Goal: Task Accomplishment & Management: Manage account settings

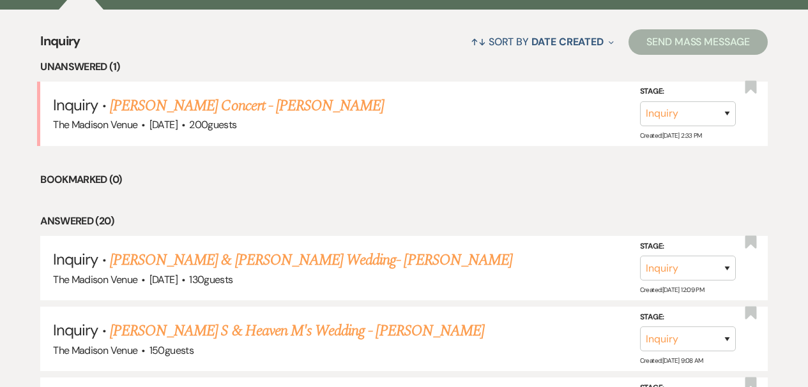
scroll to position [24, 0]
click at [351, 26] on div "↑↓ Sort By Date Created Expand Send Mass Message" at bounding box center [423, 42] width 687 height 34
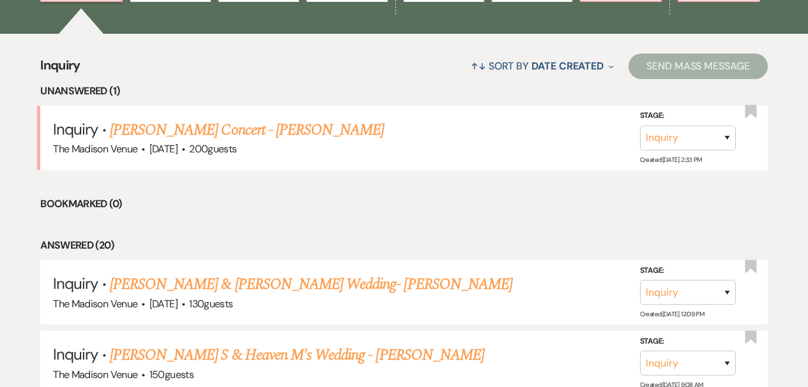
scroll to position [0, 0]
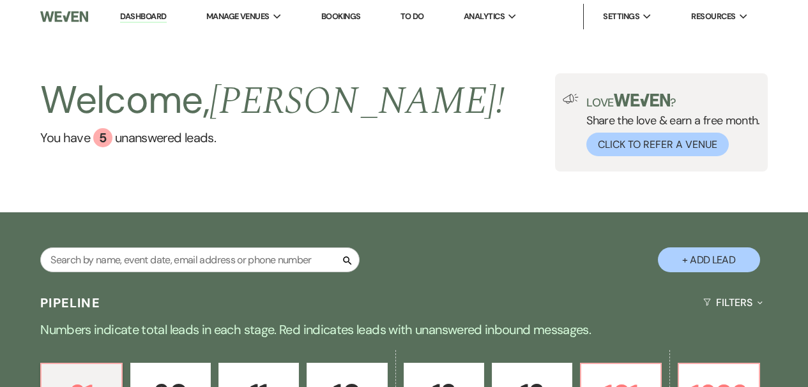
click at [140, 12] on link "Dashboard" at bounding box center [143, 17] width 46 height 12
click at [154, 138] on link "You have 5 unanswered lead s ." at bounding box center [272, 137] width 464 height 19
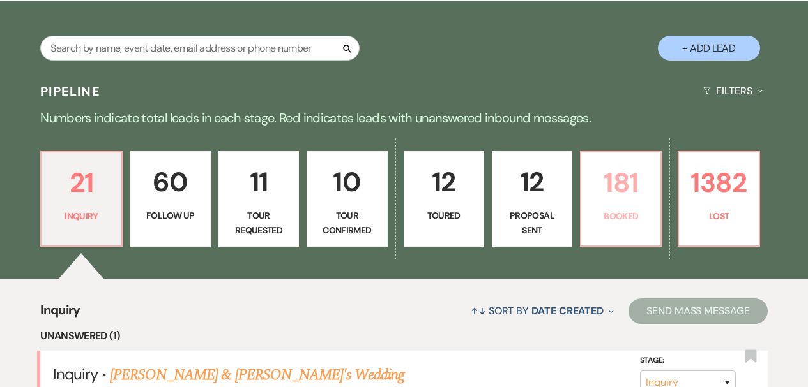
click at [634, 190] on p "181" at bounding box center [621, 183] width 64 height 43
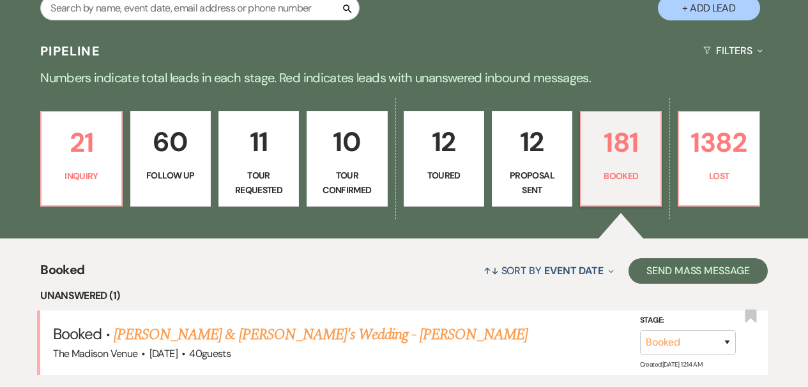
scroll to position [317, 0]
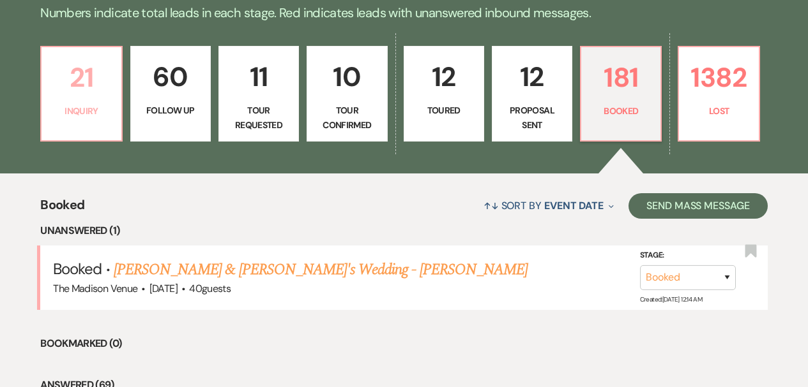
click at [80, 117] on p "Inquiry" at bounding box center [81, 111] width 64 height 14
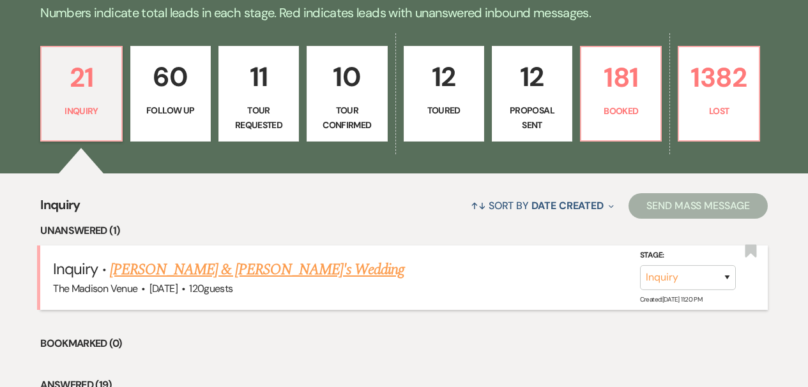
click at [228, 273] on link "[PERSON_NAME] & [PERSON_NAME]'s Wedding" at bounding box center [257, 270] width 295 height 23
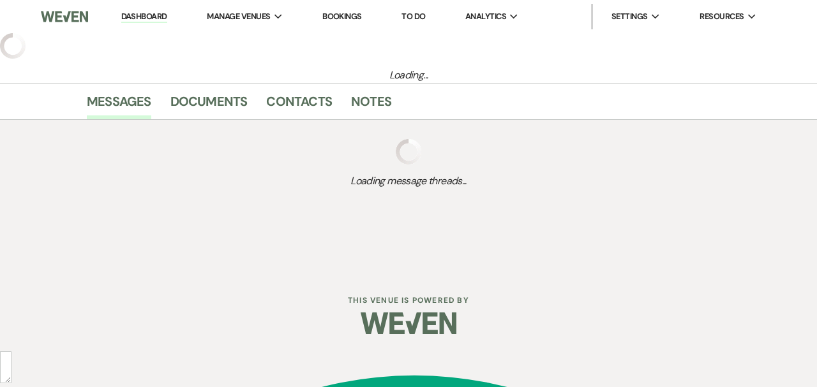
select select "5"
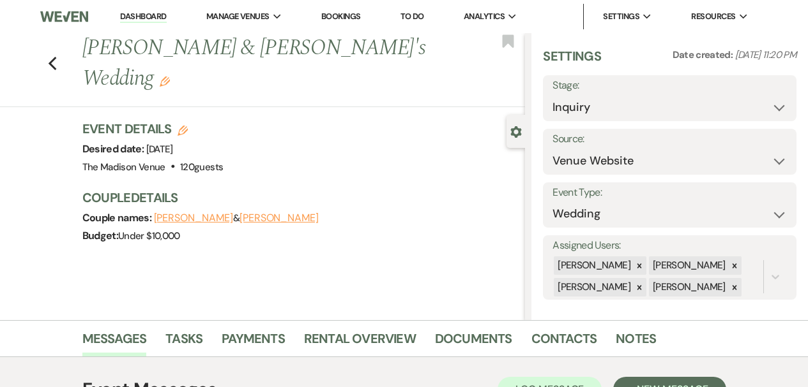
scroll to position [11, 0]
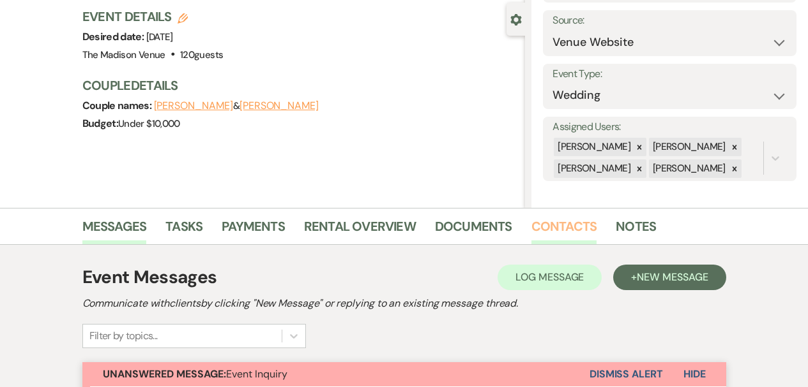
click at [562, 224] on link "Contacts" at bounding box center [564, 230] width 66 height 28
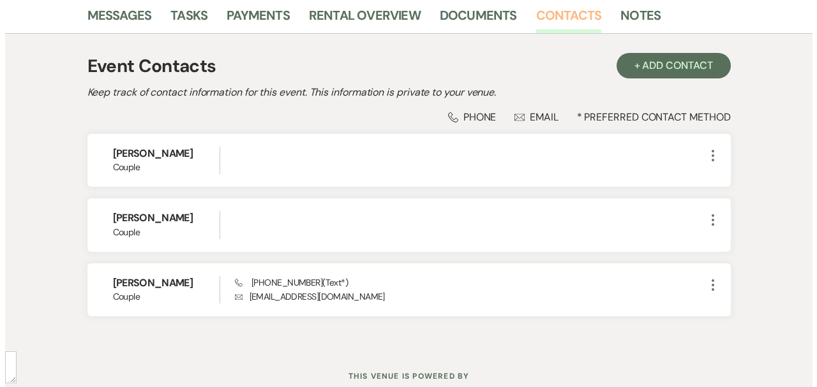
scroll to position [366, 0]
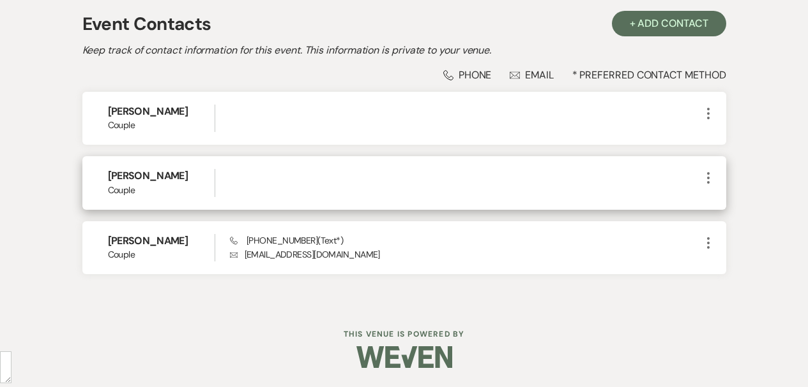
click at [708, 173] on use "button" at bounding box center [708, 177] width 3 height 11
click at [723, 229] on use "button" at bounding box center [720, 225] width 8 height 8
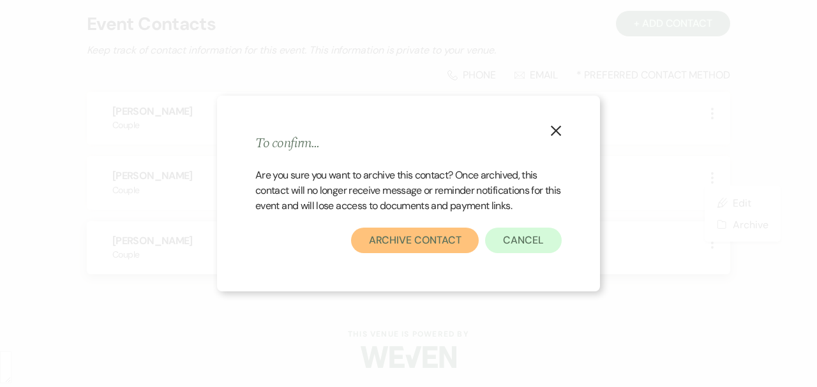
drag, startPoint x: 444, startPoint y: 241, endPoint x: 449, endPoint y: 244, distance: 6.6
click at [444, 241] on button "Archive Contact" at bounding box center [415, 241] width 128 height 26
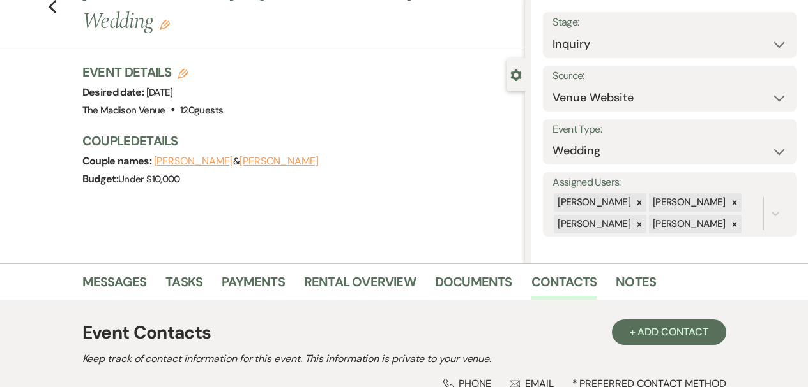
scroll to position [0, 0]
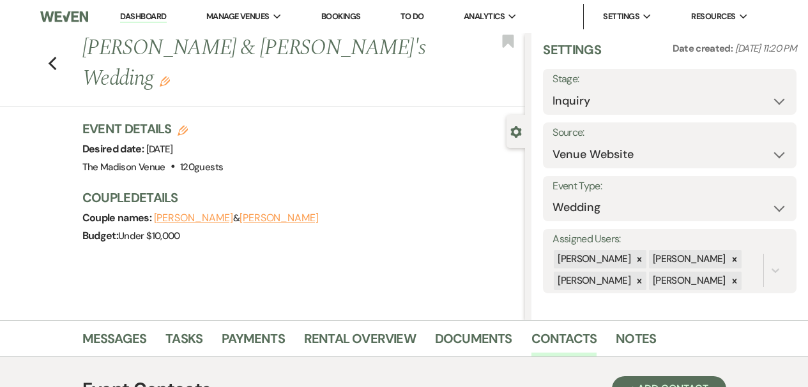
click at [239, 213] on button "[PERSON_NAME]" at bounding box center [278, 218] width 79 height 10
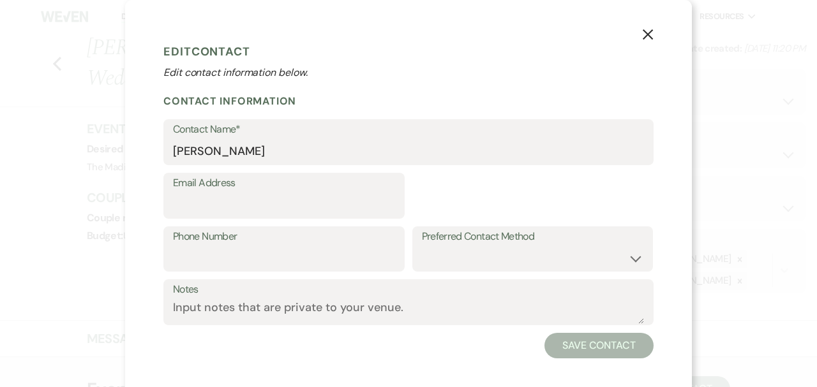
select select "1"
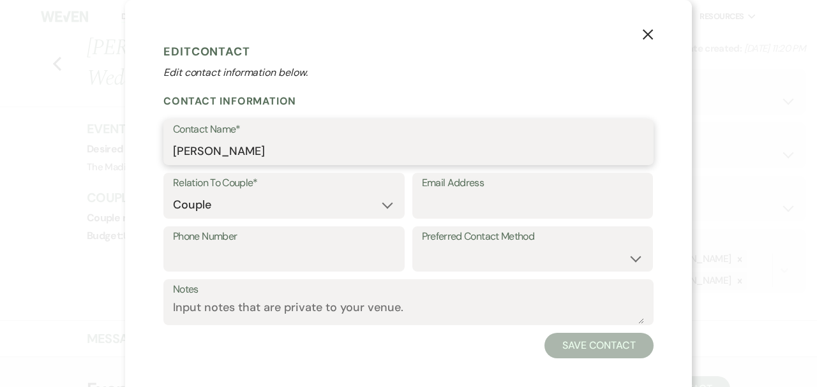
click at [236, 158] on input "[PERSON_NAME]" at bounding box center [408, 151] width 471 height 25
type textarea "[PERSON_NAME]"
click at [236, 158] on input "[PERSON_NAME]" at bounding box center [408, 151] width 471 height 25
type input "[PERSON_NAME]"
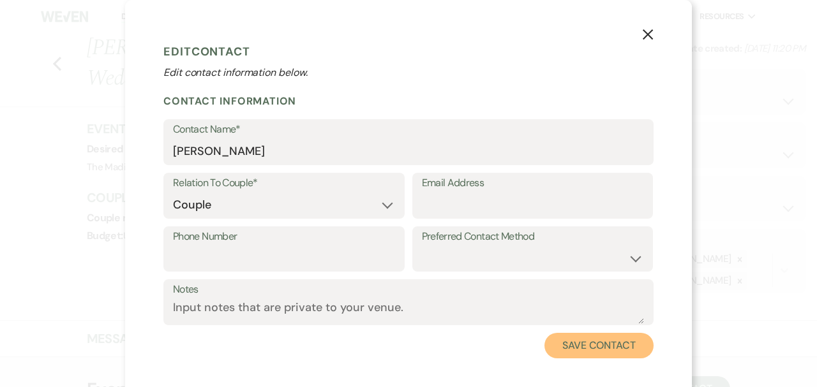
click at [620, 351] on button "Save Contact" at bounding box center [599, 346] width 109 height 26
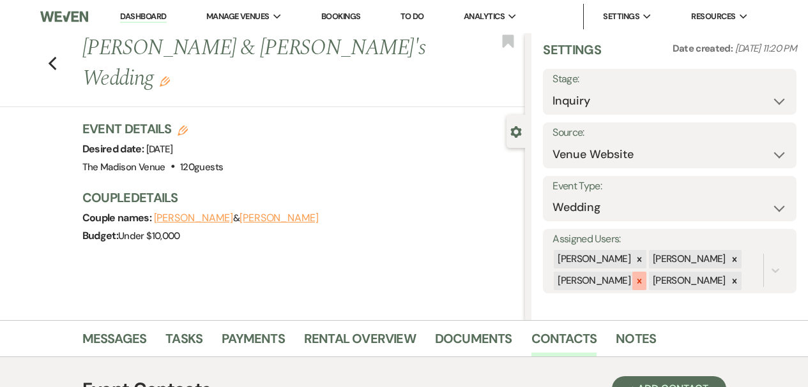
click at [638, 280] on icon at bounding box center [639, 281] width 9 height 9
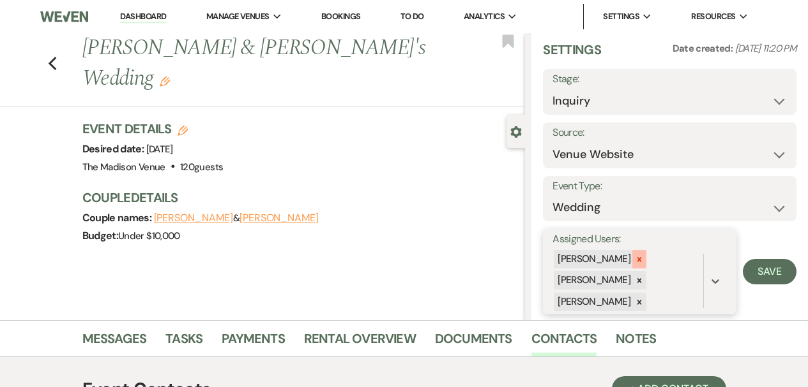
click at [635, 262] on icon at bounding box center [639, 259] width 9 height 9
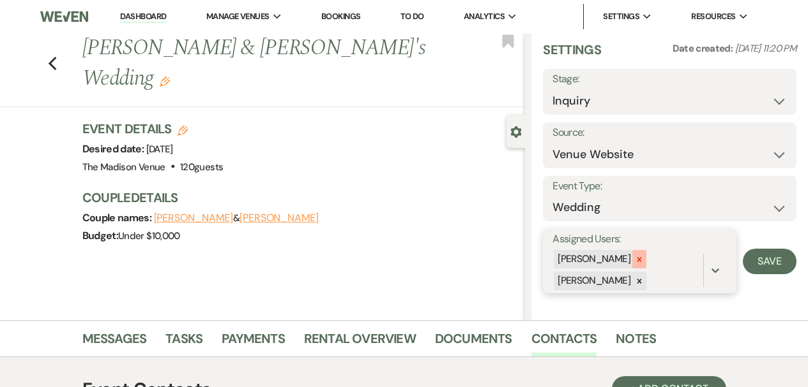
click at [632, 263] on div at bounding box center [639, 259] width 14 height 19
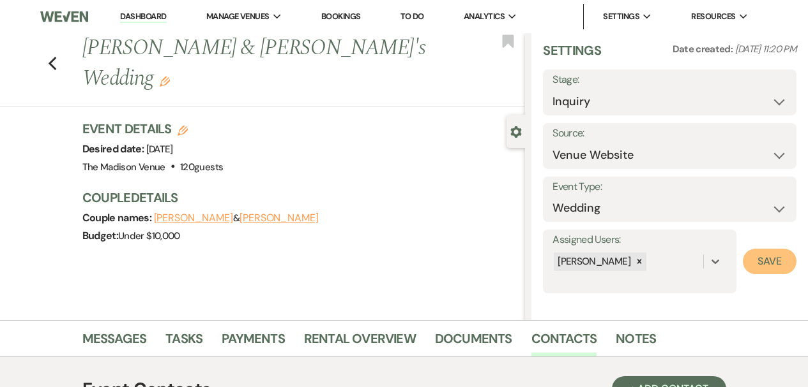
drag, startPoint x: 752, startPoint y: 266, endPoint x: 688, endPoint y: 237, distance: 70.0
click at [752, 266] on button "Save" at bounding box center [769, 262] width 54 height 26
click at [170, 77] on icon "Edit" at bounding box center [165, 82] width 10 height 10
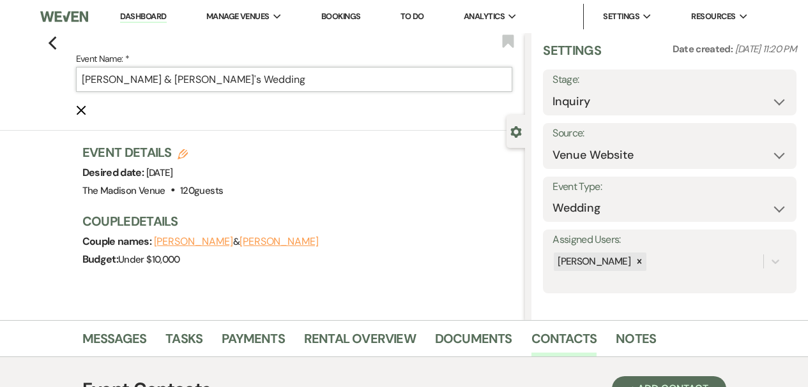
click at [274, 82] on input "[PERSON_NAME] & [PERSON_NAME]'s Wedding" at bounding box center [294, 79] width 437 height 25
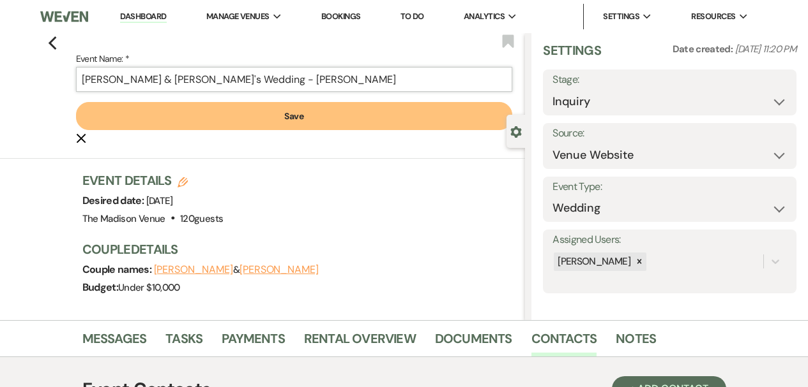
click at [222, 80] on input "[PERSON_NAME] & [PERSON_NAME]'s Wedding - [PERSON_NAME]" at bounding box center [294, 79] width 437 height 25
type input "[PERSON_NAME] & [PERSON_NAME]'s Wedding - [PERSON_NAME]"
click at [218, 112] on button "Save" at bounding box center [294, 116] width 437 height 28
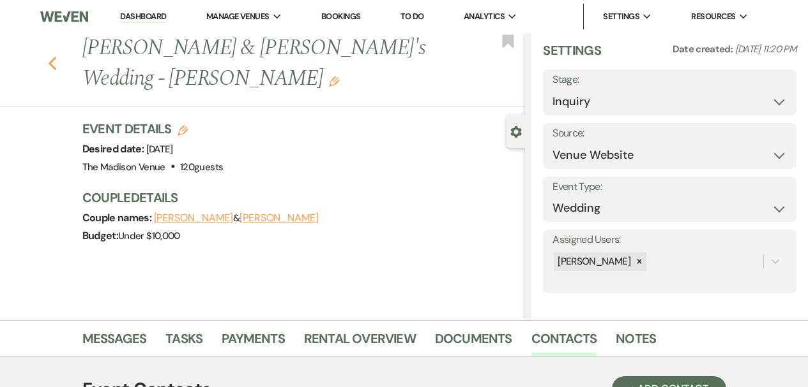
click at [57, 56] on icon "Previous" at bounding box center [53, 63] width 10 height 15
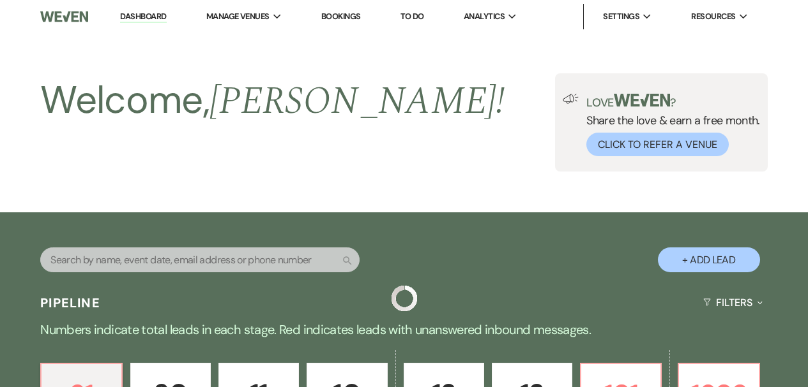
scroll to position [212, 0]
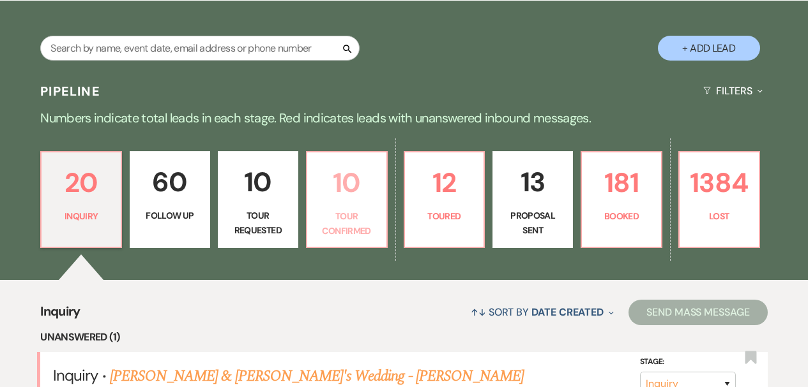
click at [371, 225] on p "Tour Confirmed" at bounding box center [347, 223] width 64 height 29
select select "4"
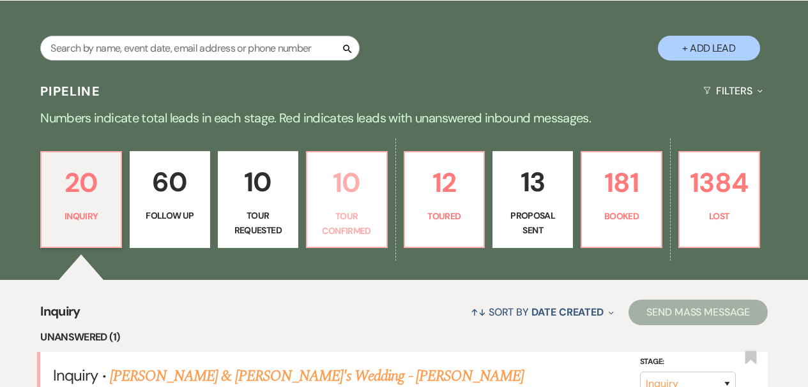
select select "4"
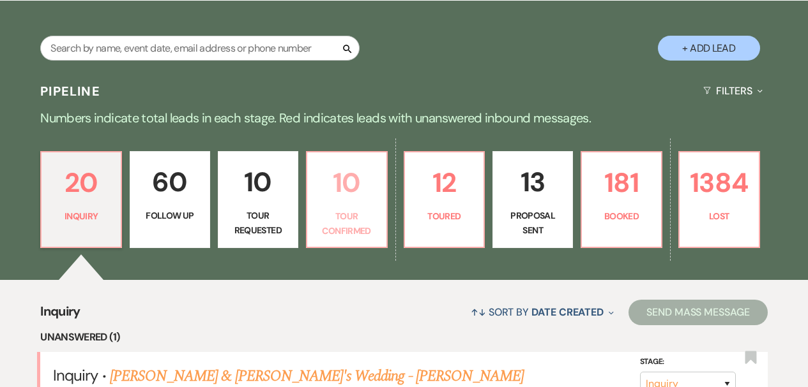
select select "4"
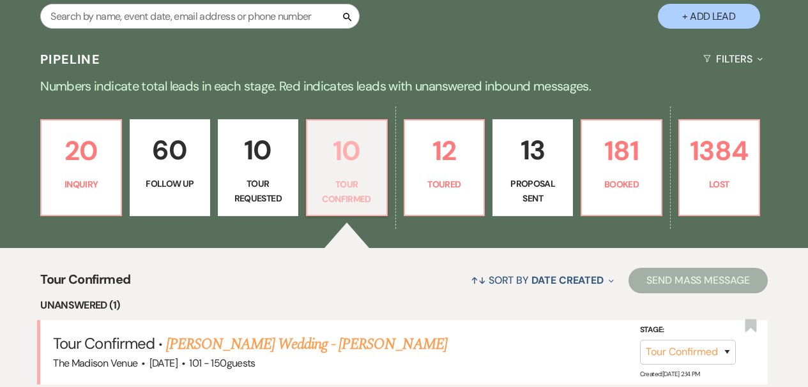
scroll to position [306, 0]
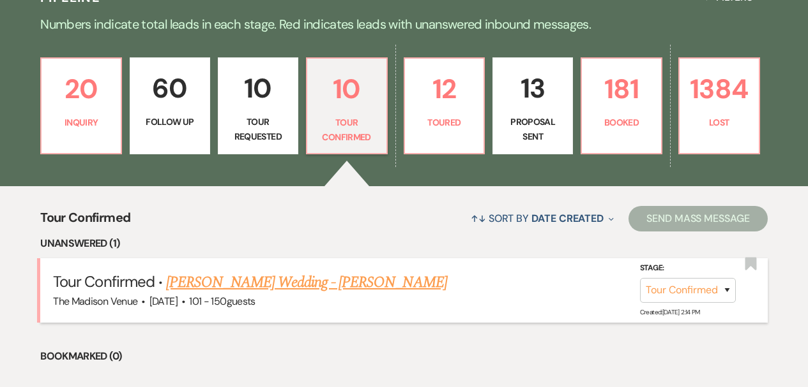
click at [325, 275] on link "[PERSON_NAME] Wedding - [PERSON_NAME]" at bounding box center [306, 282] width 280 height 23
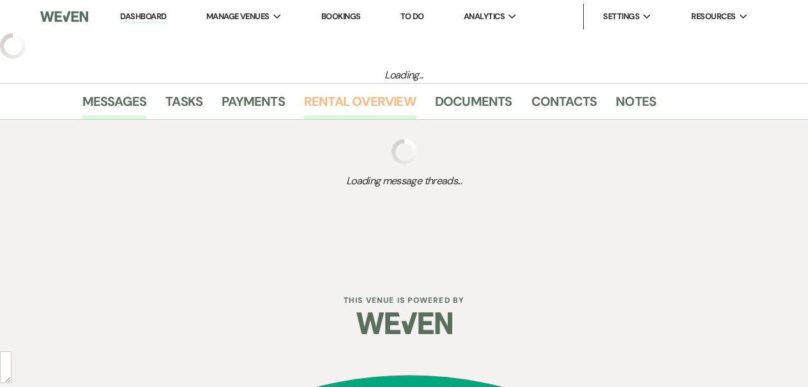
select select "4"
select select "2"
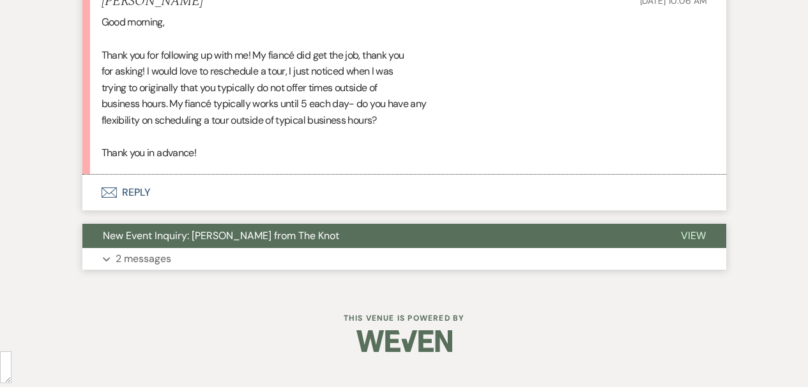
scroll to position [725, 0]
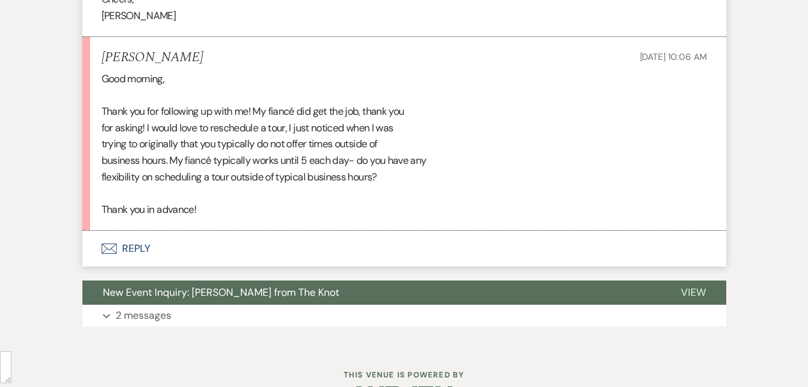
click at [158, 267] on button "Envelope Reply" at bounding box center [403, 249] width 643 height 36
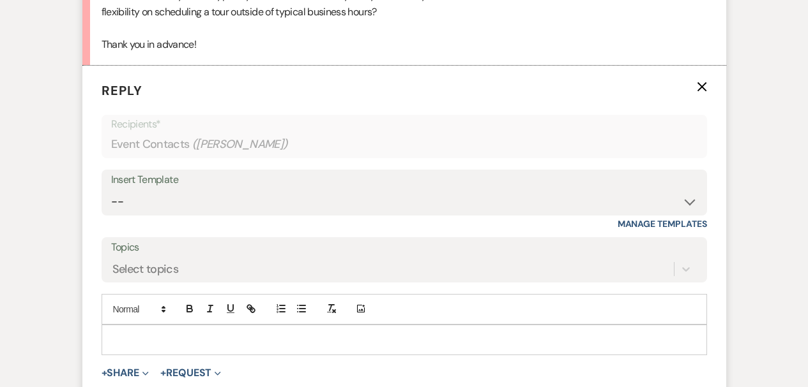
scroll to position [853, 0]
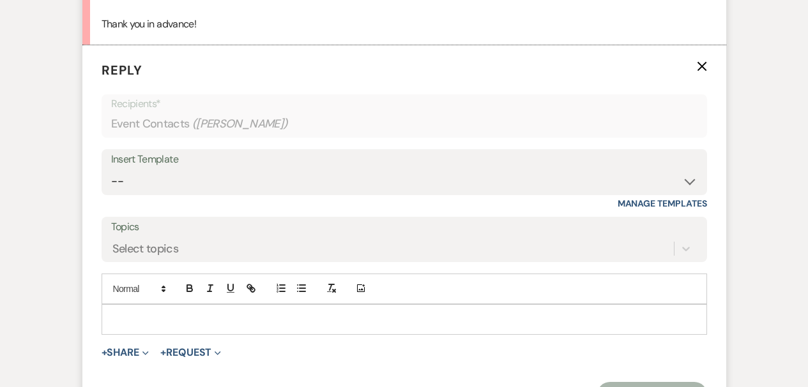
click at [202, 327] on p at bounding box center [404, 320] width 585 height 14
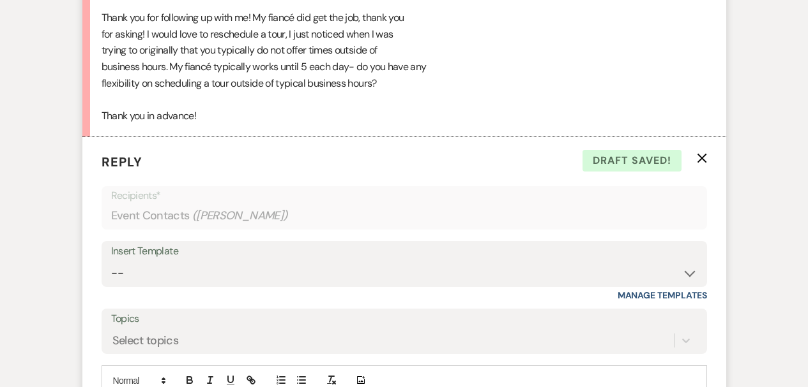
scroll to position [1002, 0]
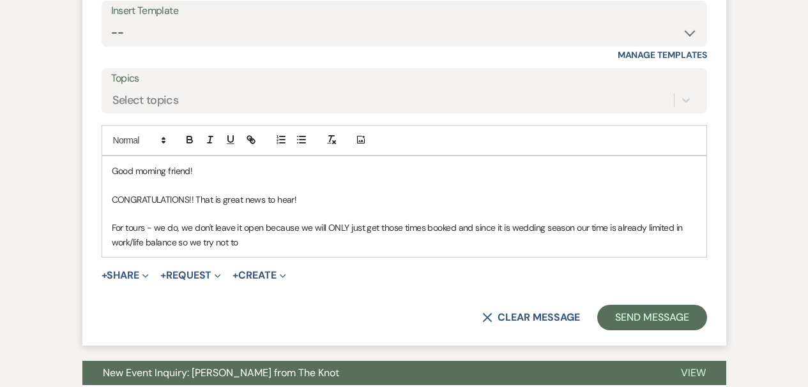
click at [140, 178] on p "Good morning friend!" at bounding box center [404, 171] width 585 height 14
click at [0, 0] on span "morning" at bounding box center [0, 0] width 0 height 0
click at [155, 246] on p "For tours - we do, we don't leave it open because we will ONLY just get those t…" at bounding box center [404, 235] width 585 height 29
click at [0, 0] on span "Replace with" at bounding box center [0, 0] width 0 height 0
click at [180, 250] on p "For tours—we do, we don't leave it open because we will ONLY just get those tim…" at bounding box center [404, 235] width 585 height 29
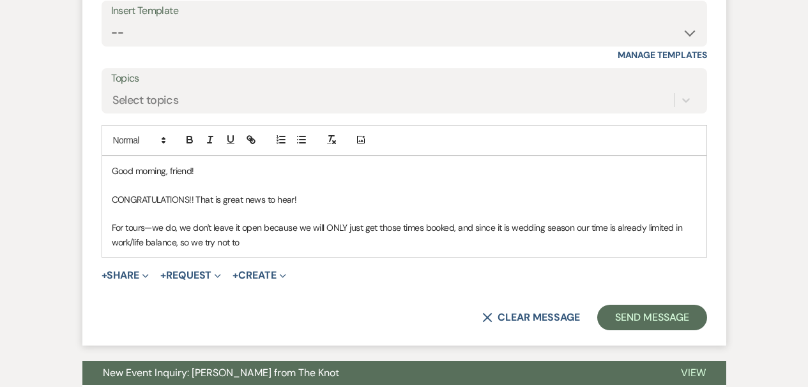
click at [584, 250] on p "For tours—we do, we don't leave it open because we will ONLY just get those tim…" at bounding box center [404, 235] width 585 height 29
click at [237, 250] on p "For tours—we do, we don't leave it open because we will ONLY just get those tim…" at bounding box center [404, 235] width 585 height 29
click at [0, 0] on qb-div "Add Punctuation to ." at bounding box center [0, 0] width 0 height 0
click at [547, 250] on p "For tours—we do, we don't leave it open because we will ONLY just get those tim…" at bounding box center [404, 235] width 585 height 29
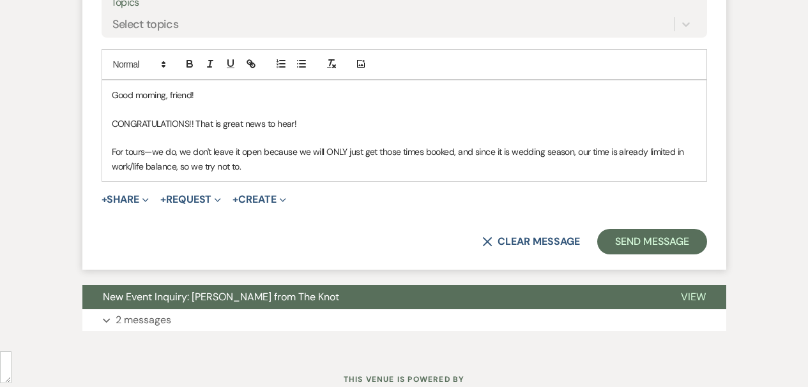
scroll to position [1109, 0]
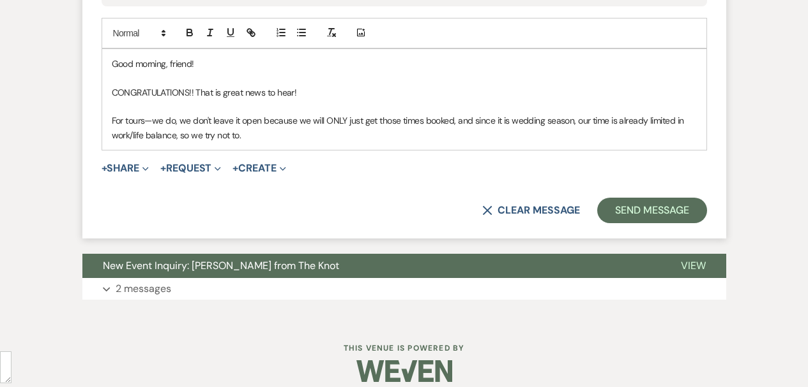
click at [256, 142] on p "For tours—we do, we don't leave it open because we will ONLY just get those tim…" at bounding box center [404, 128] width 585 height 29
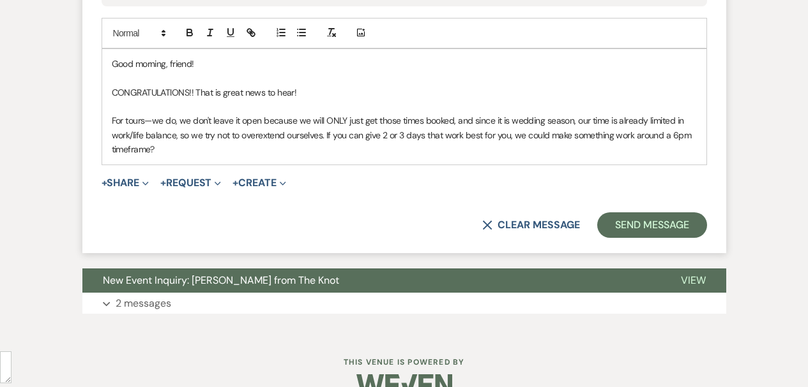
click at [458, 165] on div "Good morning, friend! CONGRATULATIONS!! That is great news to hear! For tours—w…" at bounding box center [404, 107] width 604 height 116
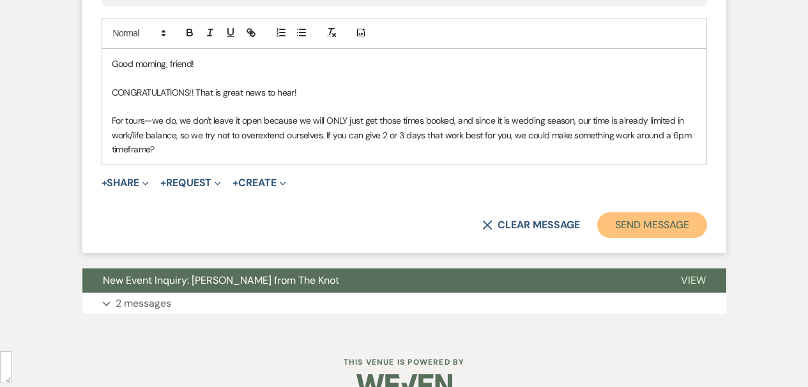
click at [677, 238] on button "Send Message" at bounding box center [651, 226] width 109 height 26
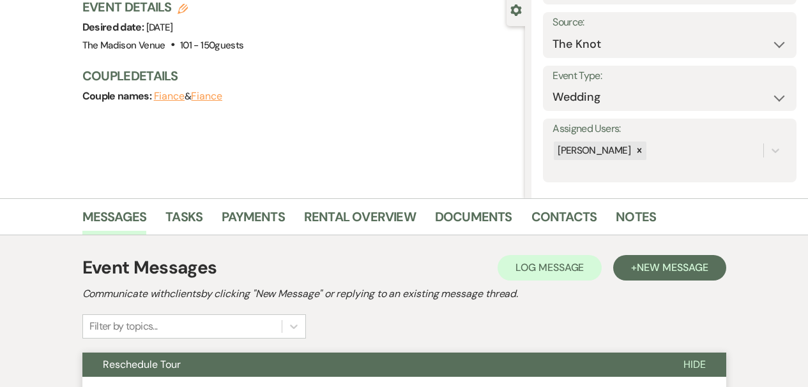
scroll to position [0, 0]
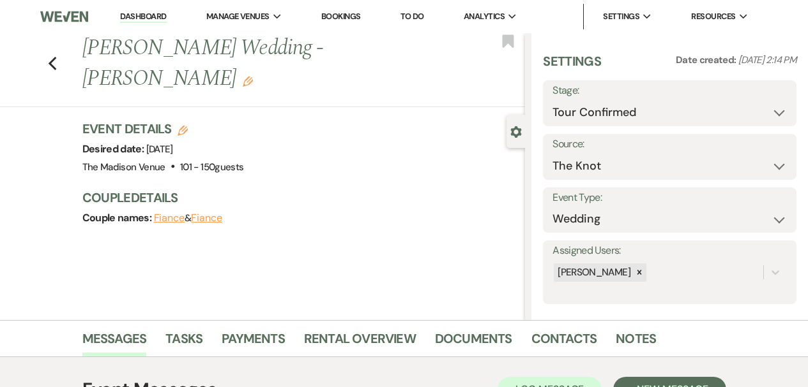
click at [145, 17] on link "Dashboard" at bounding box center [143, 17] width 46 height 12
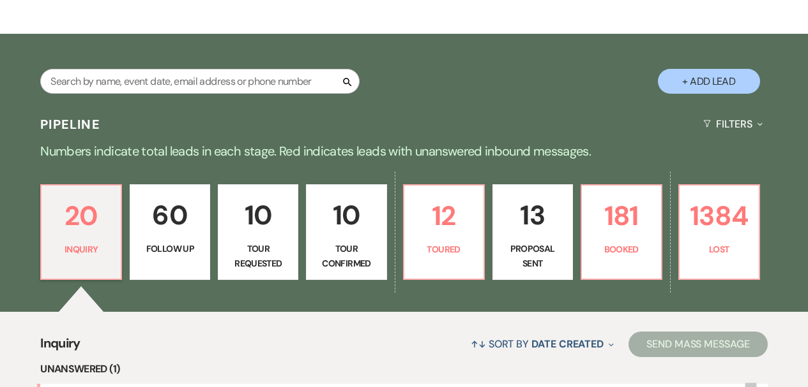
scroll to position [248, 0]
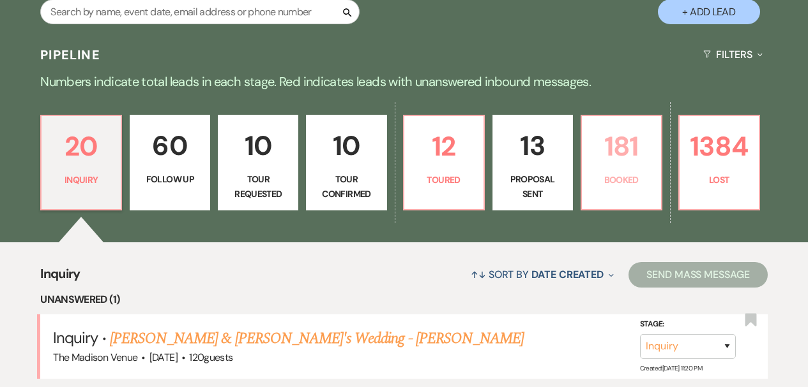
click at [599, 147] on p "181" at bounding box center [621, 146] width 64 height 43
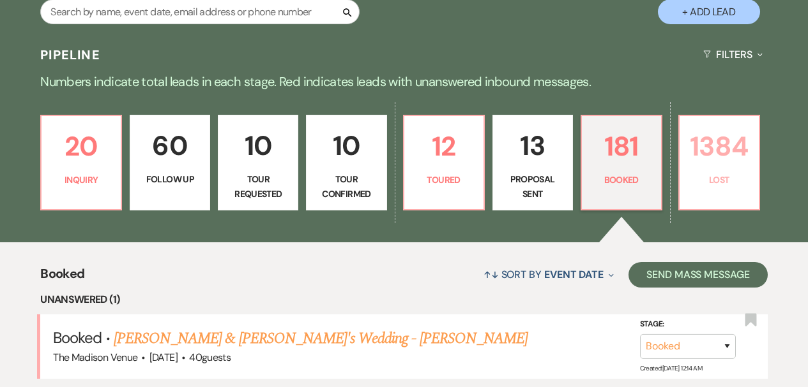
click at [737, 177] on p "Lost" at bounding box center [719, 180] width 64 height 14
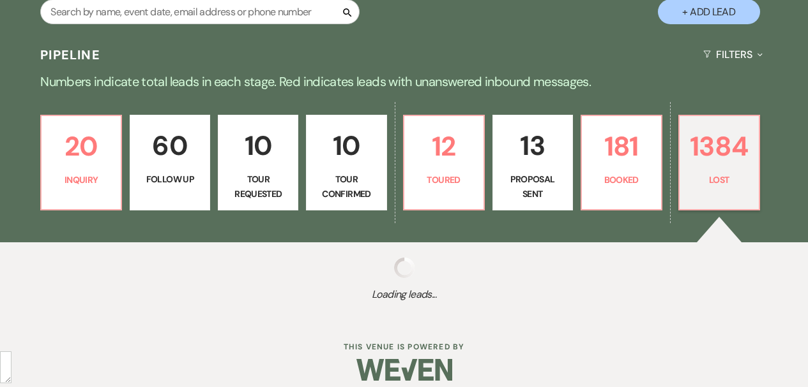
select select "8"
select select "7"
select select "8"
select select "11"
select select "8"
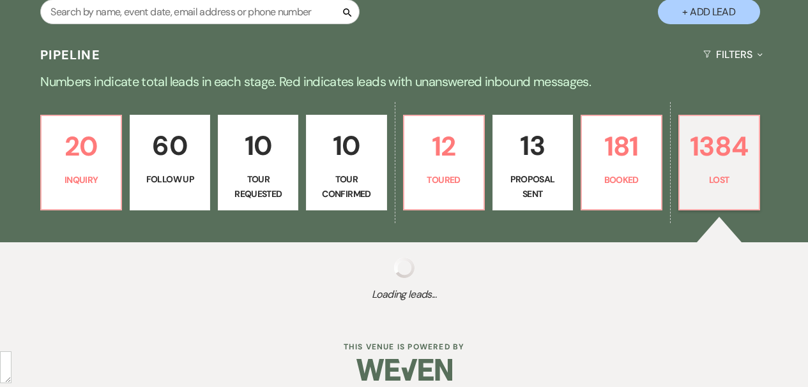
select select "11"
select select "8"
select select "11"
select select "8"
select select "11"
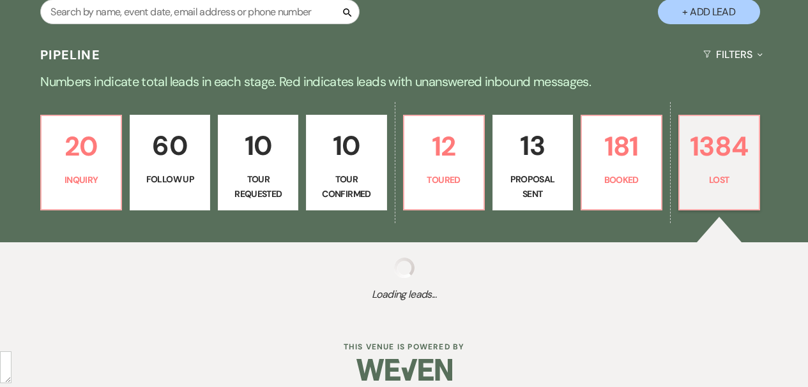
select select "8"
select select "10"
select select "8"
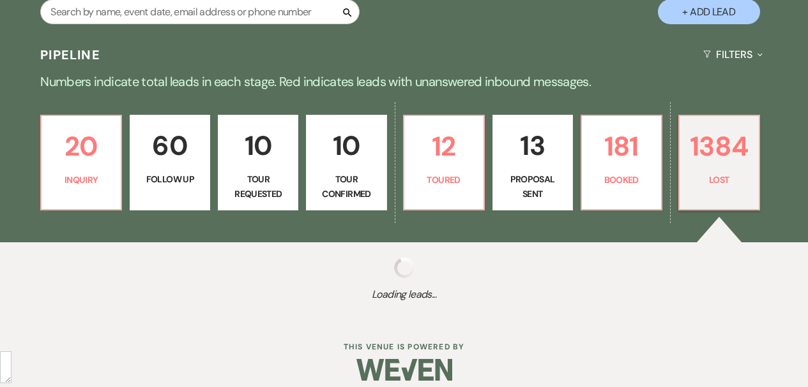
select select "1"
select select "8"
select select "7"
select select "8"
select select "6"
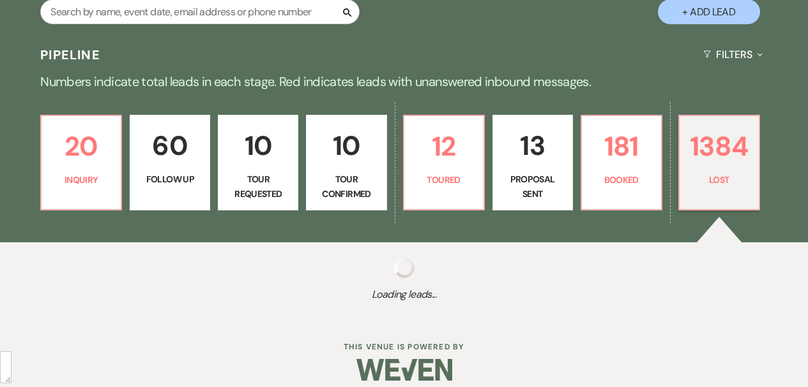
select select "8"
select select "6"
select select "8"
select select "6"
select select "8"
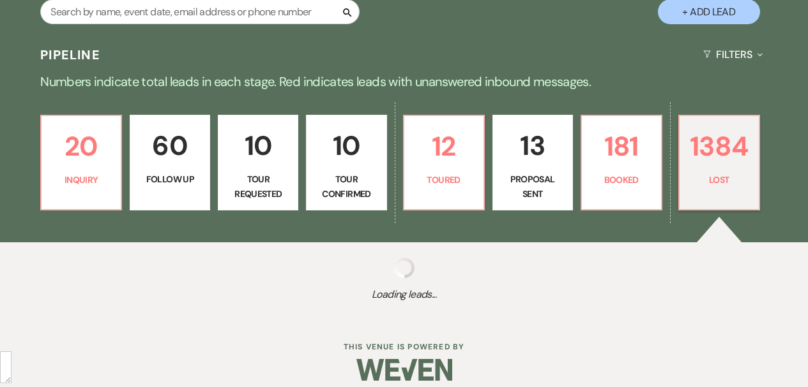
select select "5"
select select "8"
select select "1"
select select "8"
select select "10"
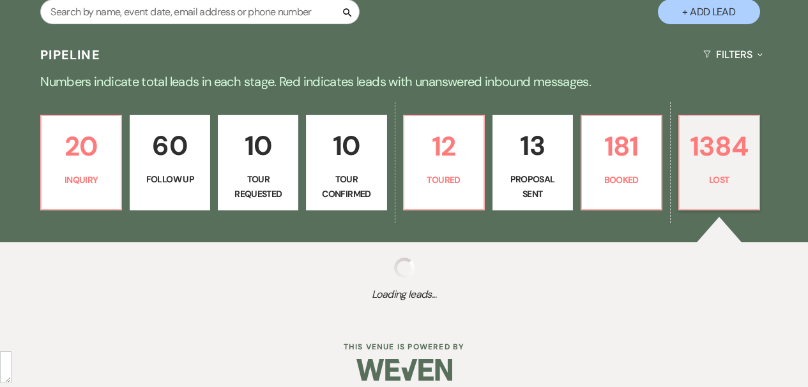
select select "8"
select select "5"
select select "8"
select select "6"
select select "8"
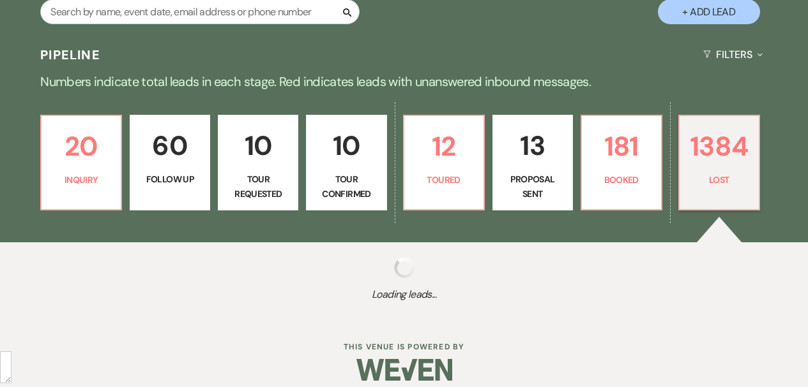
select select "5"
select select "8"
select select "5"
select select "8"
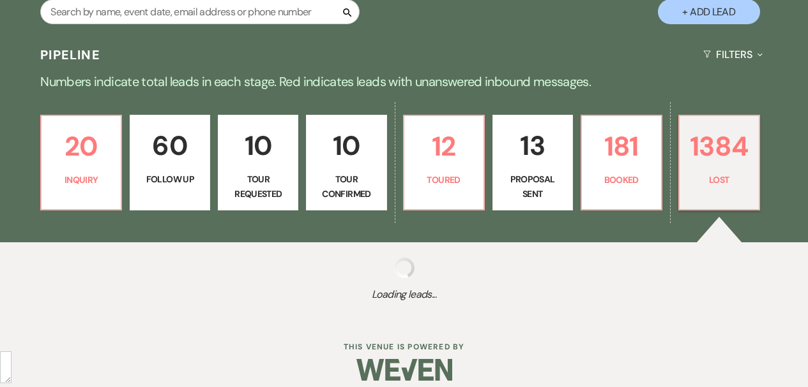
select select "8"
select select "5"
select select "8"
select select "5"
select select "8"
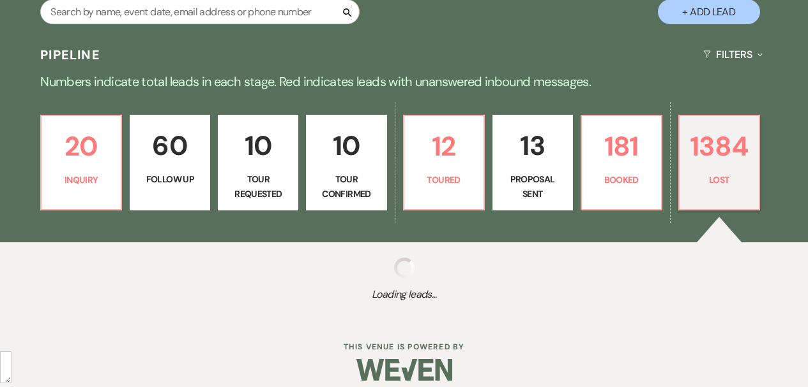
select select "5"
select select "8"
select select "10"
select select "8"
select select "7"
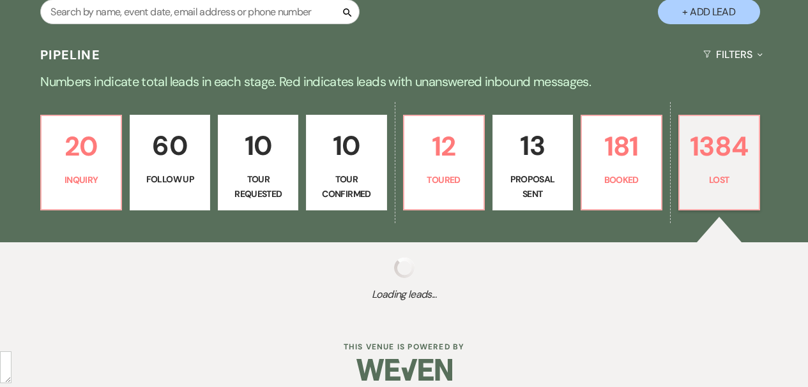
select select "8"
select select "5"
select select "8"
select select "5"
select select "8"
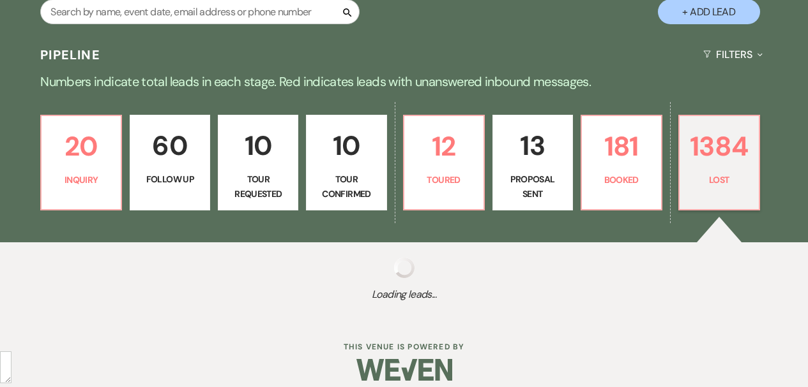
select select "6"
select select "8"
select select "7"
select select "8"
select select "5"
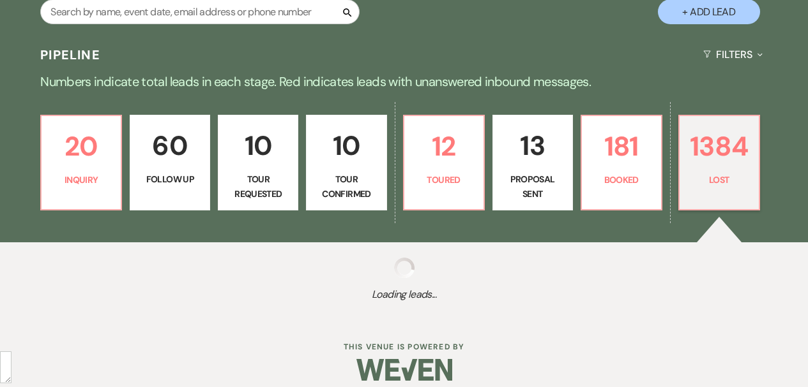
select select "8"
select select "5"
select select "8"
select select "5"
select select "8"
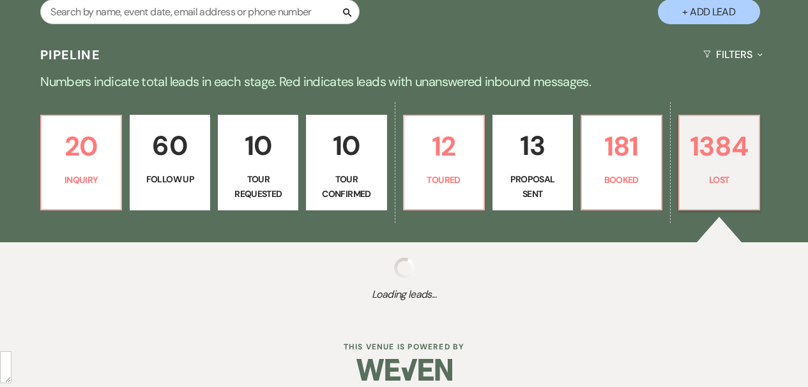
select select "5"
select select "8"
select select "10"
select select "8"
select select "7"
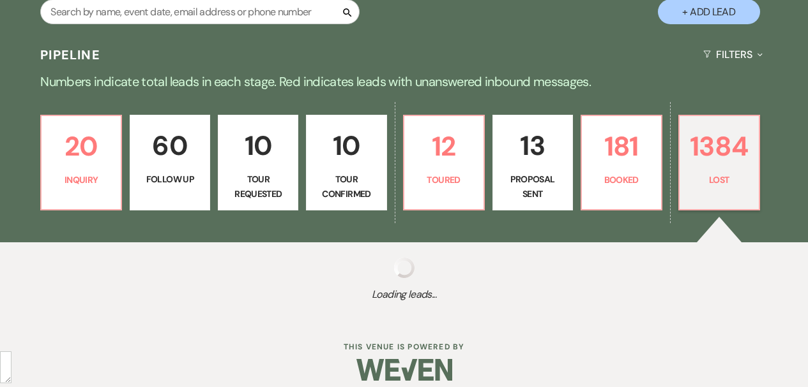
select select "8"
select select "5"
select select "8"
select select "6"
select select "8"
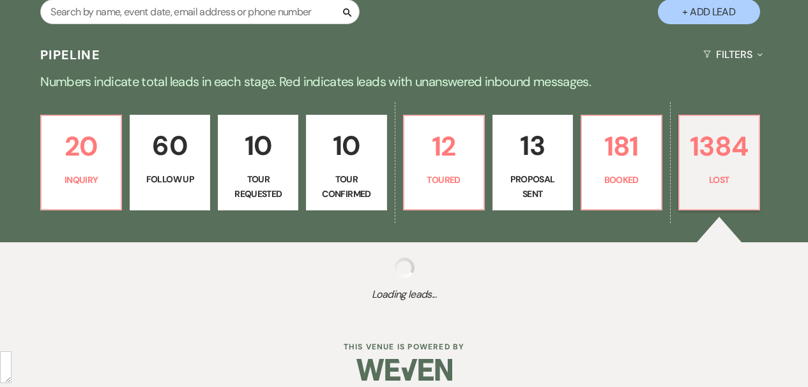
select select "5"
select select "8"
select select "1"
select select "8"
select select "6"
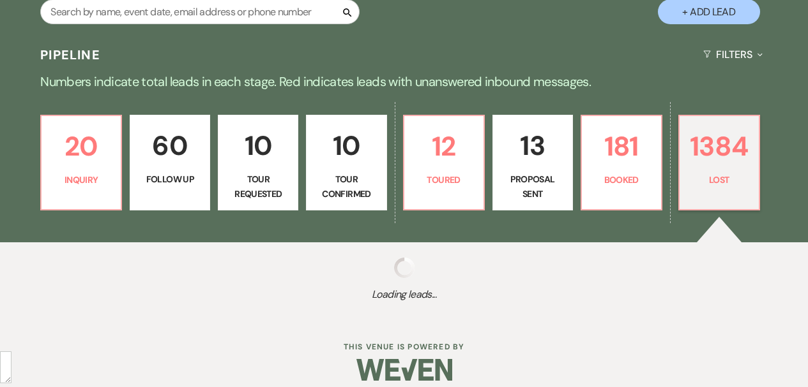
select select "8"
select select "5"
select select "8"
select select "6"
select select "8"
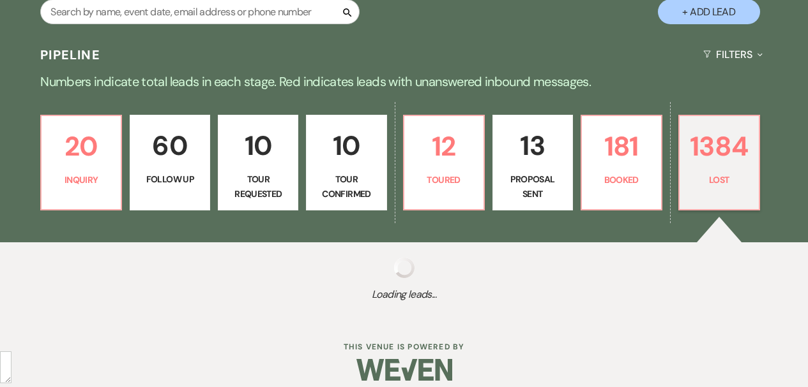
select select "5"
select select "8"
select select "5"
select select "8"
select select "5"
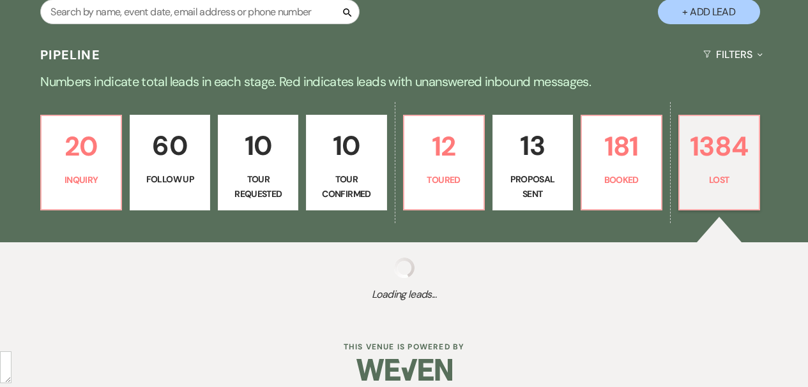
select select "8"
select select "5"
select select "8"
select select "5"
select select "8"
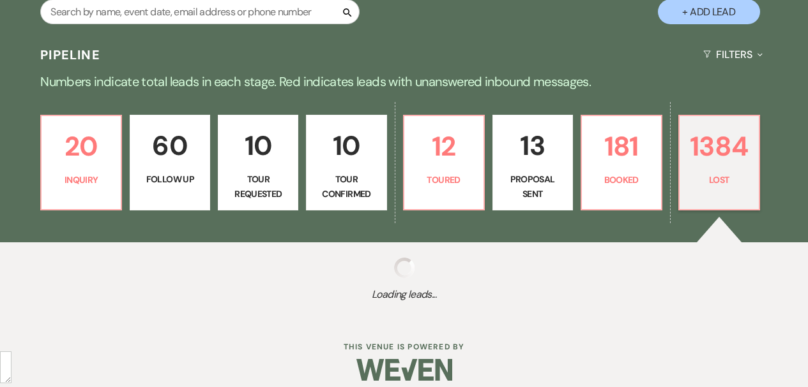
select select "5"
select select "8"
select select "5"
select select "8"
select select "1"
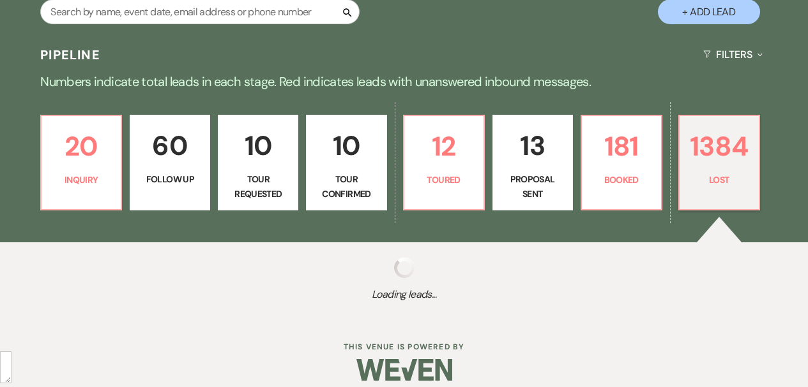
select select "8"
select select "5"
select select "8"
select select "10"
select select "8"
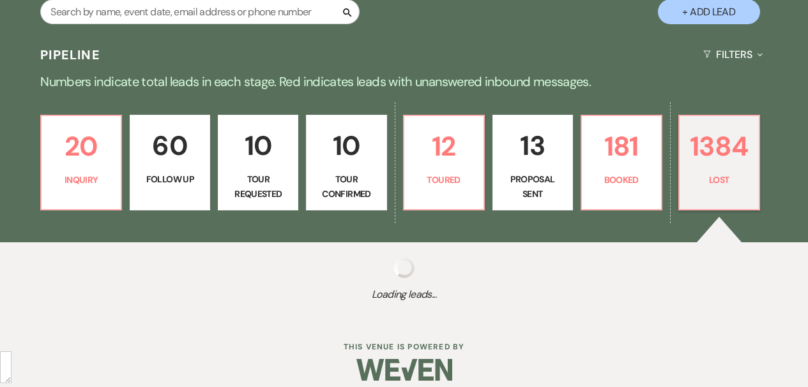
select select "6"
select select "8"
select select "5"
select select "8"
select select "5"
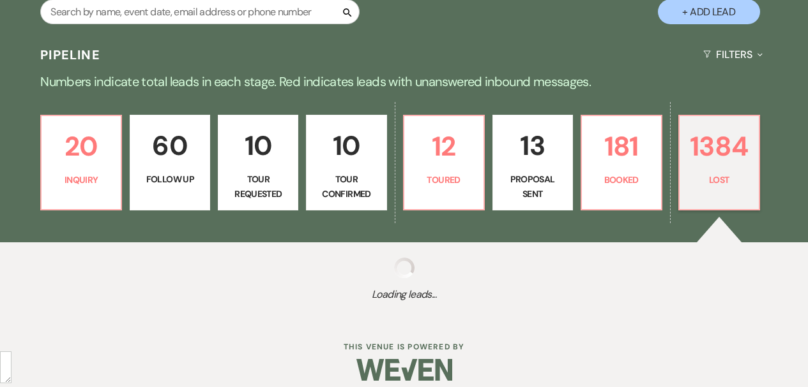
select select "8"
select select "5"
select select "8"
select select "6"
select select "8"
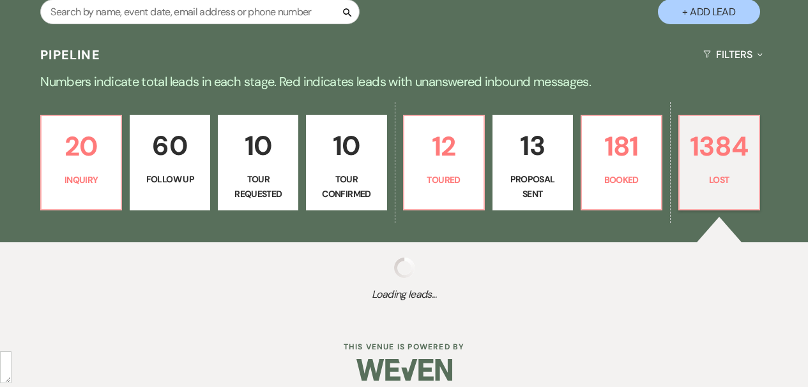
select select "5"
select select "8"
select select "5"
select select "8"
select select "7"
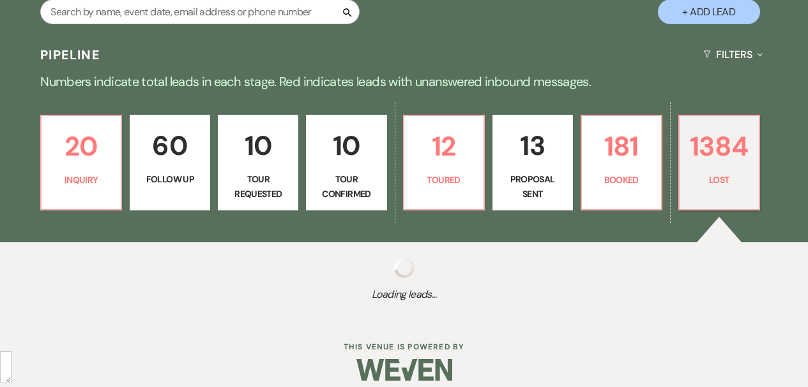
select select "8"
select select "1"
select select "8"
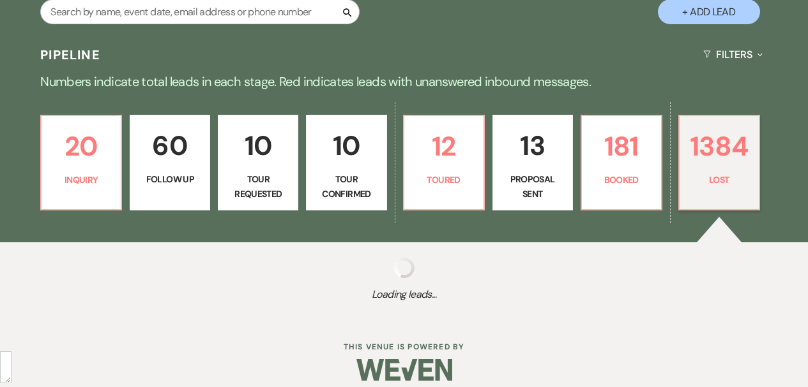
select select "6"
select select "8"
select select "6"
select select "8"
select select "5"
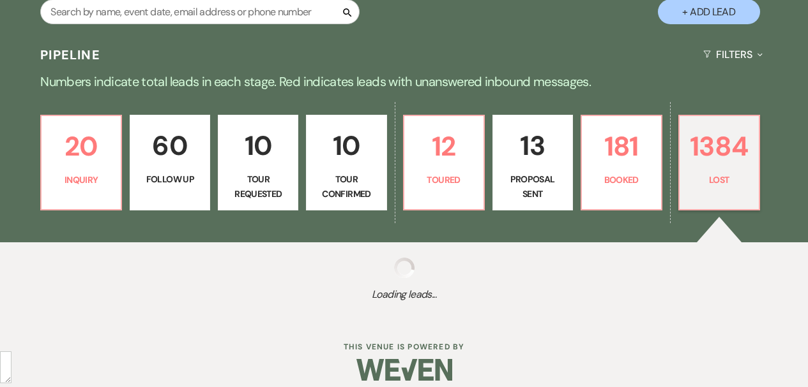
select select "8"
select select "10"
select select "8"
select select "10"
select select "8"
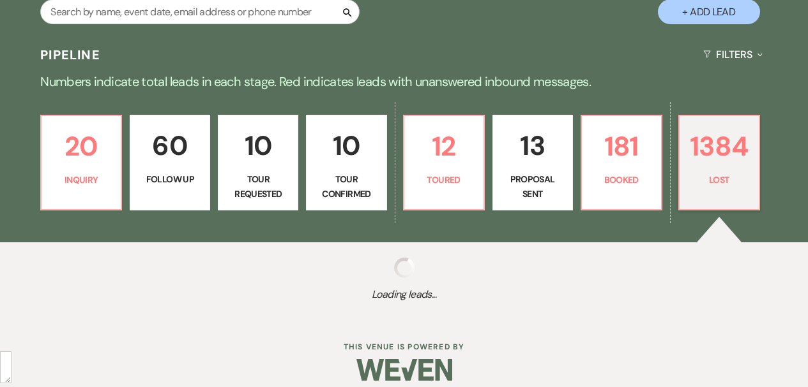
select select "10"
select select "8"
select select "6"
select select "8"
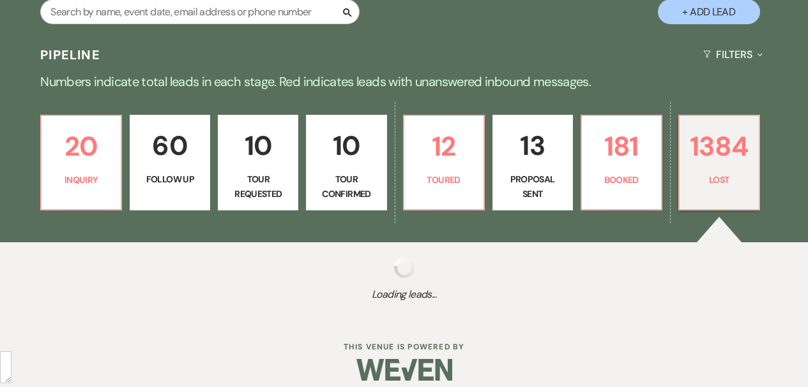
select select "8"
select select "5"
select select "8"
select select "5"
select select "8"
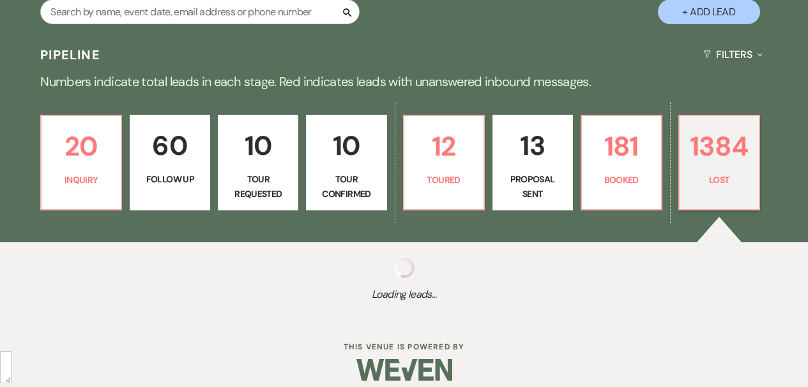
select select "10"
select select "8"
select select "5"
select select "8"
select select "5"
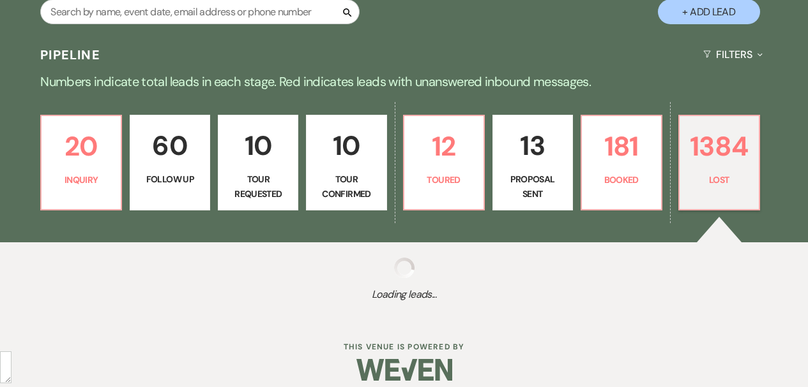
select select "8"
select select "5"
select select "8"
select select "6"
select select "8"
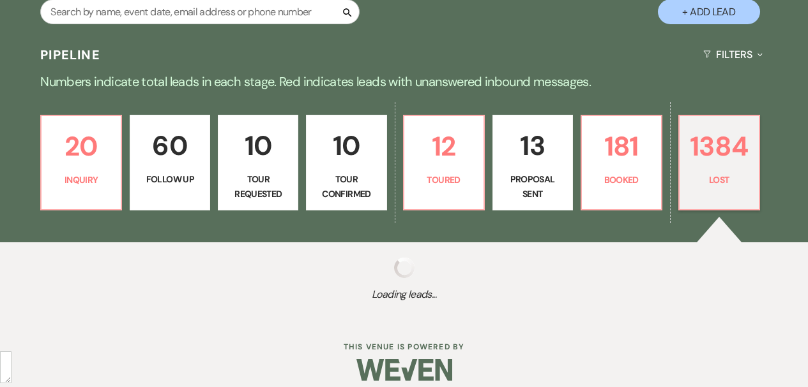
select select "5"
select select "8"
select select "5"
select select "8"
select select "6"
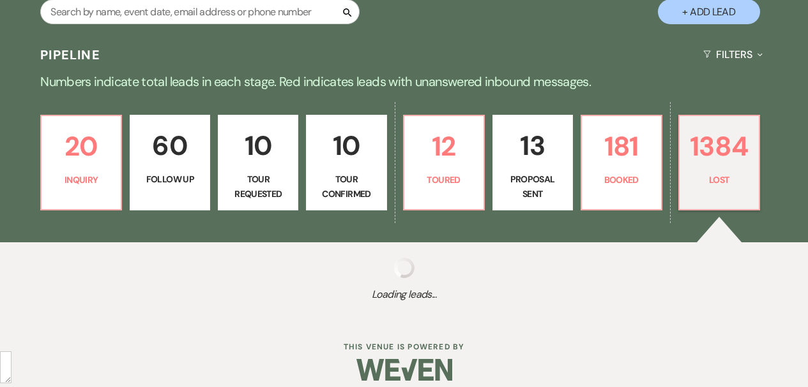
select select "8"
select select "5"
select select "8"
select select "5"
select select "8"
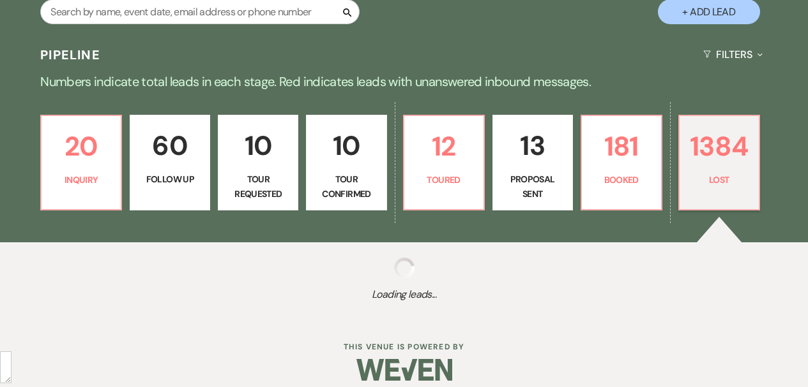
select select "5"
select select "8"
select select "7"
select select "8"
select select "5"
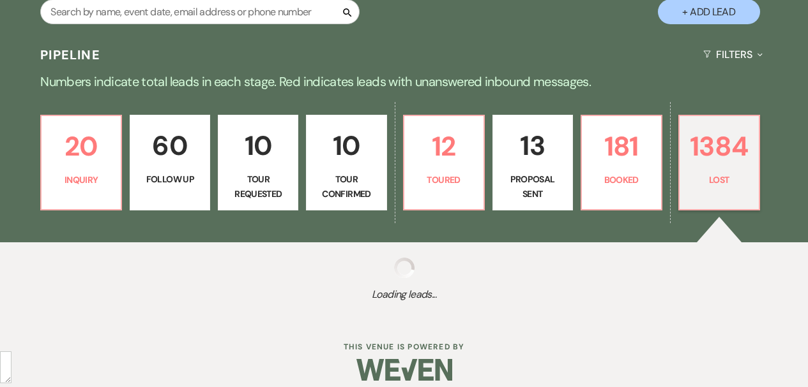
select select "8"
select select "5"
select select "8"
select select "5"
select select "8"
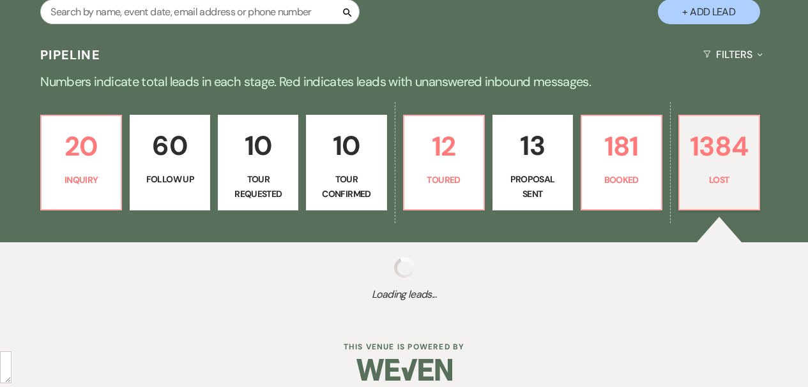
select select "8"
select select "5"
select select "8"
select select "5"
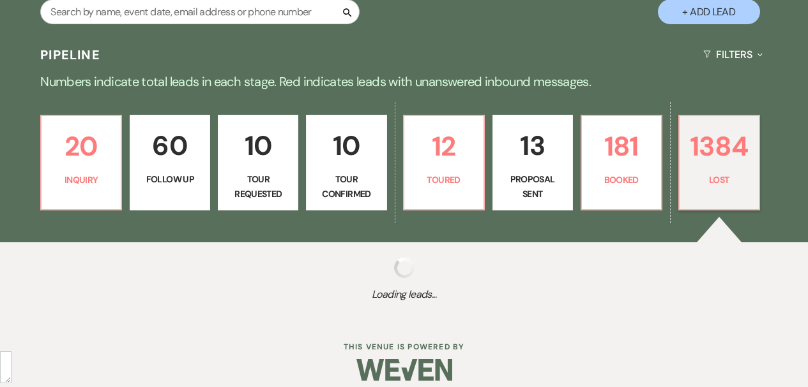
select select "8"
select select "5"
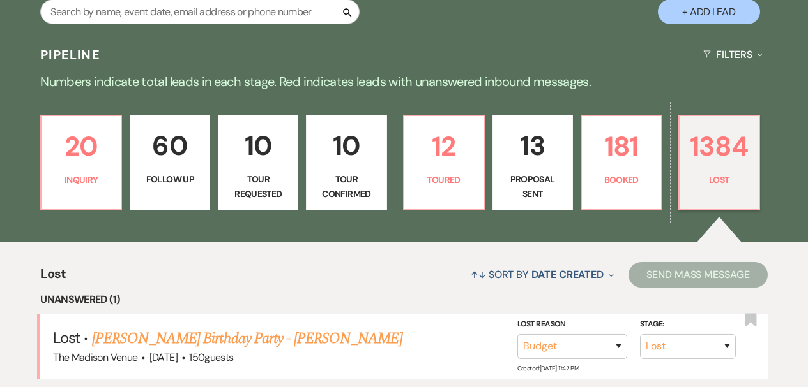
scroll to position [261, 0]
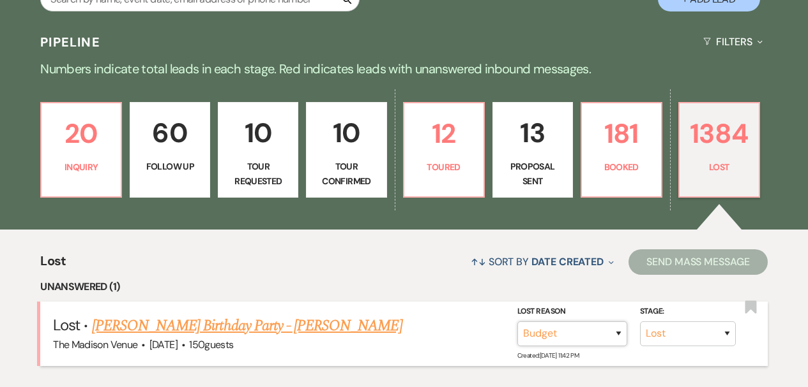
click at [582, 342] on select "Booked Elsewhere Budget Date Unavailable No Response Not a Good Match Capacity …" at bounding box center [572, 334] width 110 height 25
click at [84, 149] on p "20" at bounding box center [81, 133] width 64 height 43
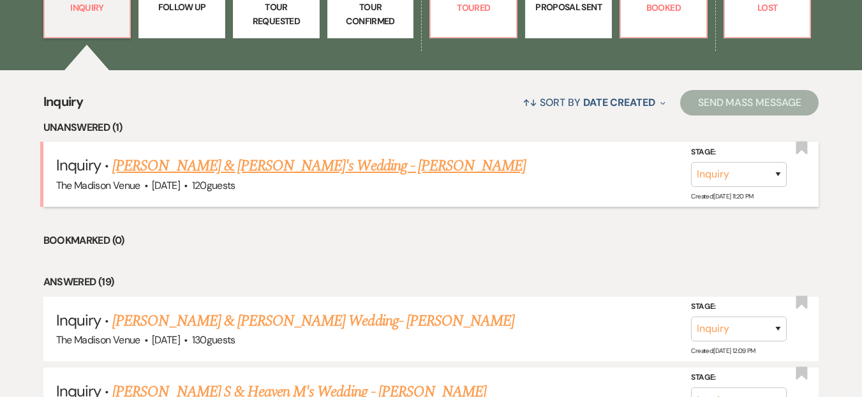
scroll to position [174, 0]
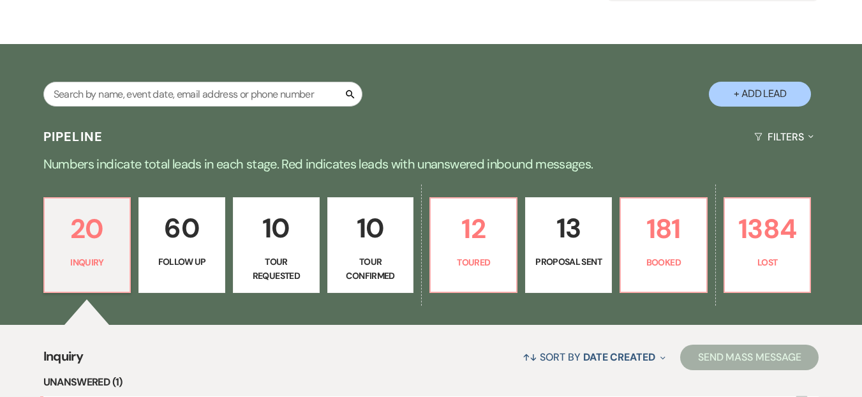
click at [184, 255] on p "Follow Up" at bounding box center [182, 262] width 70 height 14
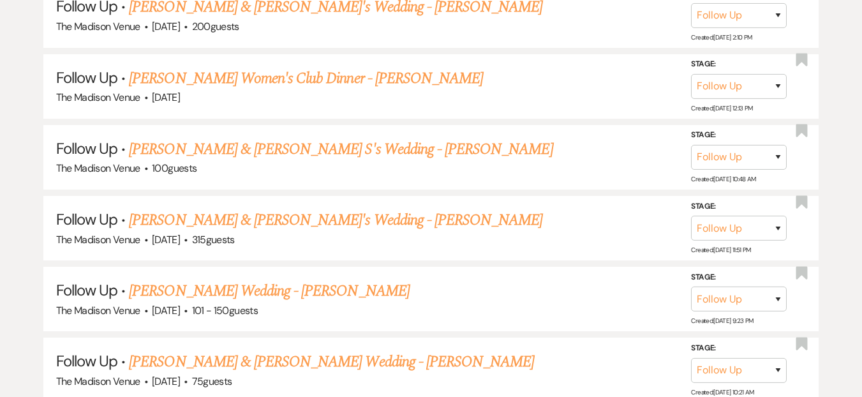
scroll to position [4613, 0]
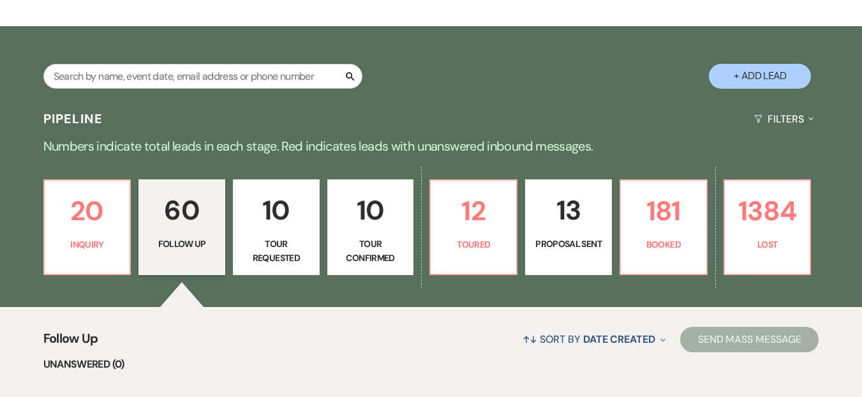
scroll to position [274, 0]
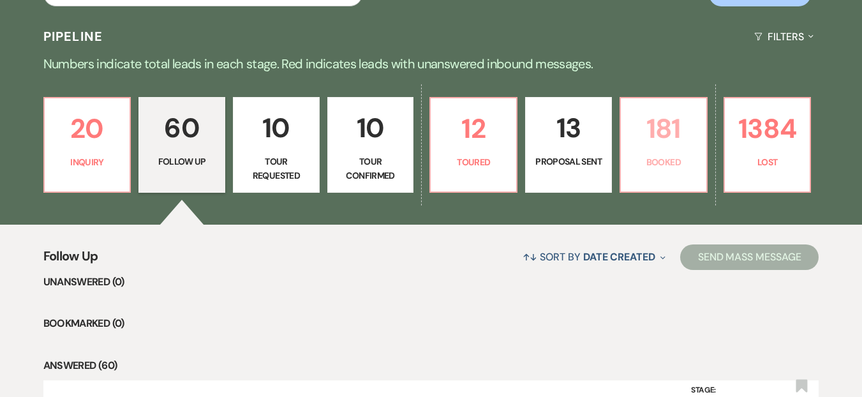
click at [635, 146] on p "181" at bounding box center [664, 128] width 70 height 43
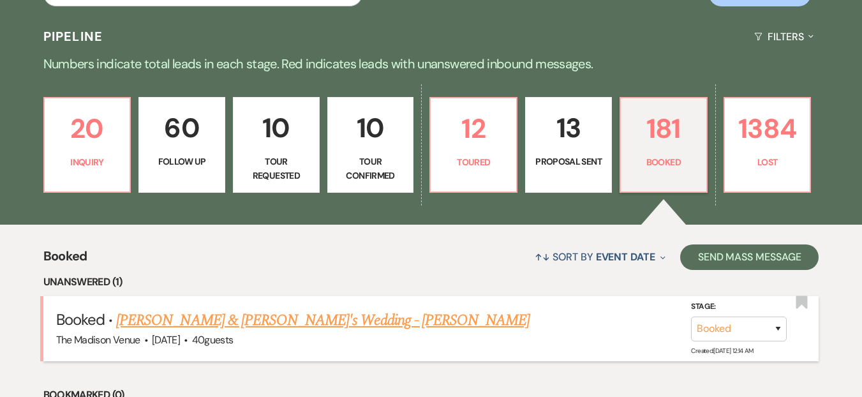
click at [239, 327] on link "[PERSON_NAME] & [PERSON_NAME]'s Wedding - [PERSON_NAME]" at bounding box center [323, 320] width 414 height 23
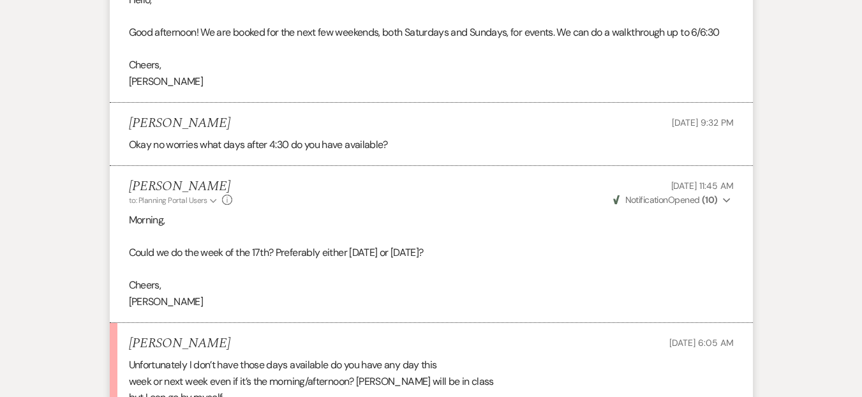
scroll to position [4406, 0]
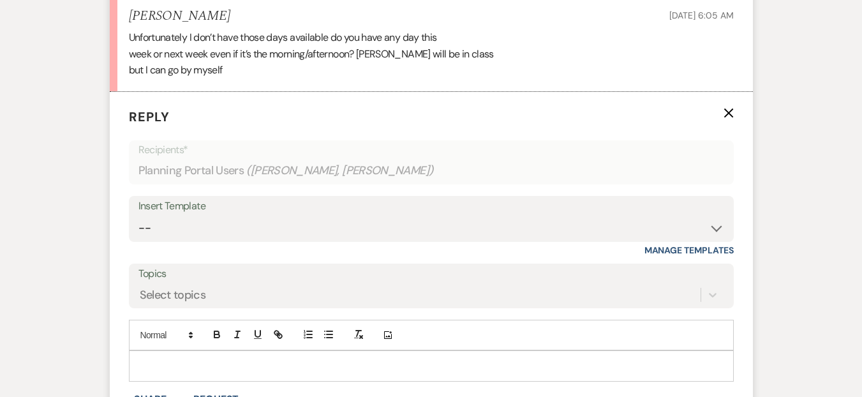
scroll to position [4726, 0]
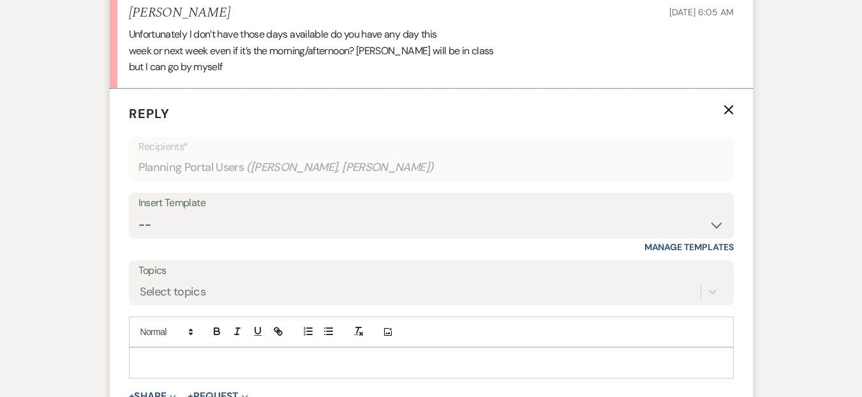
click at [207, 356] on p at bounding box center [431, 363] width 585 height 14
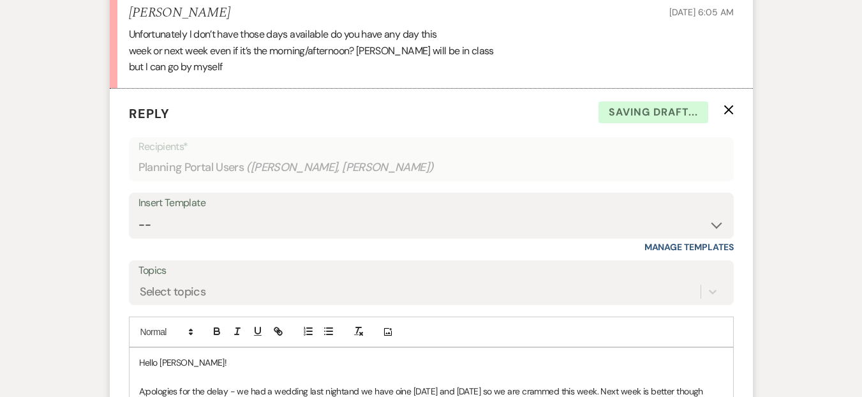
click at [399, 384] on p "A;pologies for the delay - we had a wedding last nightand we have oine [DATE] a…" at bounding box center [431, 391] width 585 height 14
click at [165, 384] on p "A;pologies for the delay - we had a wedding last nightand we have one [DATE] an…" at bounding box center [431, 391] width 585 height 14
click at [146, 384] on p "A; Apologies for the delay - we had a wedding last nightand we have one [DATE] …" at bounding box center [431, 391] width 585 height 14
click at [149, 384] on p "A; Apologies for the delay - we had a wedding last nightand we have one [DATE] …" at bounding box center [431, 391] width 585 height 14
click at [677, 384] on p "Apologies for the delay - we had a wedding last nightand we have one [DATE] and…" at bounding box center [431, 391] width 585 height 14
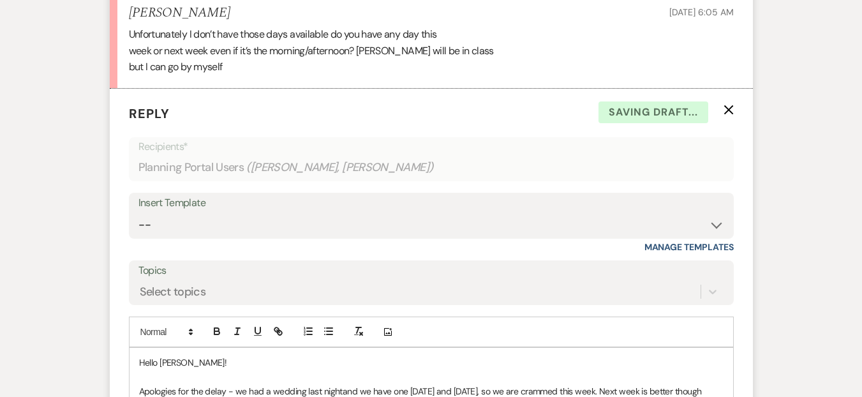
click at [0, 0] on qb-div "Add Punctuation , though ." at bounding box center [0, 0] width 0 height 0
click at [338, 384] on p "Apologies for the delay - we had a wedding last nightand we have one [DATE] and…" at bounding box center [431, 391] width 585 height 14
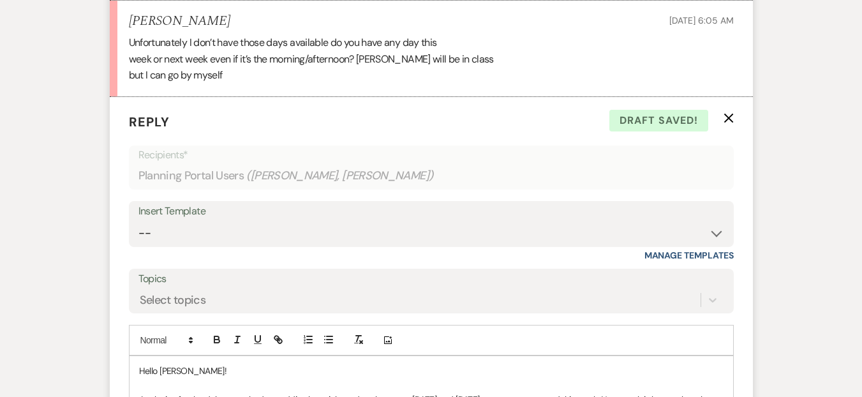
scroll to position [4818, 0]
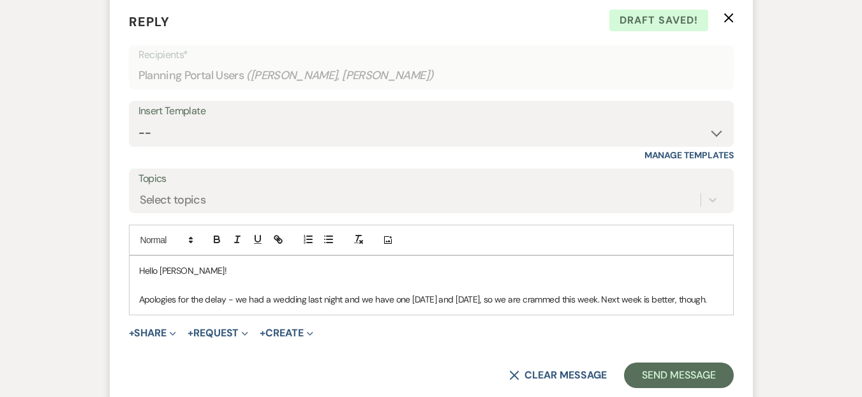
click at [713, 292] on p "Apologies for the delay - we had a wedding last night and we have one [DATE] an…" at bounding box center [431, 299] width 585 height 14
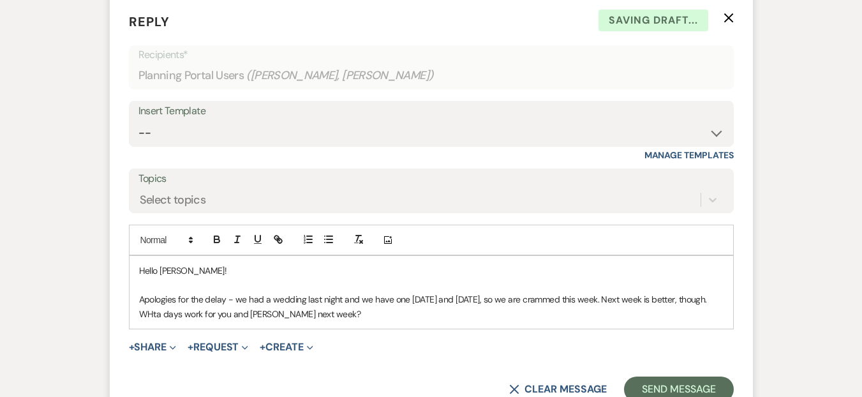
click at [153, 292] on p "Apologies for the delay - we had a wedding last night and we have one [DATE] an…" at bounding box center [431, 306] width 585 height 29
click at [151, 292] on p "Apologies for the delay - we had a wedding last night and we have one [DATE] an…" at bounding box center [431, 306] width 585 height 29
click at [336, 292] on p "Apologies for the delay - we had a wedding last night and we have one [DATE] an…" at bounding box center [431, 306] width 585 height 29
click at [573, 256] on div "Hello [PERSON_NAME]! Apologies for the delay - we had a wedding last night, and…" at bounding box center [432, 292] width 604 height 73
click at [660, 295] on form "Reply X Saving draft... Recipients* Planning Portal Users ( [PERSON_NAME], [PER…" at bounding box center [431, 207] width 643 height 421
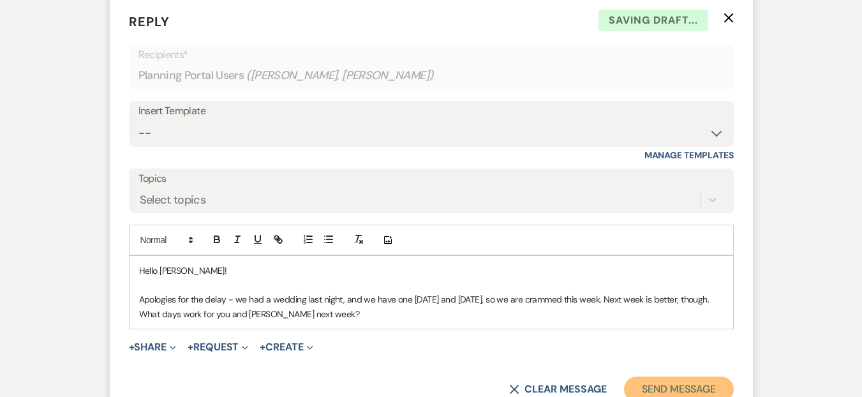
click at [660, 377] on button "Send Message" at bounding box center [678, 390] width 109 height 26
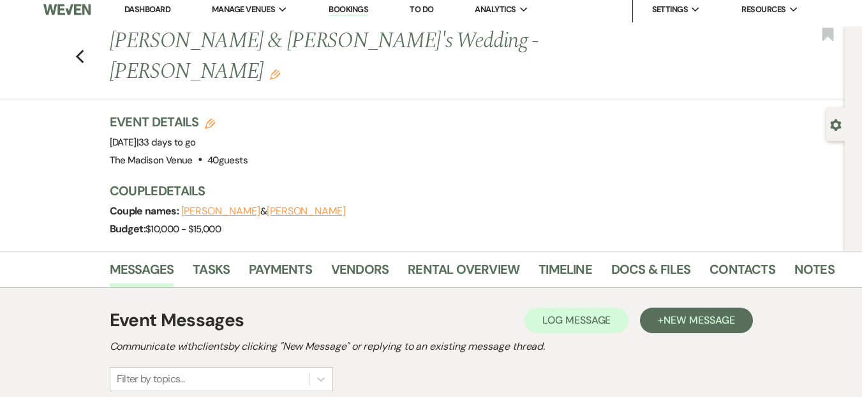
scroll to position [0, 0]
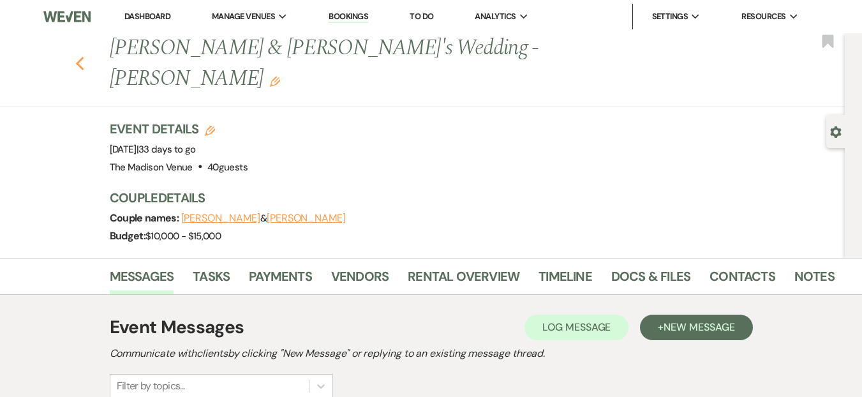
click at [82, 57] on use "button" at bounding box center [79, 64] width 8 height 14
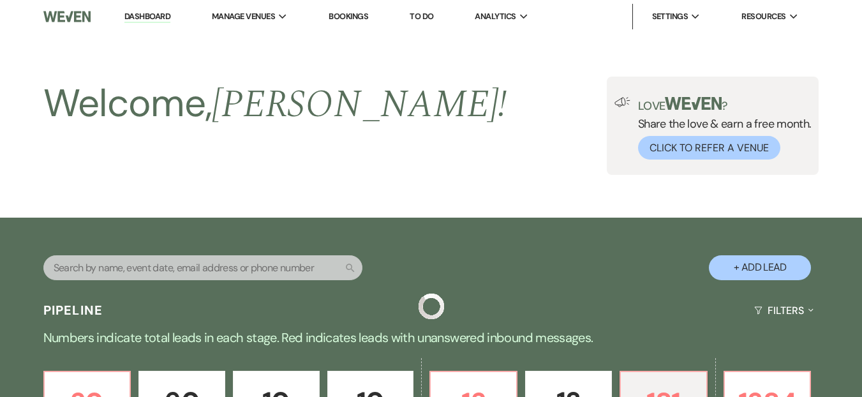
scroll to position [274, 0]
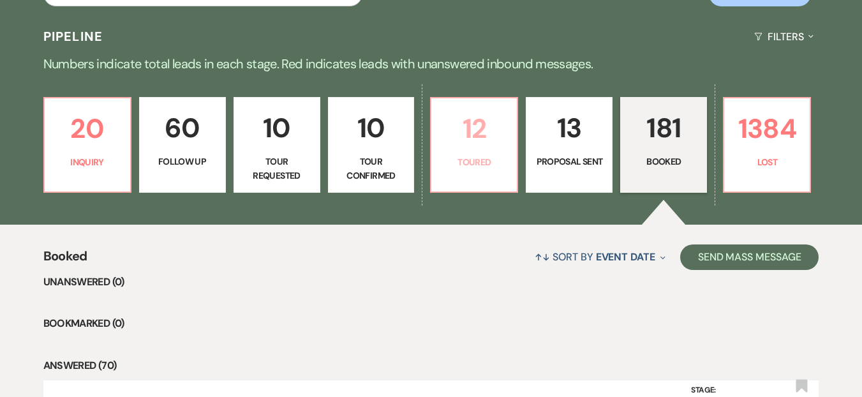
click at [479, 151] on link "12 Toured" at bounding box center [474, 145] width 88 height 96
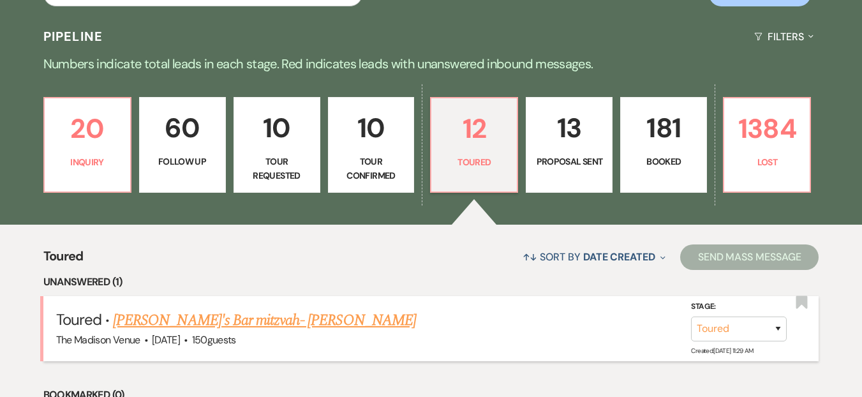
click at [214, 324] on link "[PERSON_NAME]'s Bar mitzvah- [PERSON_NAME]" at bounding box center [264, 320] width 303 height 23
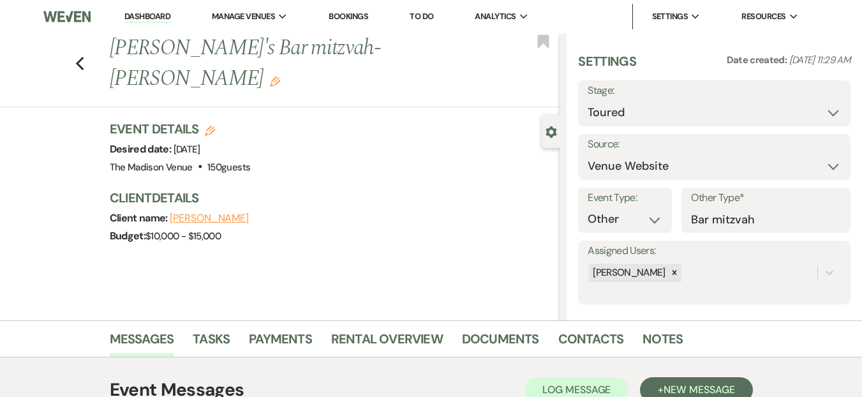
click at [479, 189] on h3 "Client Details" at bounding box center [329, 198] width 439 height 18
click at [365, 227] on div "Budget: $10,000 - $15,000" at bounding box center [329, 236] width 439 height 18
click at [94, 53] on div "Previous [PERSON_NAME]'s Bar mitzvah- [PERSON_NAME] Edit Bookmark" at bounding box center [277, 70] width 567 height 74
click at [89, 52] on div "Previous [PERSON_NAME]'s Bar mitzvah- [PERSON_NAME] Edit Bookmark" at bounding box center [277, 70] width 567 height 74
click at [77, 49] on div "Previous [PERSON_NAME]'s Bar mitzvah- [PERSON_NAME] Edit Bookmark" at bounding box center [277, 70] width 567 height 74
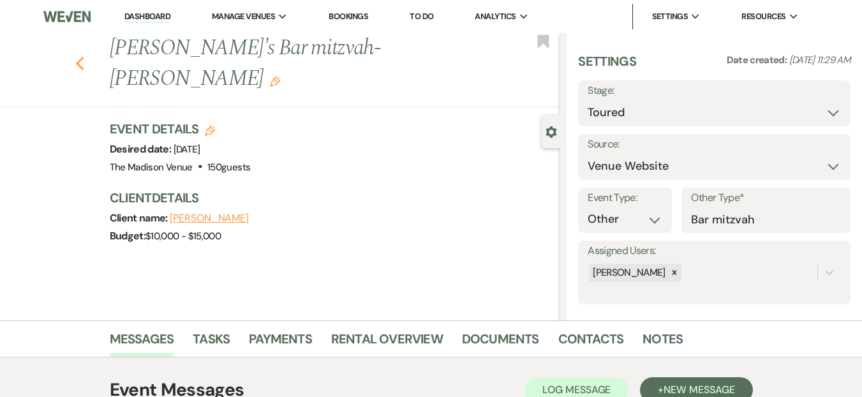
click at [81, 57] on use "button" at bounding box center [79, 64] width 8 height 14
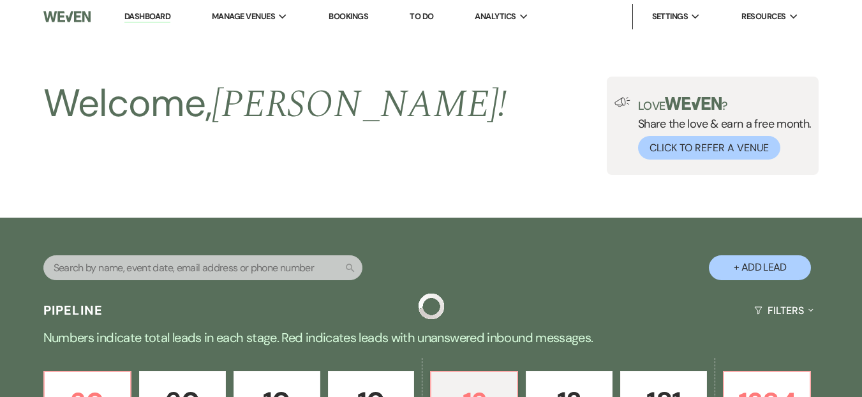
scroll to position [274, 0]
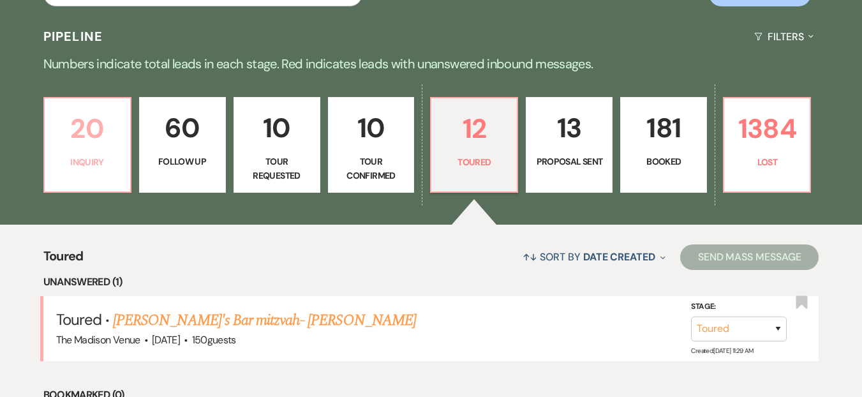
click at [95, 163] on p "Inquiry" at bounding box center [87, 162] width 70 height 14
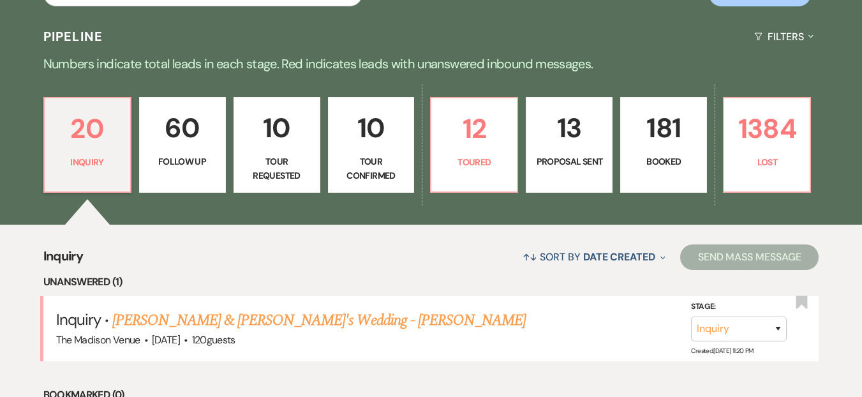
click at [267, 260] on div "↑↓ Sort By Date Created Expand Send Mass Message" at bounding box center [451, 257] width 736 height 34
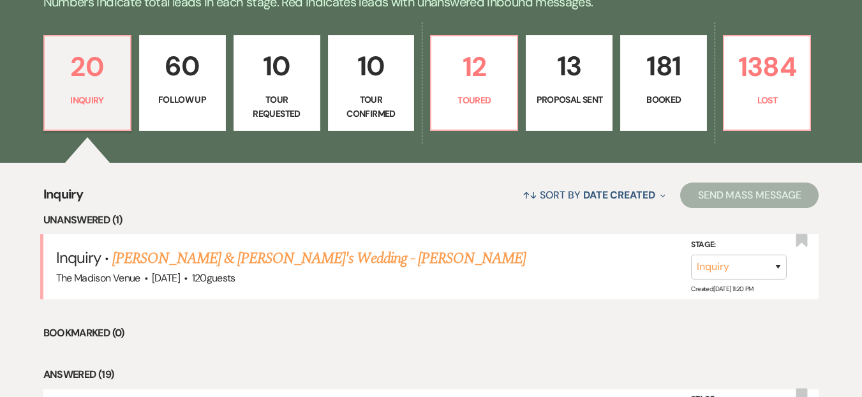
scroll to position [342, 0]
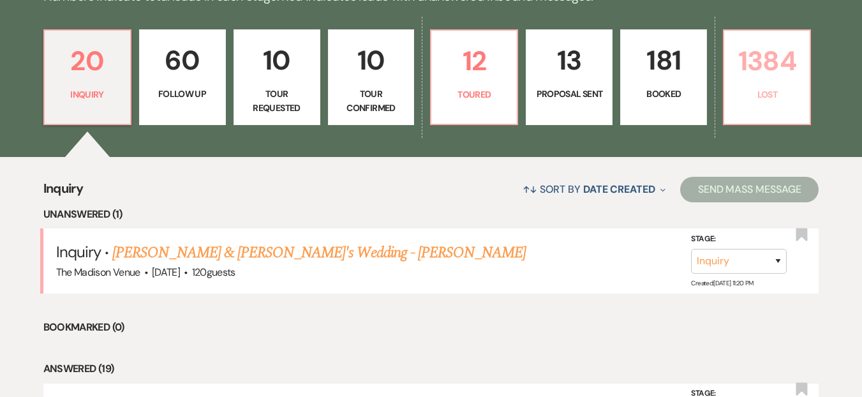
click at [749, 106] on link "1384 Lost" at bounding box center [767, 77] width 88 height 96
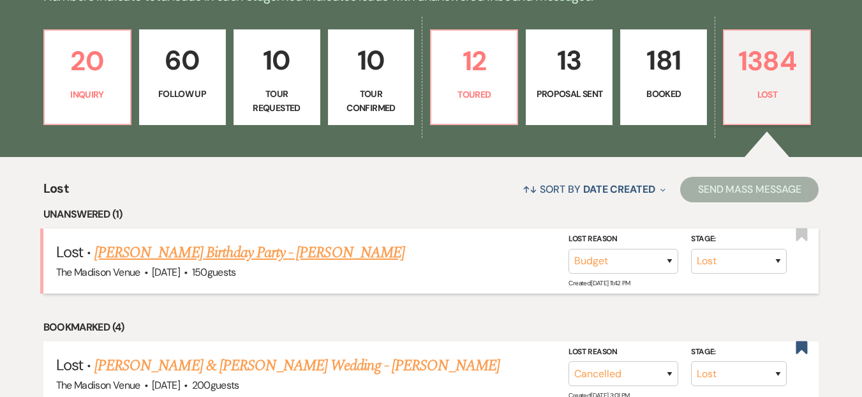
click at [241, 248] on link "[PERSON_NAME] Birthday Party - [PERSON_NAME]" at bounding box center [249, 252] width 310 height 23
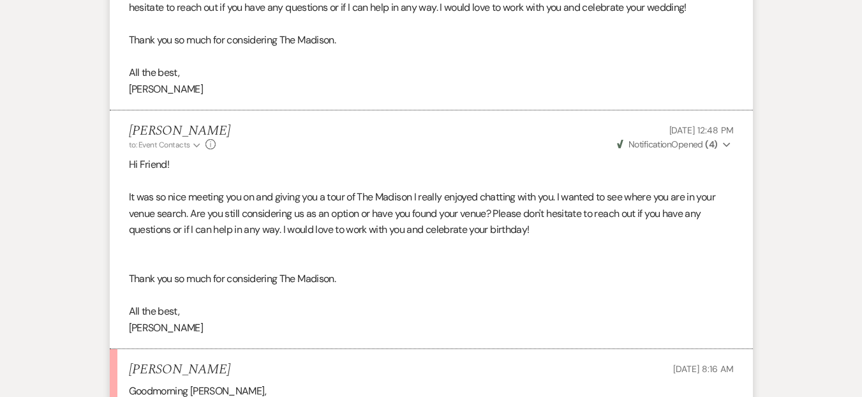
scroll to position [1182, 0]
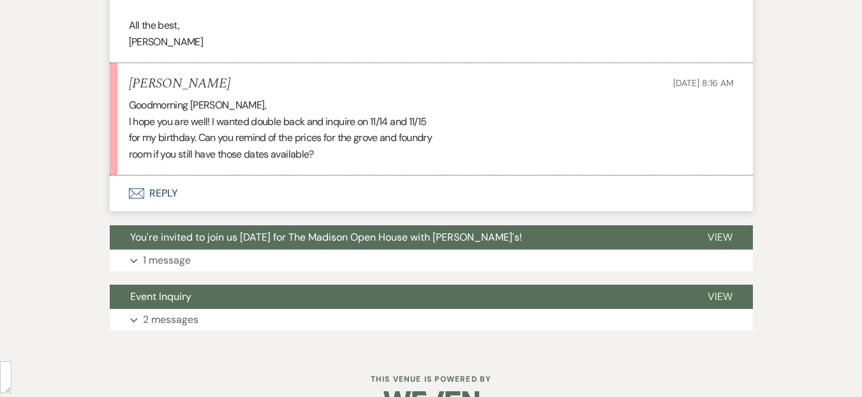
click at [211, 211] on button "Envelope Reply" at bounding box center [431, 194] width 643 height 36
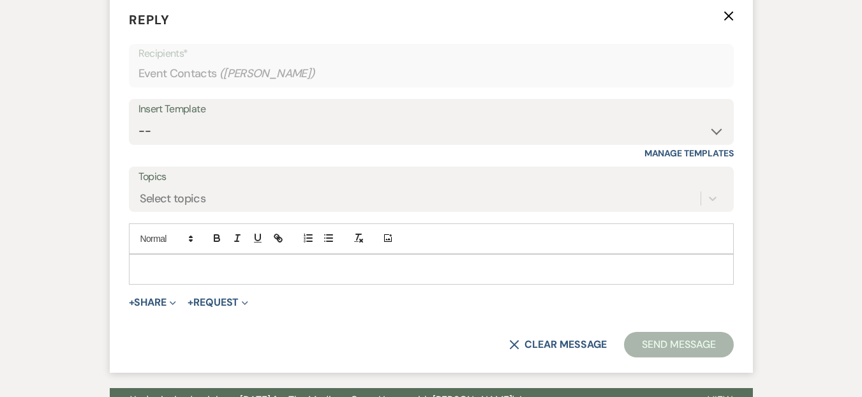
scroll to position [1365, 0]
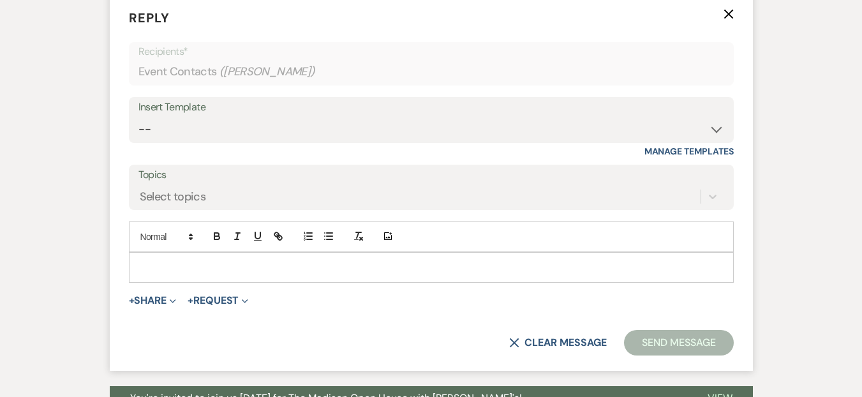
click at [159, 157] on div "Insert Template -- Weven Planning Portal Introduction (Booked Events) Corporate…" at bounding box center [431, 127] width 605 height 60
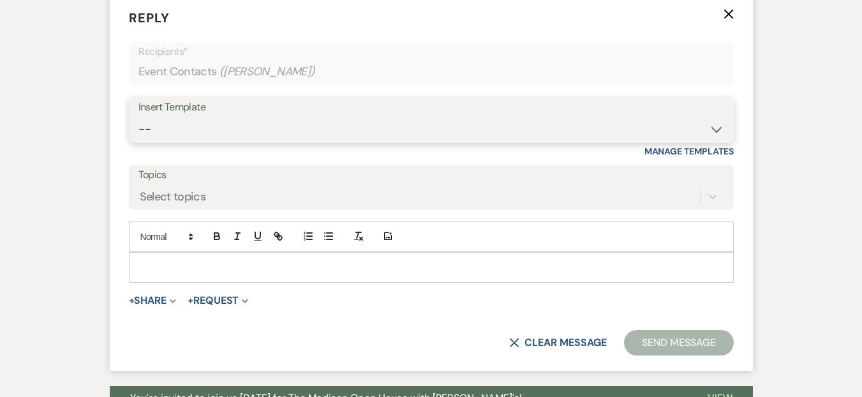
click at [176, 142] on select "-- Weven Planning Portal Introduction (Booked Events) Corporate Lead Follow Up …" at bounding box center [432, 129] width 586 height 25
click at [139, 133] on select "-- Weven Planning Portal Introduction (Booked Events) Corporate Lead Follow Up …" at bounding box center [432, 129] width 586 height 25
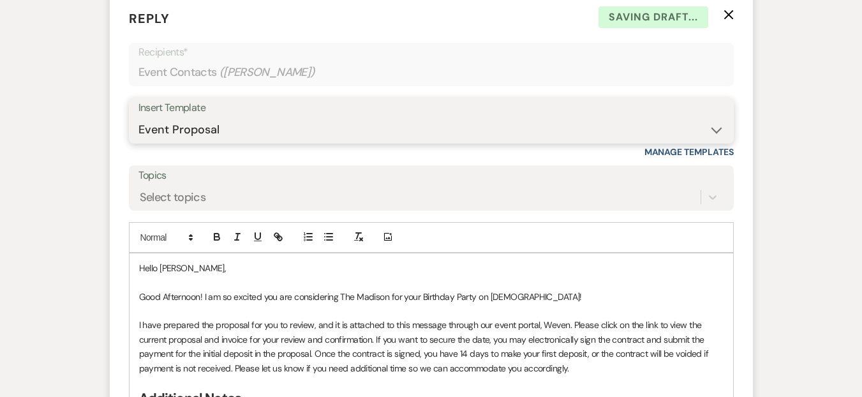
scroll to position [1306, 0]
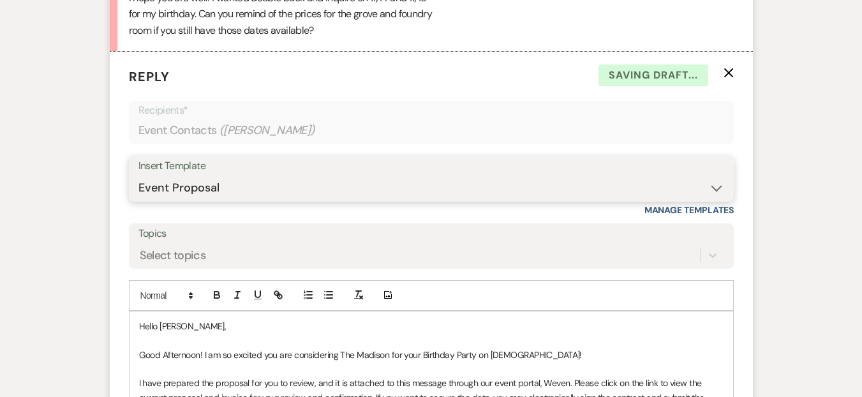
click at [190, 197] on select "-- Weven Planning Portal Introduction (Booked Events) Corporate Lead Follow Up …" at bounding box center [432, 188] width 586 height 25
click at [139, 192] on select "-- Weven Planning Portal Introduction (Booked Events) Corporate Lead Follow Up …" at bounding box center [432, 188] width 586 height 25
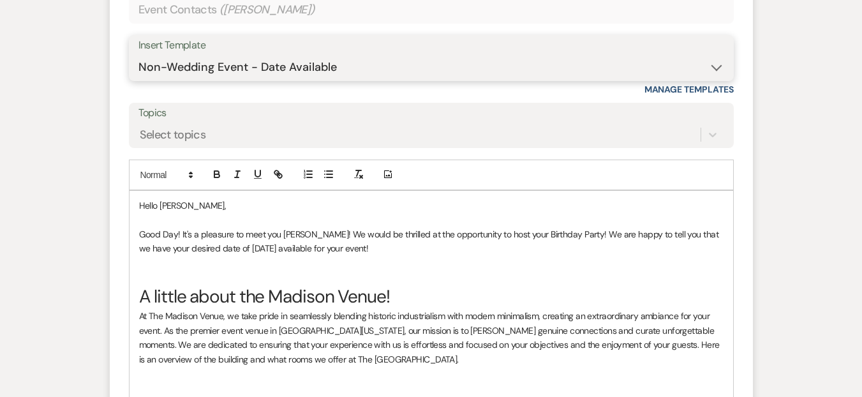
scroll to position [1552, 0]
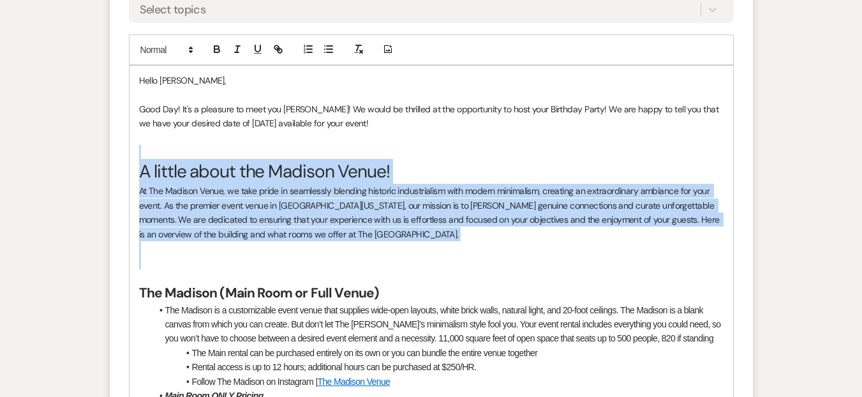
drag, startPoint x: 350, startPoint y: 273, endPoint x: 139, endPoint y: 164, distance: 237.3
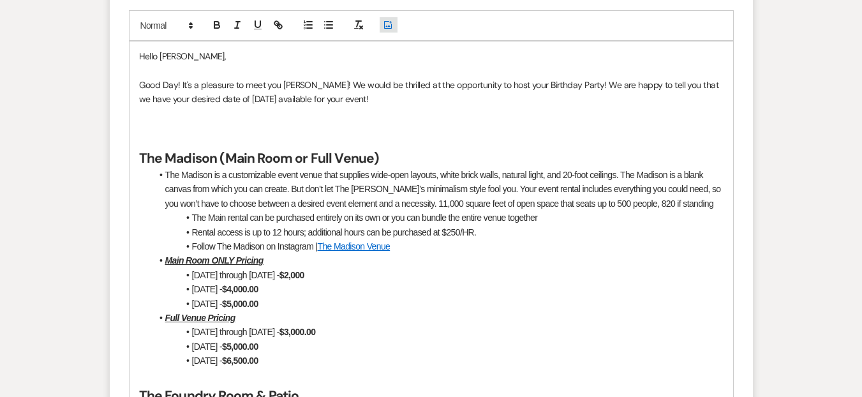
scroll to position [1589, 0]
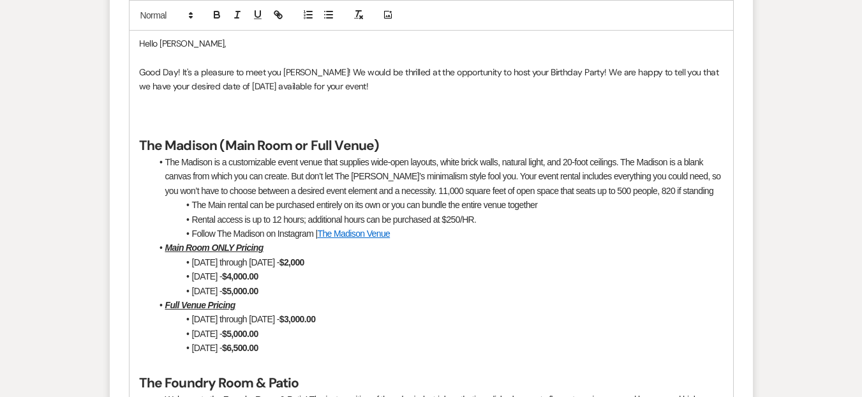
click at [181, 122] on p at bounding box center [431, 115] width 585 height 14
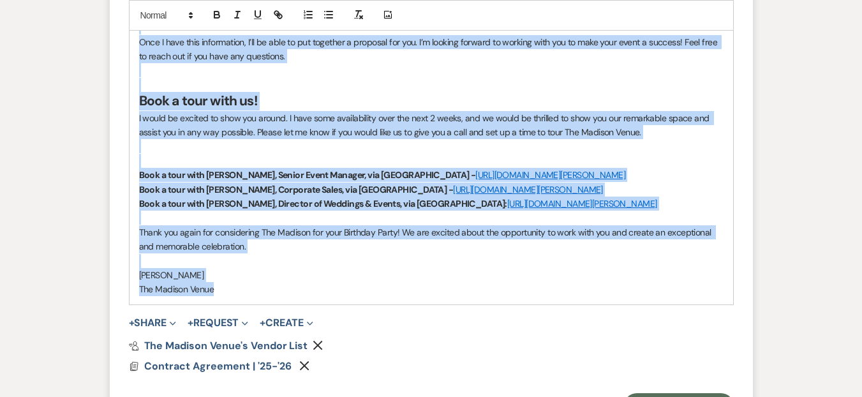
scroll to position [2986, 0]
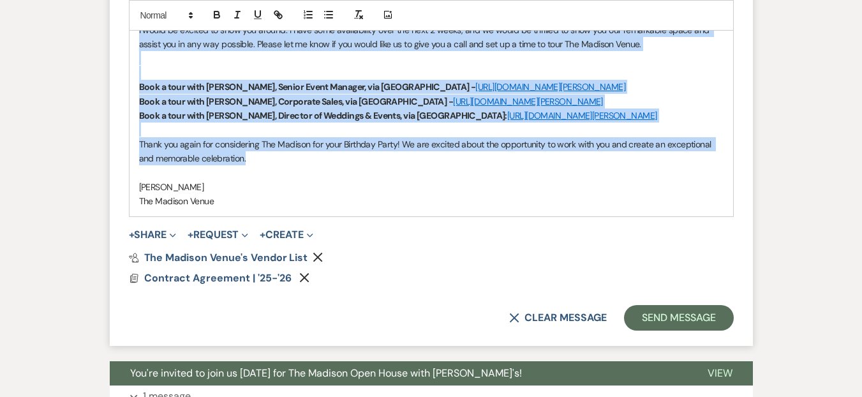
drag, startPoint x: 142, startPoint y: 161, endPoint x: 262, endPoint y: 165, distance: 120.7
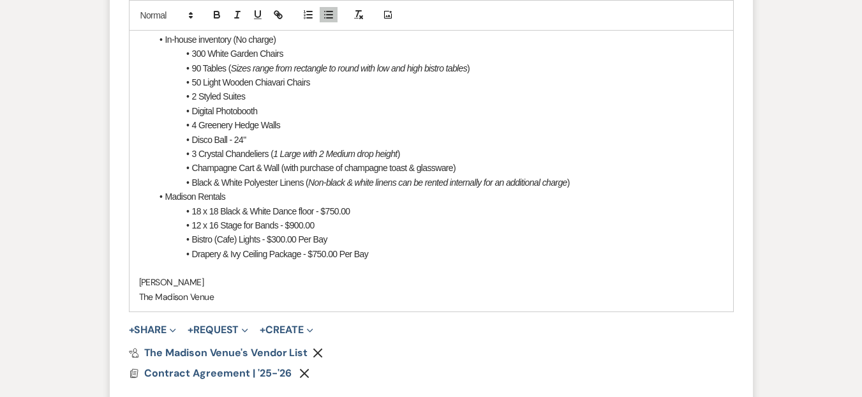
scroll to position [2297, 0]
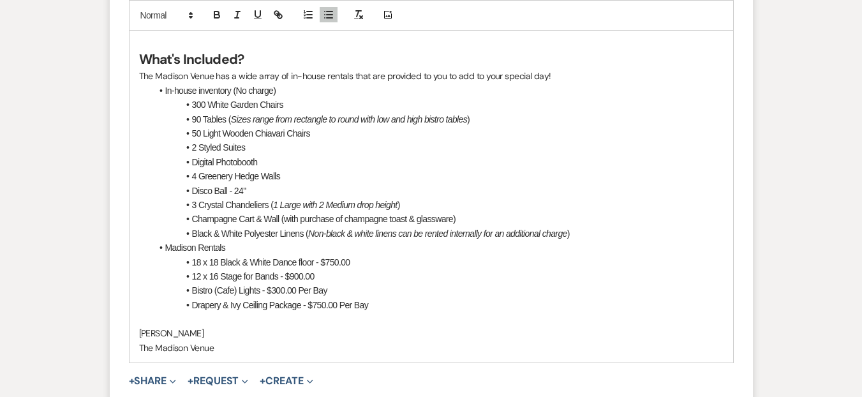
click at [0, 0] on div "[GEOGRAPHIC_DATA])" at bounding box center [0, 0] width 0 height 0
click at [302, 124] on em "Sizes range from rectangle to round with low and high bistro tables" at bounding box center [349, 119] width 236 height 10
click at [400, 83] on p "The Madison Venue has a wide array of in-house rentals that are provided to you…" at bounding box center [431, 76] width 585 height 14
click at [592, 169] on li "Digital Photobooth" at bounding box center [438, 162] width 572 height 14
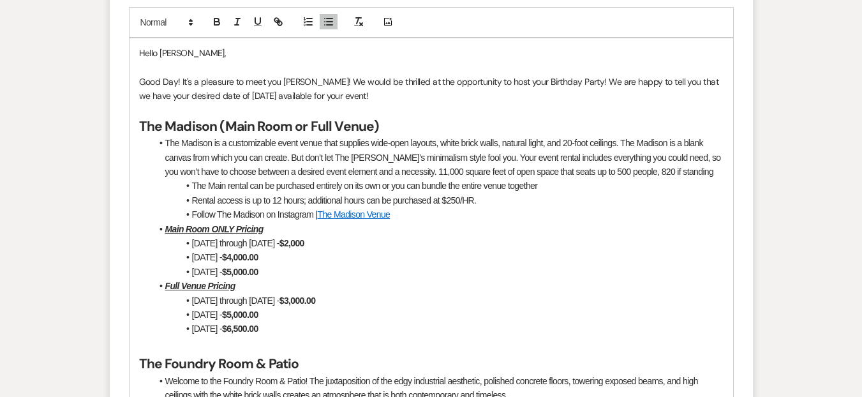
scroll to position [1501, 0]
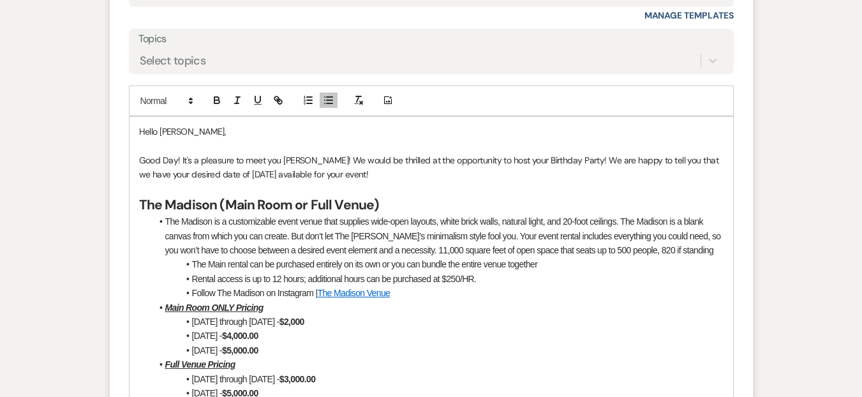
drag, startPoint x: 398, startPoint y: 190, endPoint x: 566, endPoint y: 186, distance: 167.9
click at [400, 182] on p "Good Day! It's a pleasure to meet you [PERSON_NAME]! We would be thrilled at th…" at bounding box center [431, 167] width 585 height 29
click at [546, 176] on p "Good Day! It's a pleasure to meet you [PERSON_NAME]! We would be thrilled at th…" at bounding box center [431, 167] width 585 height 29
click at [538, 179] on p "Good Day! It's a pleasure to meet you [PERSON_NAME]! We would be thrilled at th…" at bounding box center [431, 167] width 585 height 29
click at [0, 0] on span "birthday party!" at bounding box center [0, 0] width 0 height 0
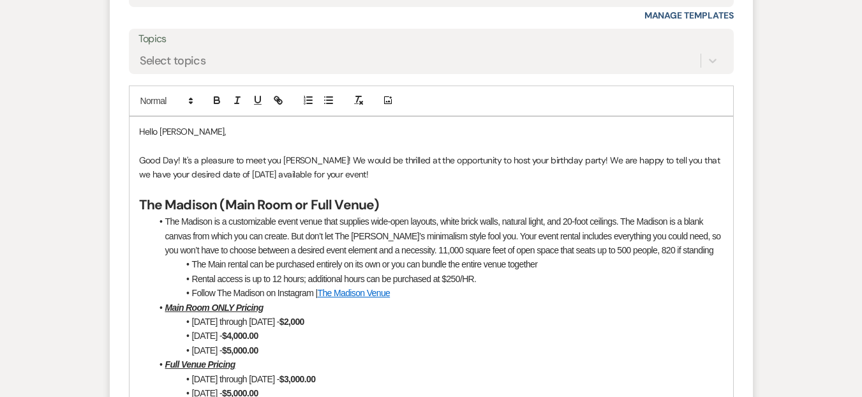
click at [293, 181] on p "Good Day! It's a pleasure to meet you [PERSON_NAME]! We would be thrilled at th…" at bounding box center [431, 167] width 585 height 29
click at [175, 177] on p "Good Day! It's a pleasure to meet you, [PERSON_NAME]! We would be thrilled at t…" at bounding box center [431, 167] width 585 height 29
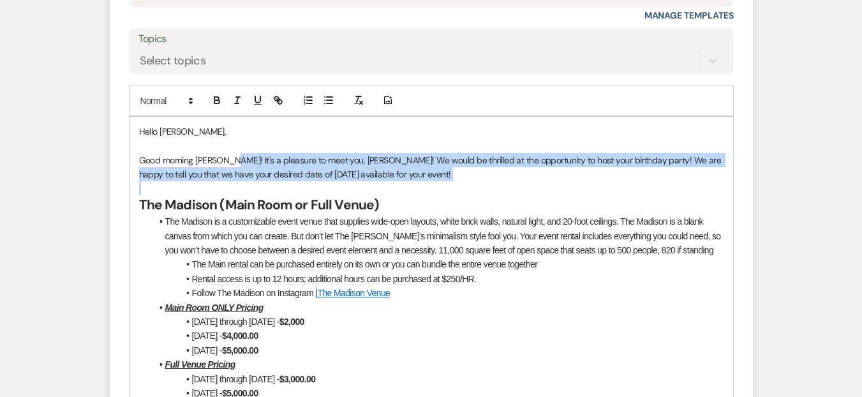
drag, startPoint x: 428, startPoint y: 197, endPoint x: 228, endPoint y: 175, distance: 201.7
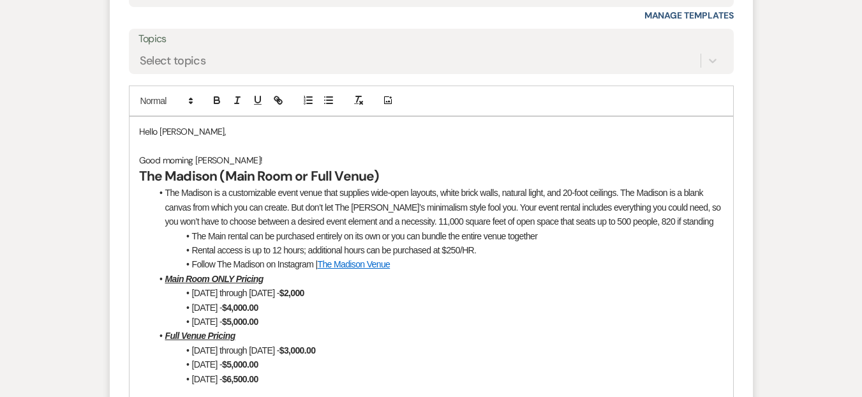
click at [181, 167] on p "Good morning [PERSON_NAME]!" at bounding box center [431, 160] width 585 height 14
click at [0, 0] on span "morning" at bounding box center [0, 0] width 0 height 0
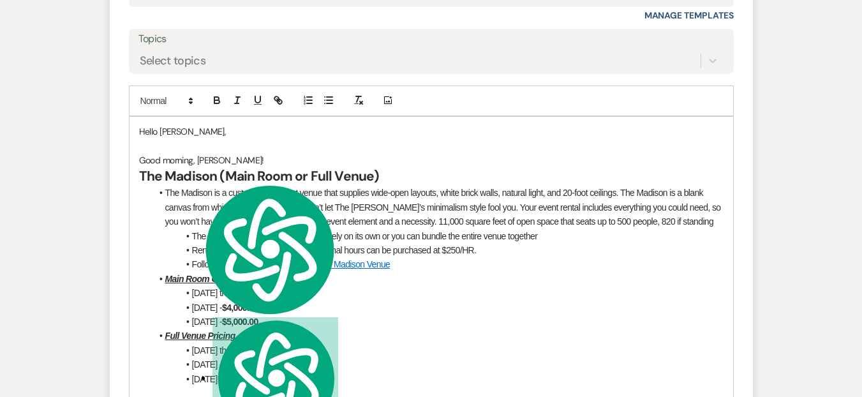
click at [252, 167] on p "Good morning, [PERSON_NAME]!" at bounding box center [431, 160] width 585 height 14
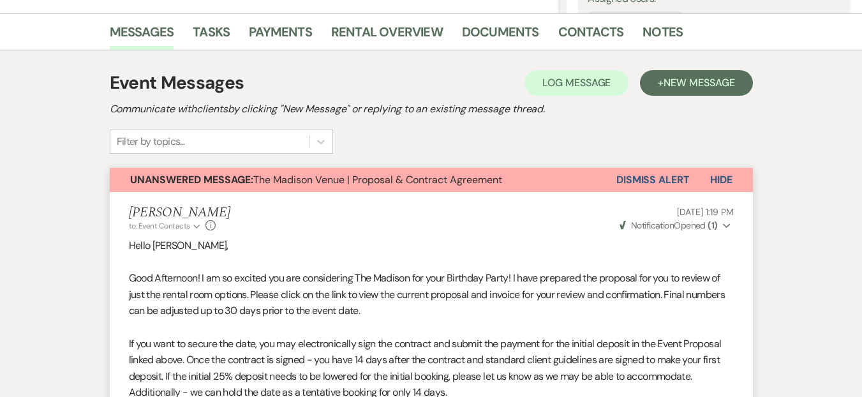
scroll to position [153, 0]
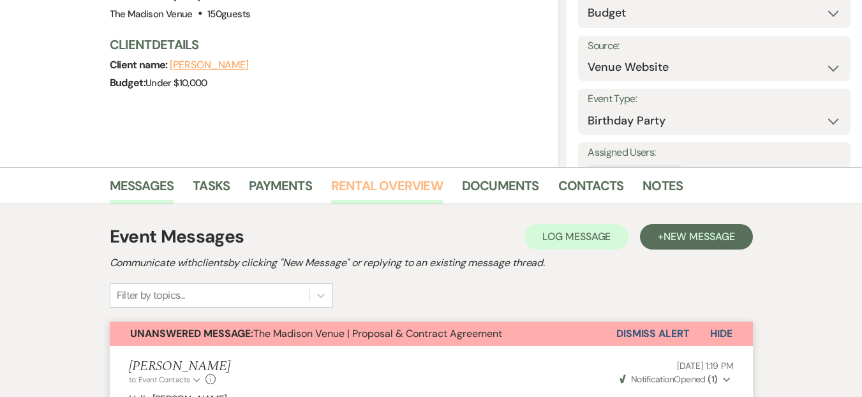
click at [384, 190] on link "Rental Overview" at bounding box center [387, 190] width 112 height 28
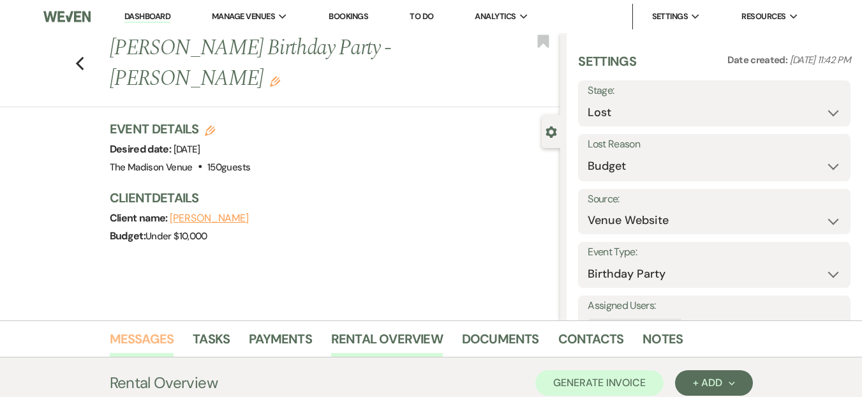
click at [142, 331] on link "Messages" at bounding box center [142, 343] width 64 height 28
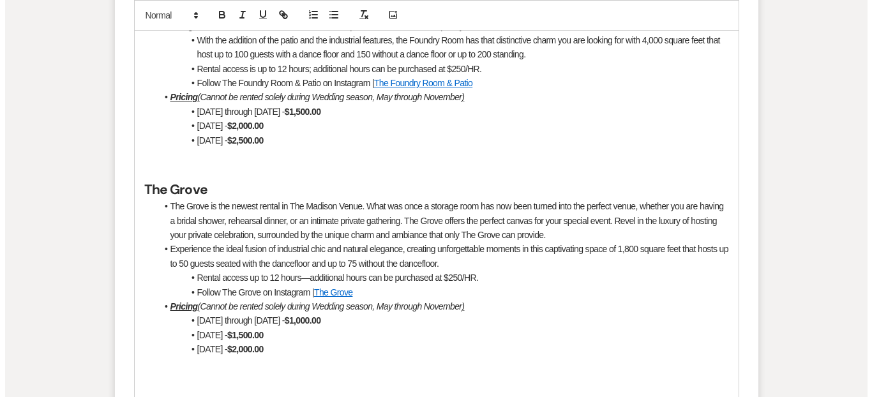
scroll to position [2501, 0]
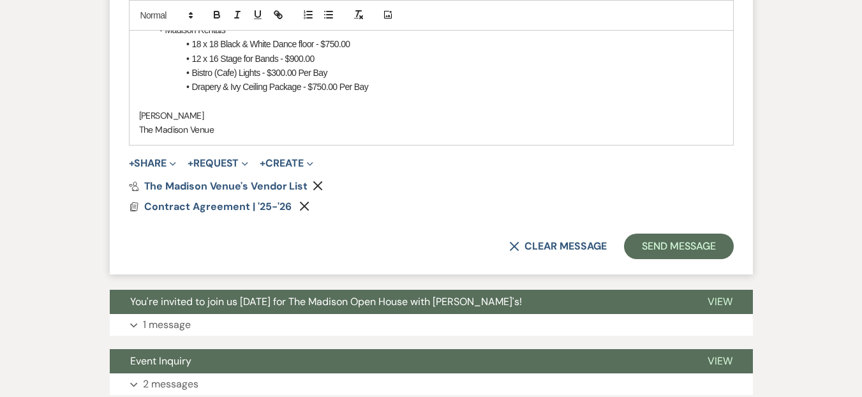
click at [301, 211] on use "button" at bounding box center [305, 207] width 10 height 10
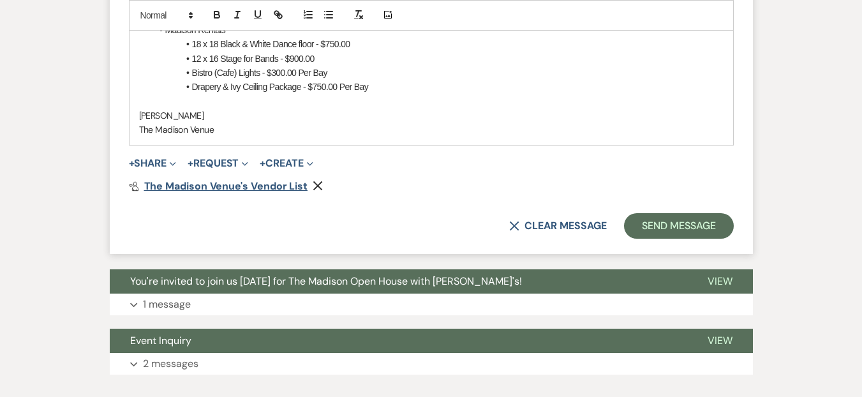
drag, startPoint x: 313, startPoint y: 207, endPoint x: 276, endPoint y: 203, distance: 37.2
click at [315, 191] on icon "Remove" at bounding box center [318, 186] width 10 height 10
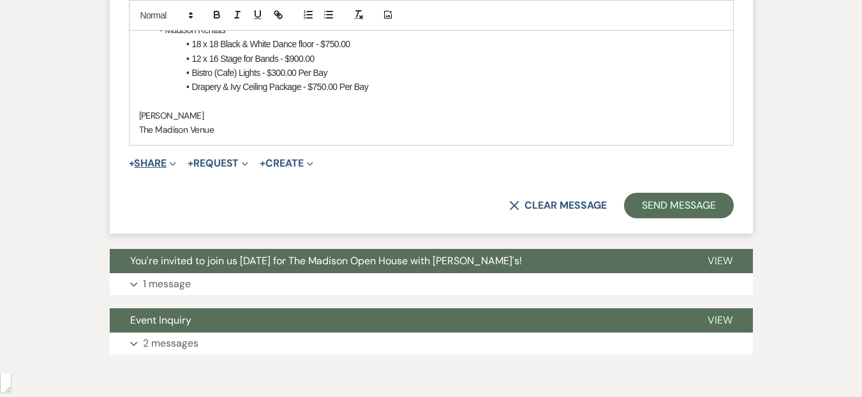
click at [172, 167] on icon "Expand" at bounding box center [173, 164] width 6 height 6
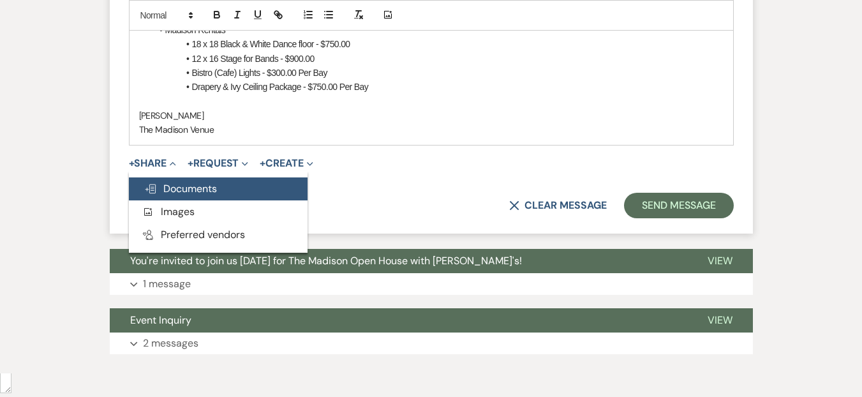
click at [190, 195] on span "Doc Upload Documents" at bounding box center [180, 188] width 73 height 13
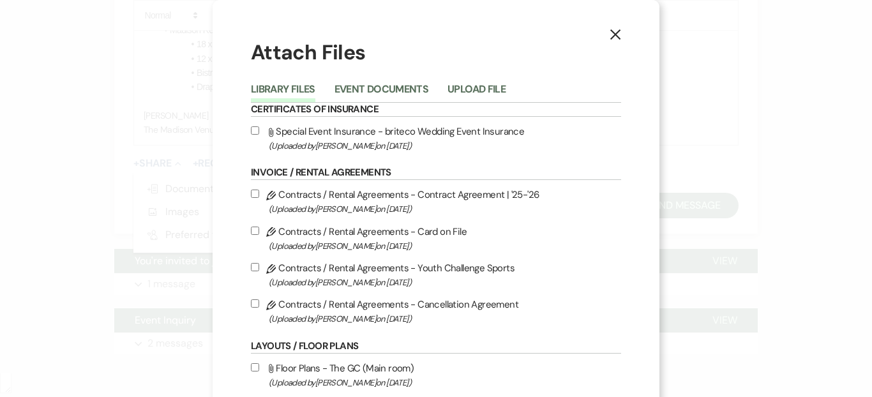
click at [394, 77] on div "Library Files Event Documents Upload File" at bounding box center [436, 89] width 370 height 27
click at [384, 91] on button "Event Documents" at bounding box center [382, 93] width 94 height 18
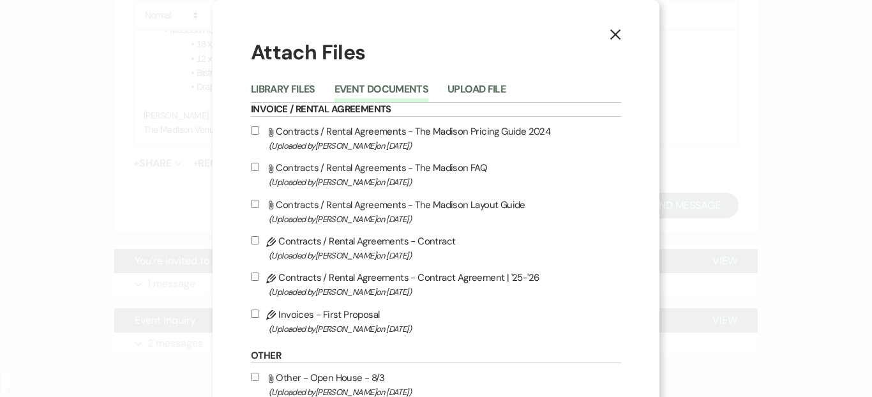
click at [251, 203] on input "Attach File Contracts / Rental Agreements - The Madison Layout Guide (Uploaded …" at bounding box center [255, 204] width 8 height 8
click at [252, 199] on label "Attach File Contracts / Rental Agreements - The Madison Layout Guide (Uploaded …" at bounding box center [436, 212] width 370 height 30
click at [252, 200] on input "Attach File Contracts / Rental Agreements - The Madison Layout Guide (Uploaded …" at bounding box center [255, 204] width 8 height 8
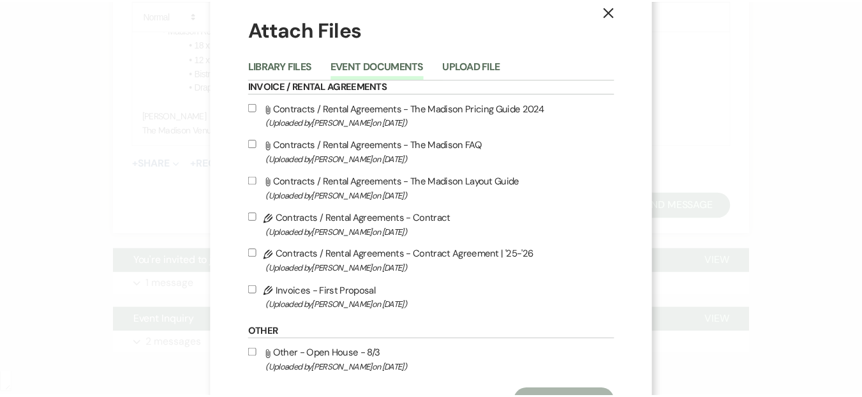
scroll to position [80, 0]
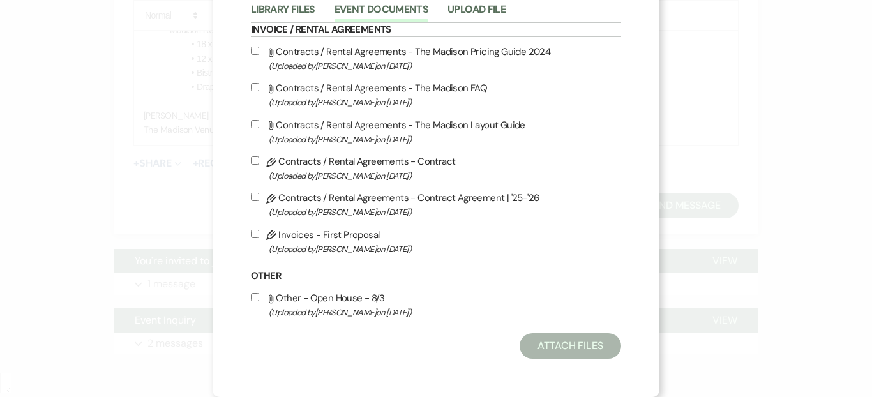
click at [257, 232] on label "Pencil Invoices - First Proposal (Uploaded by [PERSON_NAME] on [DATE] )" at bounding box center [436, 242] width 370 height 30
click at [257, 232] on input "Pencil Invoices - First Proposal (Uploaded by [PERSON_NAME] on [DATE] )" at bounding box center [255, 234] width 8 height 8
click at [543, 343] on button "Attach Files" at bounding box center [571, 346] width 102 height 26
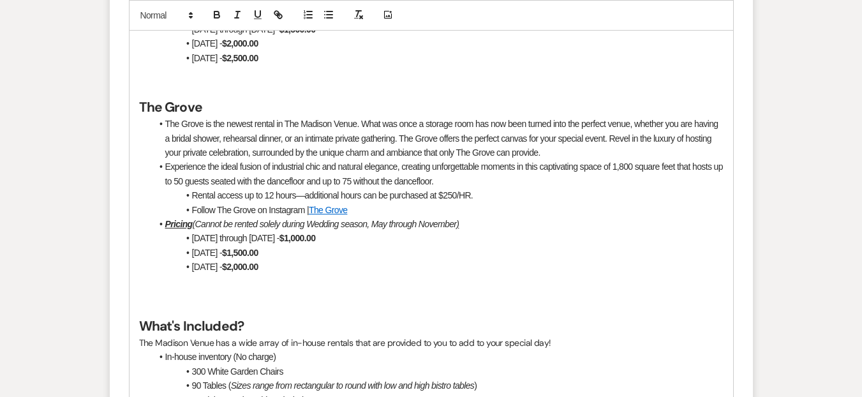
scroll to position [2027, 0]
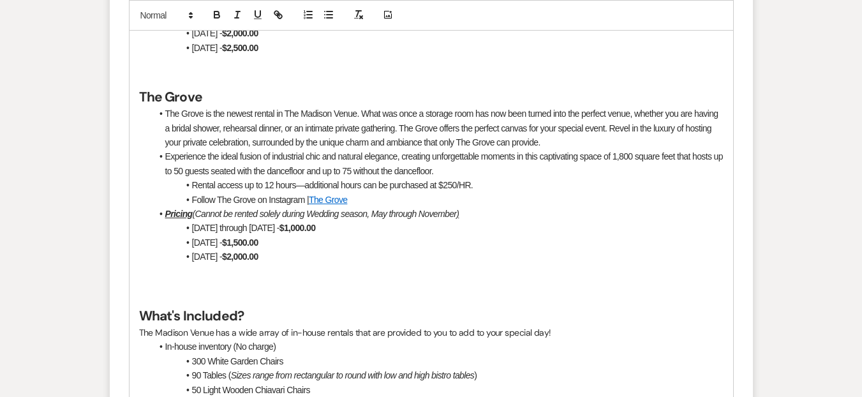
click at [229, 192] on li "Rental access up to 12 hours—additional hours can be purchased at $250/HR." at bounding box center [438, 185] width 572 height 14
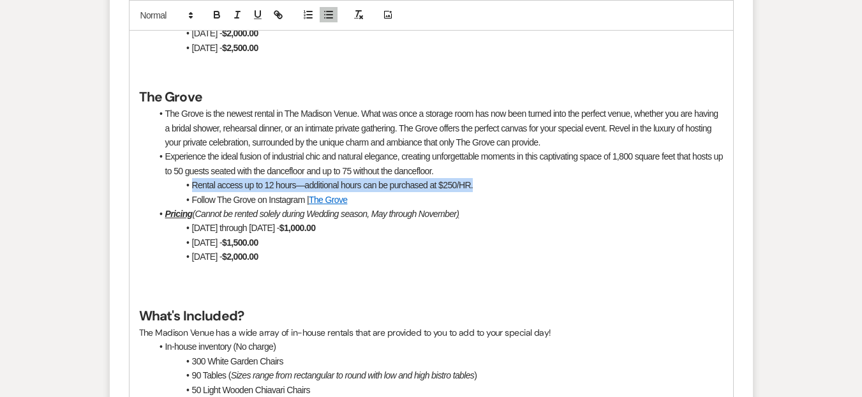
click at [229, 192] on li "Rental access up to 12 hours—additional hours can be purchased at $250/HR." at bounding box center [438, 185] width 572 height 14
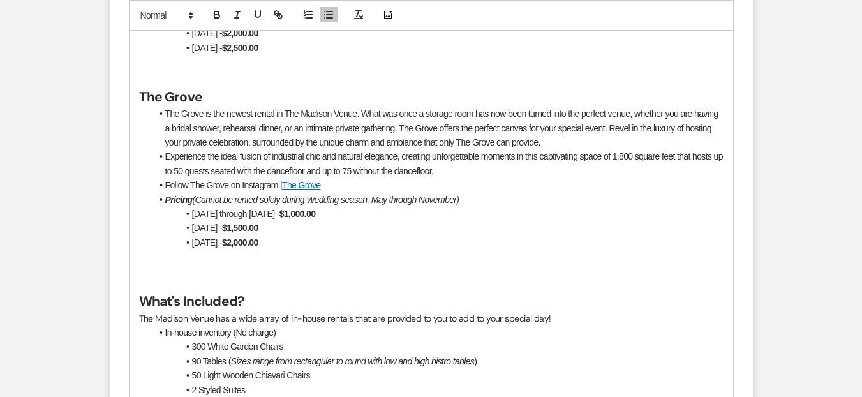
scroll to position [1909, 0]
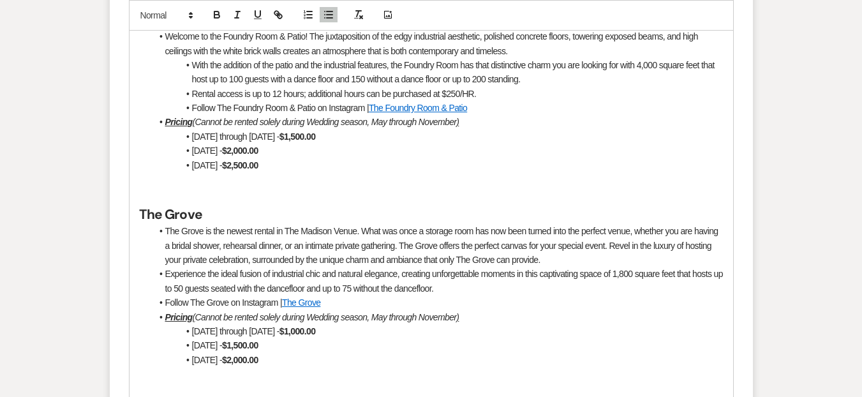
click at [219, 101] on li "Rental access is up to 12 hours; additional hours can be purchased at $250/HR." at bounding box center [438, 94] width 572 height 14
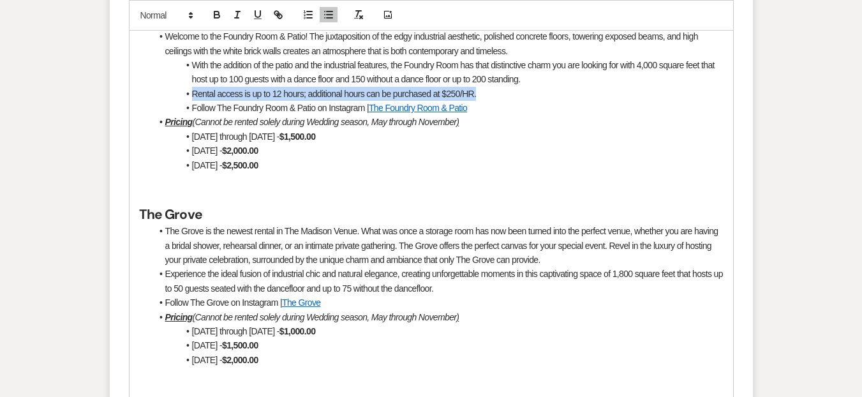
click at [219, 101] on li "Rental access is up to 12 hours; additional hours can be purchased at $250/HR." at bounding box center [438, 94] width 572 height 14
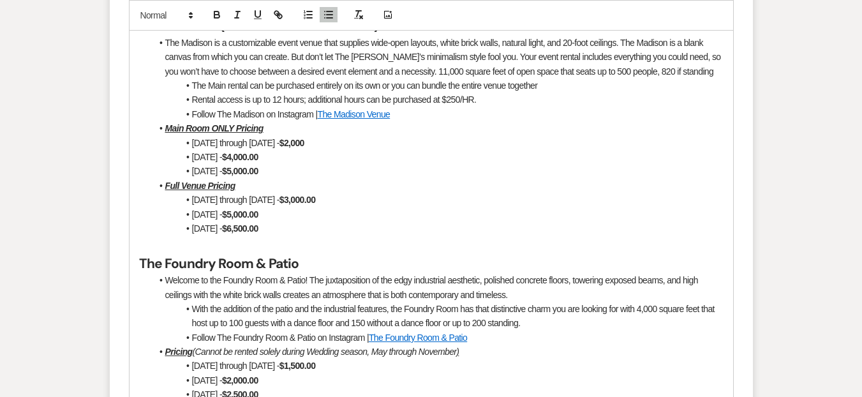
scroll to position [1607, 0]
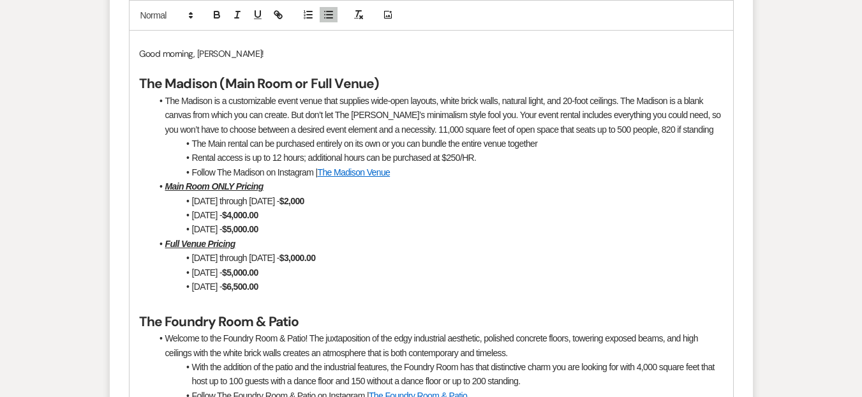
click at [227, 165] on li "Rental access is up to 12 hours; additional hours can be purchased at $250/HR." at bounding box center [438, 158] width 572 height 14
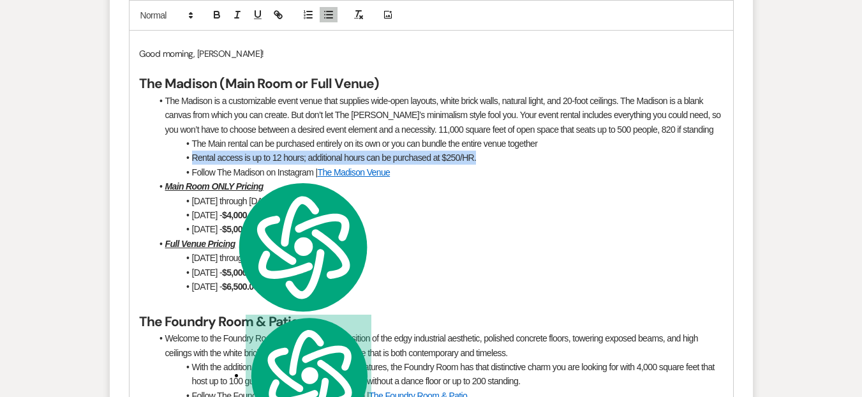
click at [227, 165] on li "Rental access is up to 12 hours; additional hours can be purchased at $250/HR." at bounding box center [438, 158] width 572 height 14
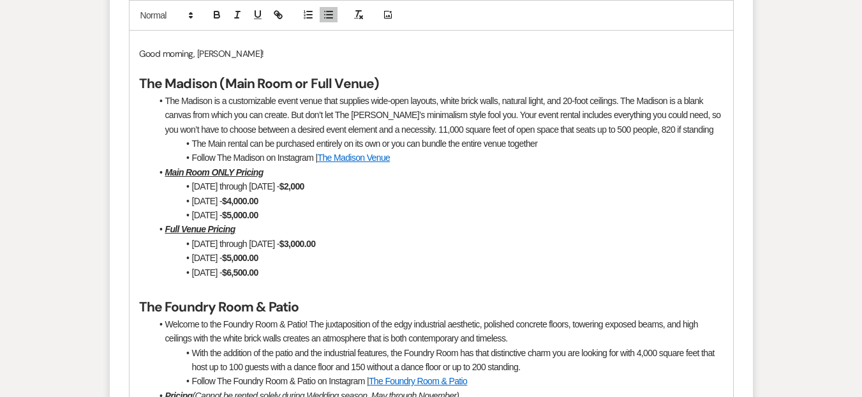
click at [517, 208] on li "[DATE] - $4,000.00" at bounding box center [438, 201] width 572 height 14
click at [264, 61] on p "Good morning, [PERSON_NAME]!" at bounding box center [431, 54] width 585 height 14
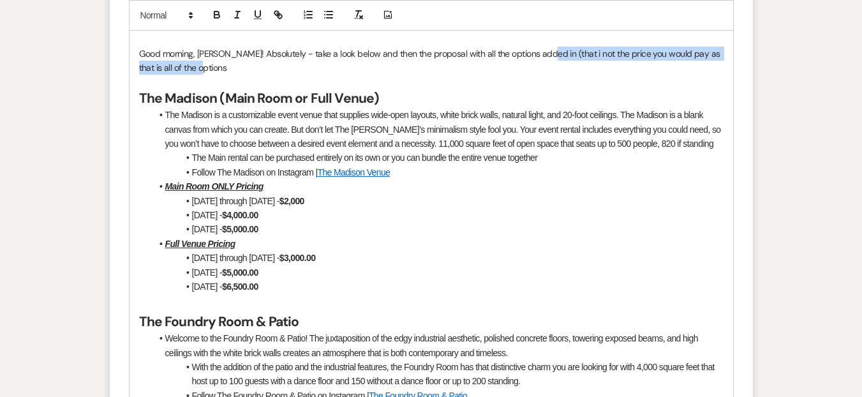
drag, startPoint x: 511, startPoint y: 86, endPoint x: 539, endPoint y: 73, distance: 31.7
click at [539, 73] on p "Good morning, [PERSON_NAME]! Absolutely - take a look below and then the propos…" at bounding box center [431, 61] width 585 height 29
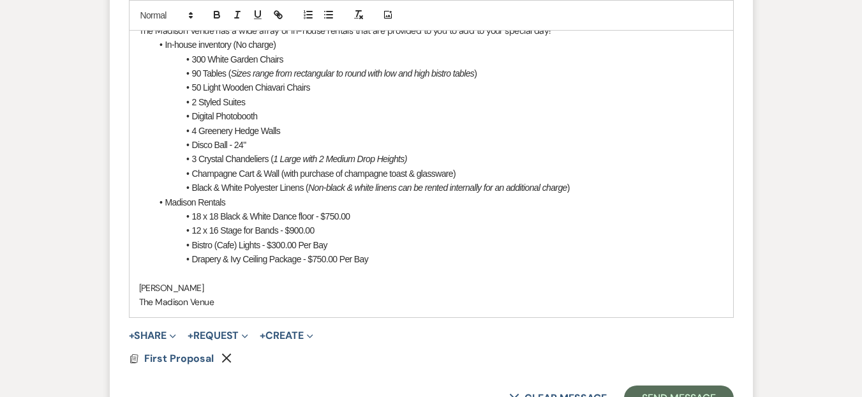
scroll to position [2553, 0]
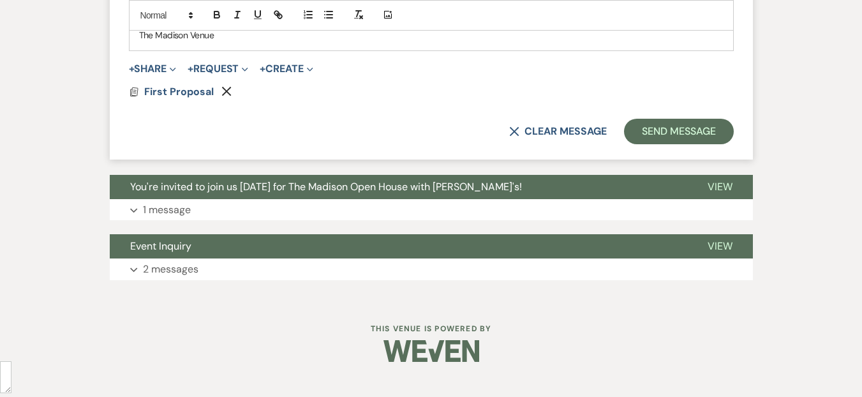
drag, startPoint x: 222, startPoint y: 114, endPoint x: 229, endPoint y: 109, distance: 9.2
click at [230, 96] on icon "Remove" at bounding box center [227, 91] width 10 height 10
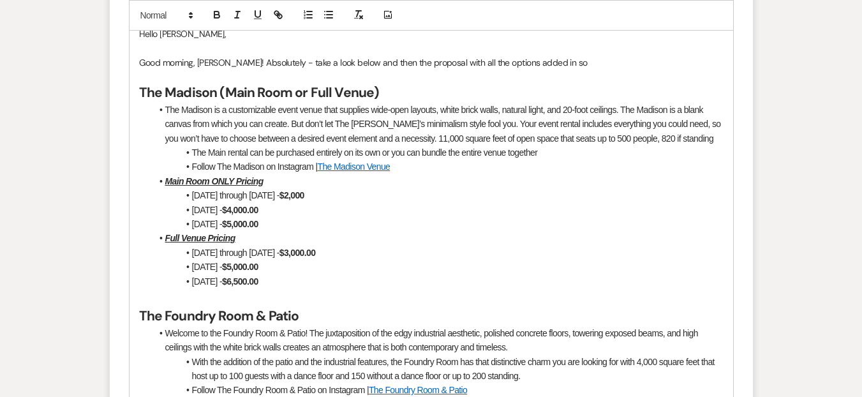
scroll to position [1470, 0]
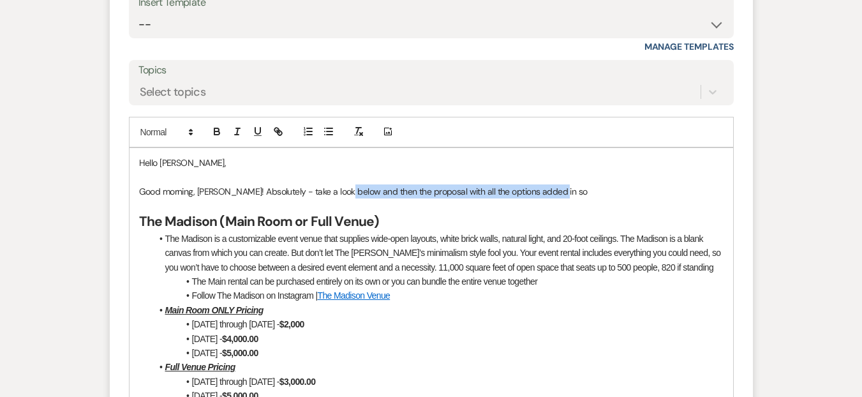
drag, startPoint x: 561, startPoint y: 208, endPoint x: 340, endPoint y: 202, distance: 220.9
click at [340, 199] on p "Good morning, [PERSON_NAME]! Absolutely - take a look below and then the propos…" at bounding box center [431, 191] width 585 height 14
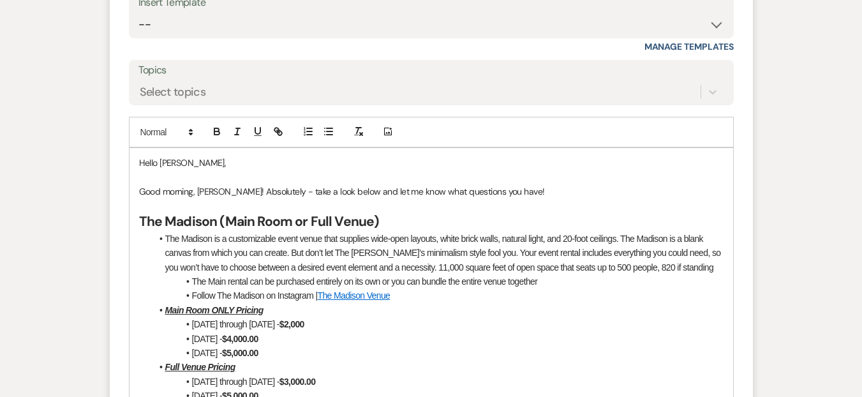
scroll to position [2532, 0]
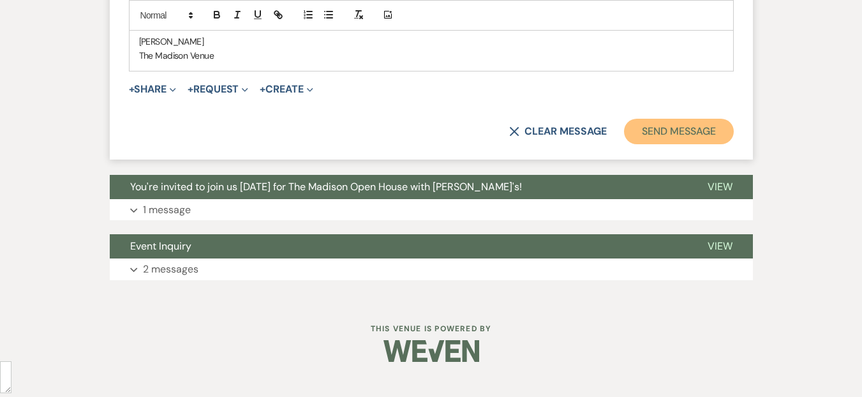
click at [642, 144] on button "Send Message" at bounding box center [678, 132] width 109 height 26
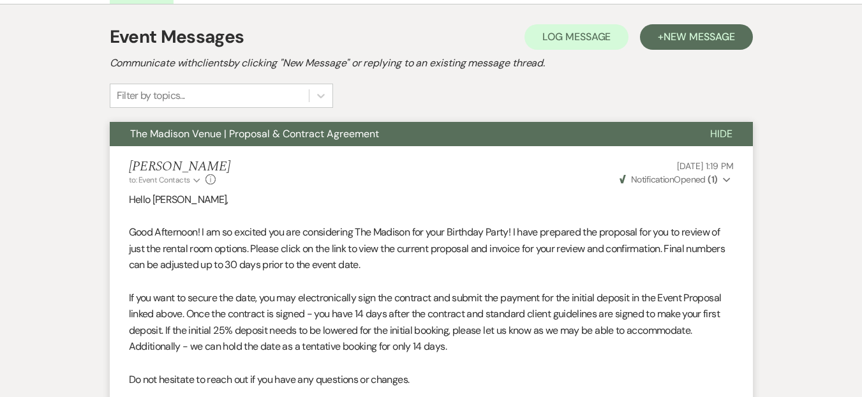
scroll to position [47, 0]
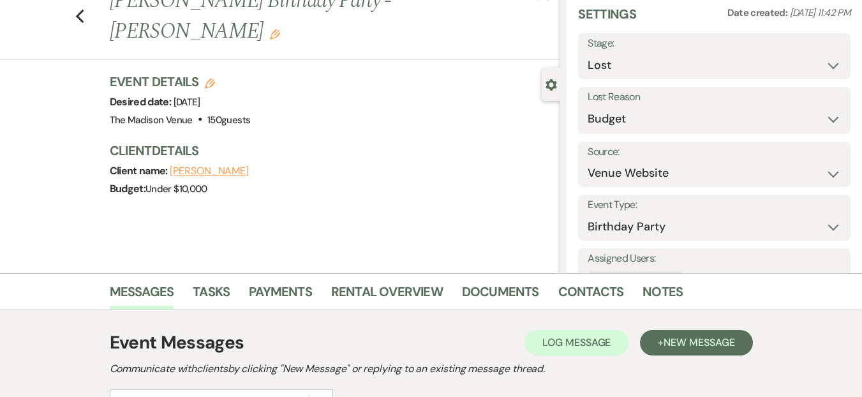
click at [296, 226] on div "Previous [PERSON_NAME] Birthday Party - [PERSON_NAME] Edit Bookmark Gear Settin…" at bounding box center [280, 129] width 560 height 287
click at [77, 73] on div "Previous [PERSON_NAME] Birthday Party - [PERSON_NAME] Edit Bookmark Gear Settin…" at bounding box center [280, 129] width 560 height 287
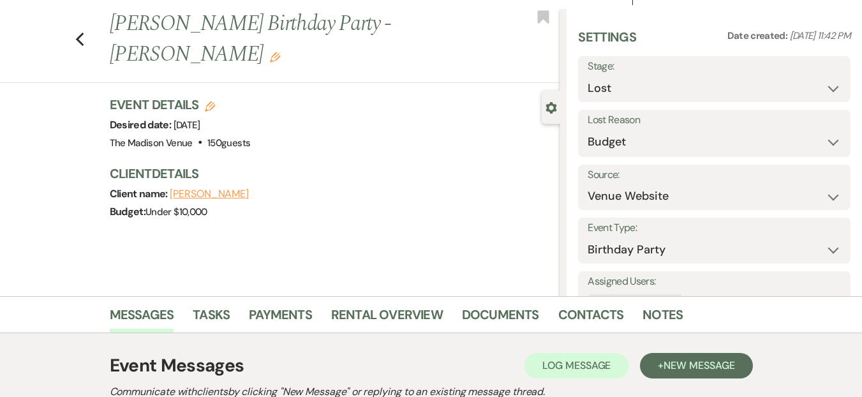
scroll to position [0, 0]
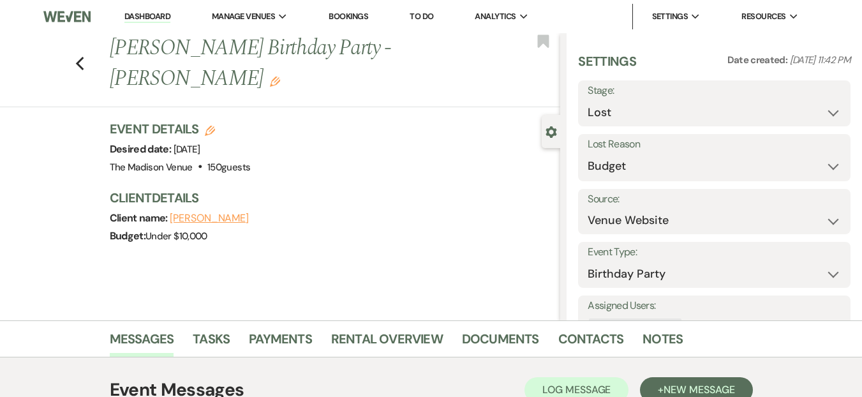
click at [154, 19] on link "Dashboard" at bounding box center [147, 17] width 46 height 12
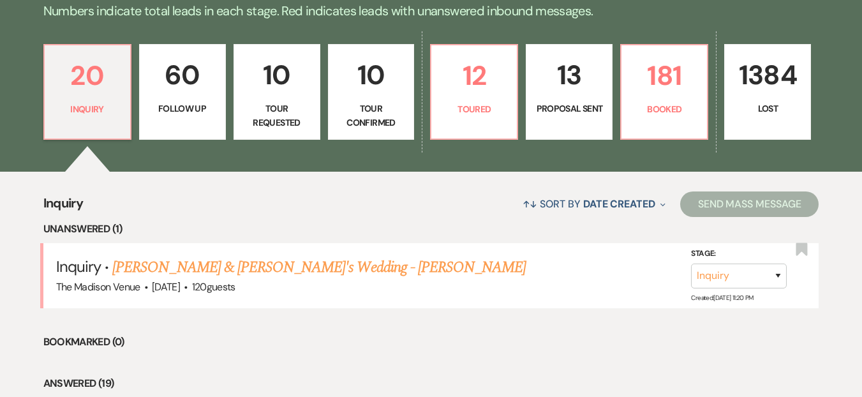
scroll to position [326, 0]
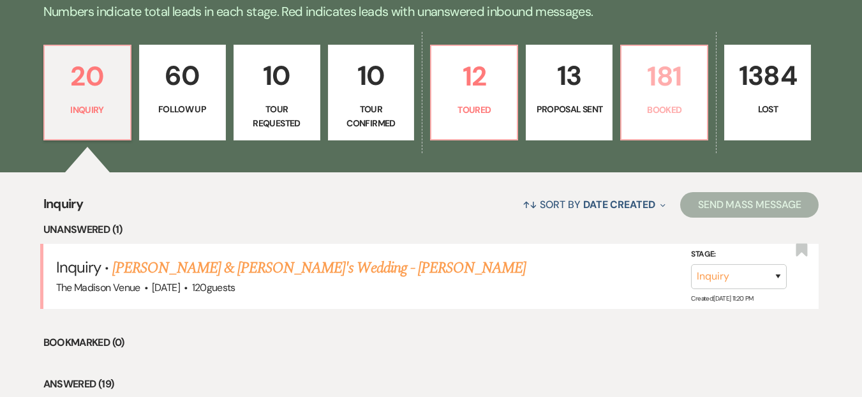
click at [686, 102] on link "181 Booked" at bounding box center [664, 93] width 88 height 96
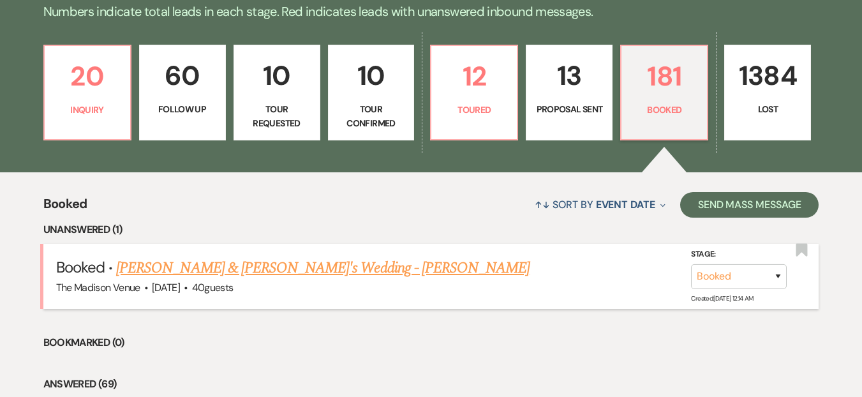
click at [237, 262] on link "[PERSON_NAME] & [PERSON_NAME]'s Wedding - [PERSON_NAME]" at bounding box center [323, 268] width 414 height 23
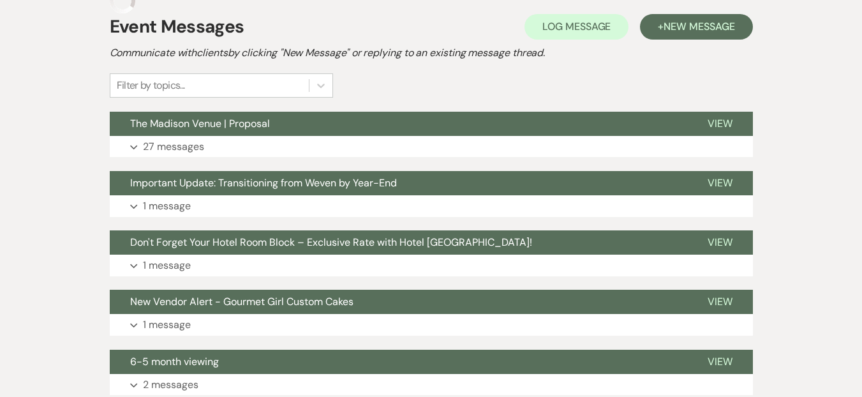
click at [257, 295] on span "New Vendor Alert - Gourmet Girl Custom Cakes" at bounding box center [241, 301] width 223 height 13
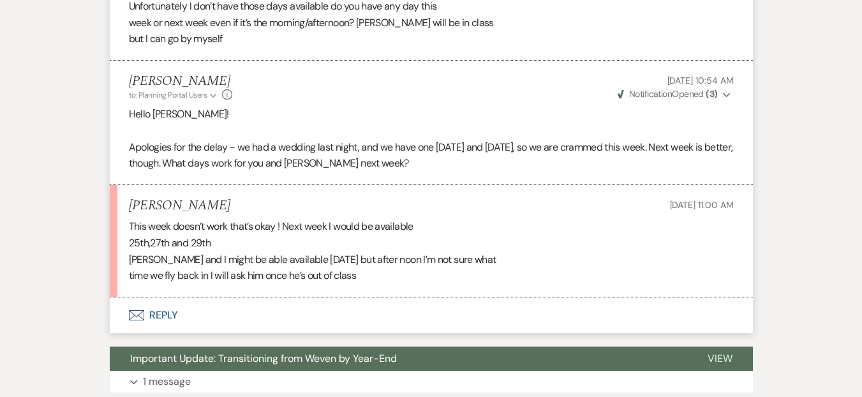
scroll to position [4682, 0]
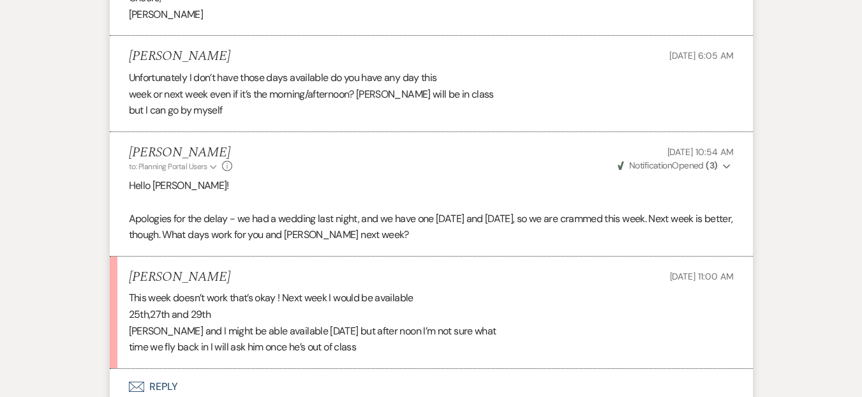
click at [252, 290] on div "This week doesn’t work that’s okay ! Next week I would be available 25th,27th a…" at bounding box center [431, 322] width 605 height 65
click at [227, 290] on div "This week doesn’t work that’s okay ! Next week I would be available 25th,27th a…" at bounding box center [431, 322] width 605 height 65
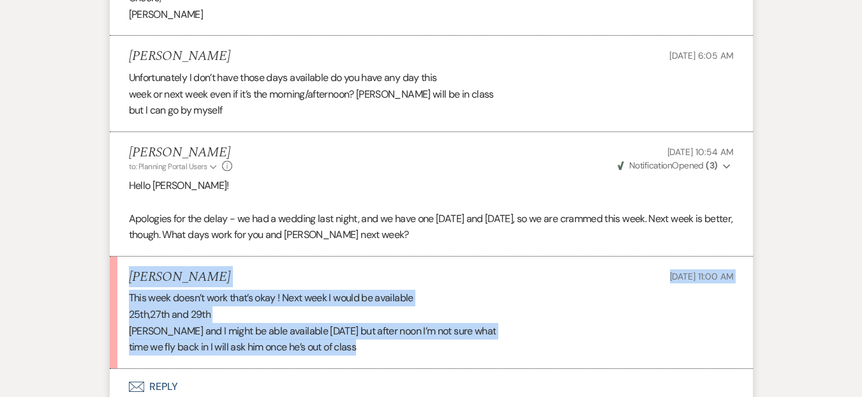
drag, startPoint x: 130, startPoint y: 202, endPoint x: 368, endPoint y: 264, distance: 245.9
click at [368, 264] on li "[PERSON_NAME] [DATE] 11:00 AM This week doesn’t work that’s okay ! Next week I …" at bounding box center [431, 313] width 643 height 112
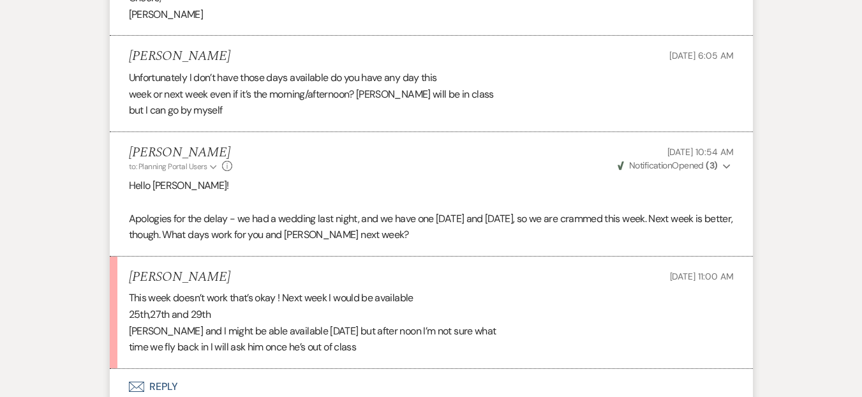
click at [243, 369] on button "Envelope Reply" at bounding box center [431, 387] width 643 height 36
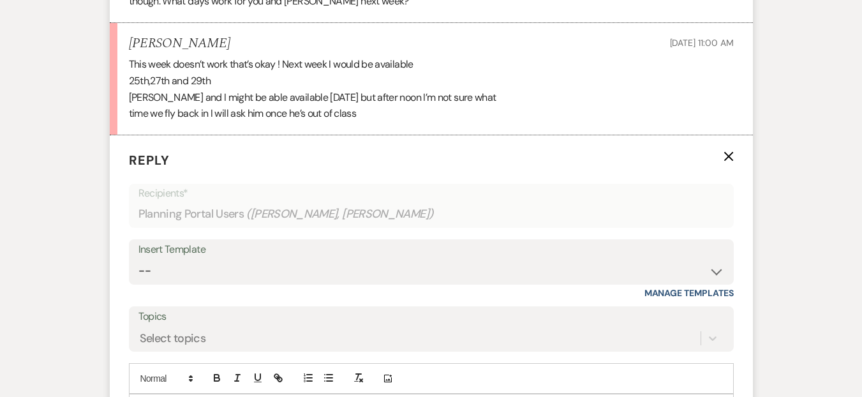
scroll to position [4979, 0]
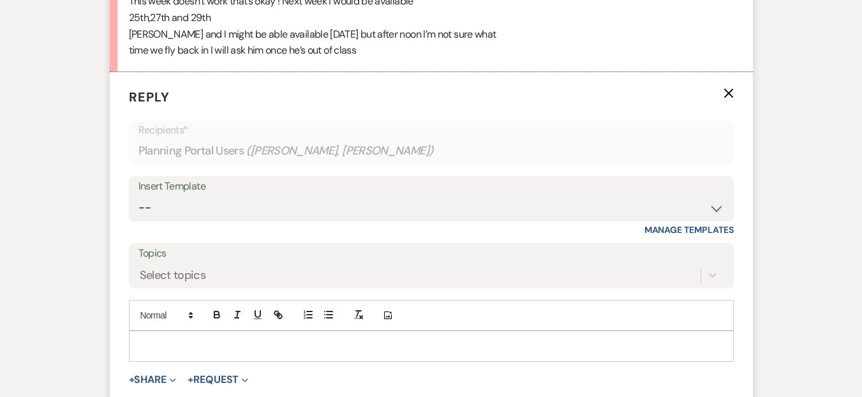
click at [184, 339] on p at bounding box center [431, 346] width 585 height 14
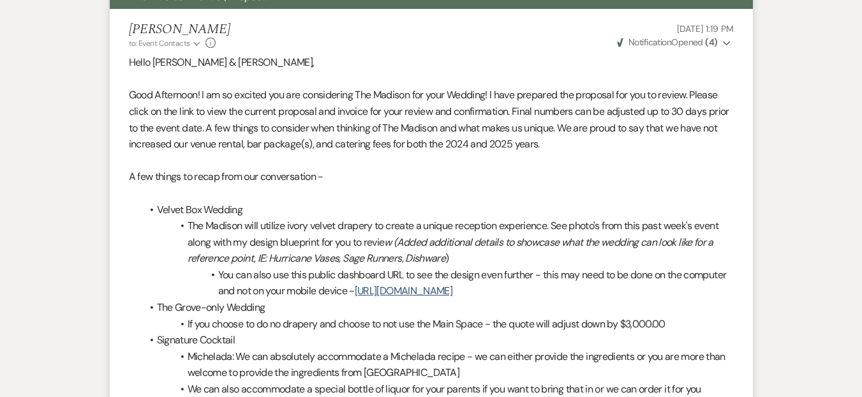
scroll to position [0, 0]
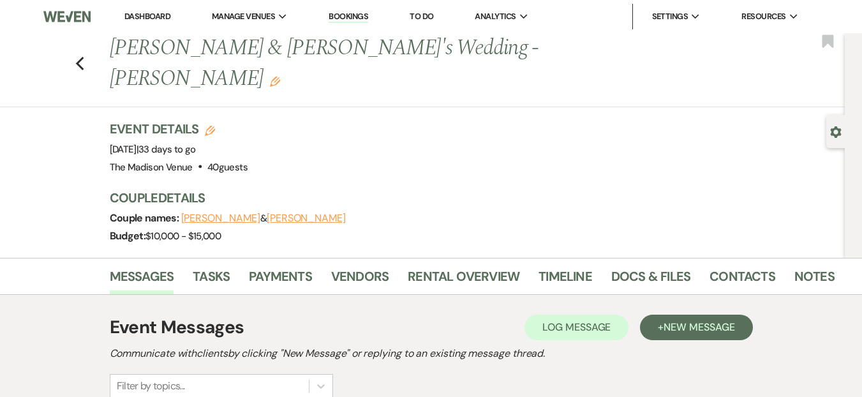
click at [154, 15] on link "Dashboard" at bounding box center [147, 16] width 46 height 11
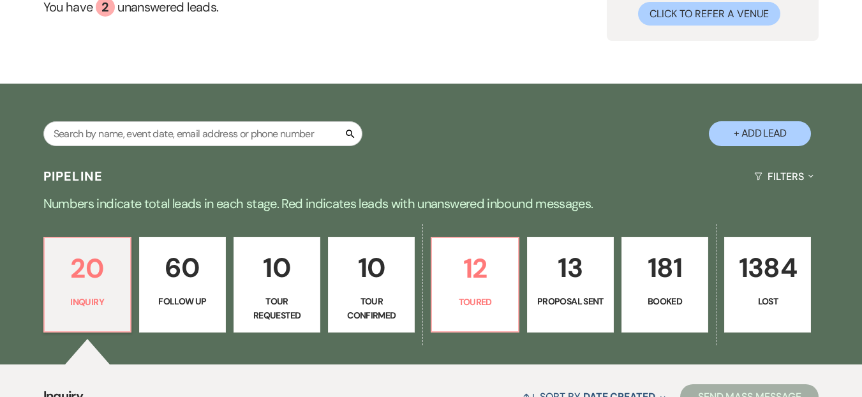
scroll to position [274, 0]
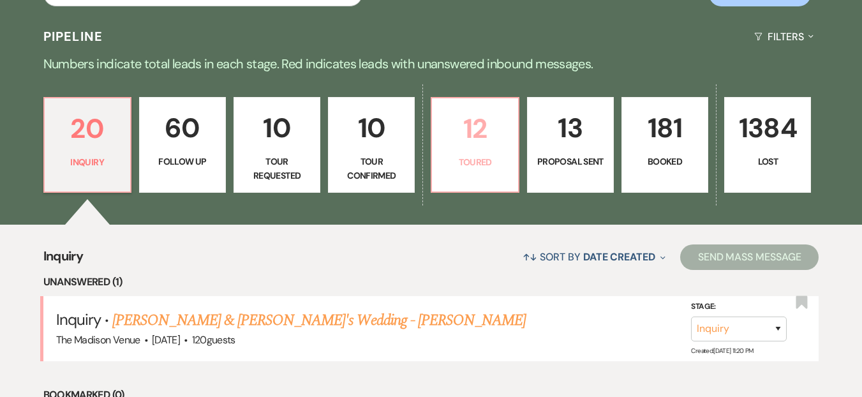
click at [461, 144] on p "12" at bounding box center [475, 128] width 70 height 43
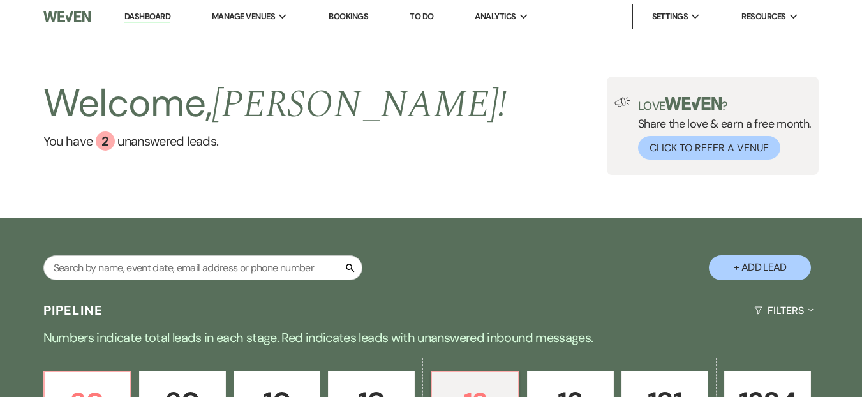
click at [176, 206] on div "Welcome, [PERSON_NAME] ! You have 2 unanswered lead s . Love ? Share the love &…" at bounding box center [431, 125] width 862 height 184
click at [179, 89] on h2 "Welcome, [PERSON_NAME] !" at bounding box center [275, 104] width 464 height 55
click at [144, 20] on link "Dashboard" at bounding box center [147, 17] width 46 height 12
click at [182, 196] on div "Welcome, [PERSON_NAME] ! You have 2 unanswered lead s . Love ? Share the love &…" at bounding box center [431, 125] width 862 height 184
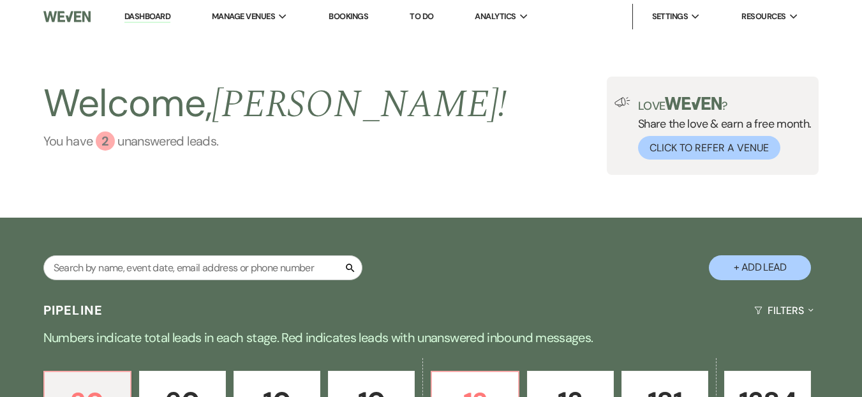
click at [116, 140] on link "You have 2 unanswered lead s ." at bounding box center [275, 141] width 464 height 19
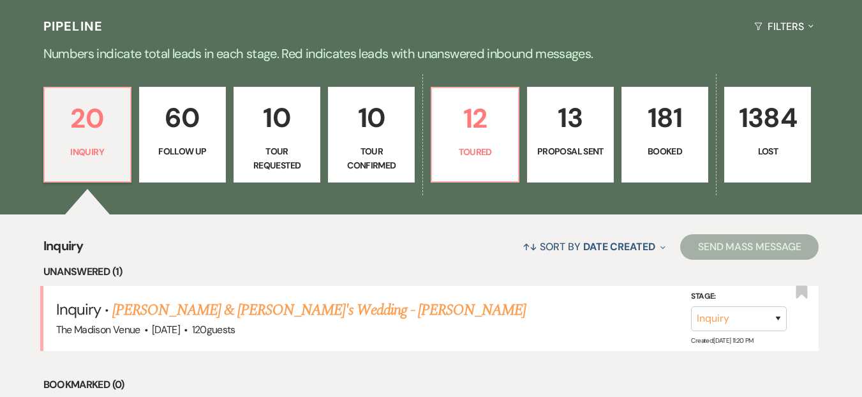
scroll to position [337, 0]
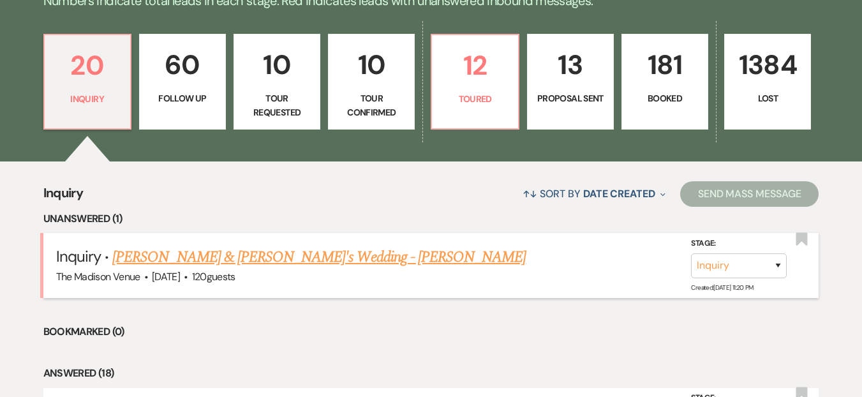
click at [269, 261] on link "[PERSON_NAME] & [PERSON_NAME]'s Wedding - [PERSON_NAME]" at bounding box center [319, 257] width 414 height 23
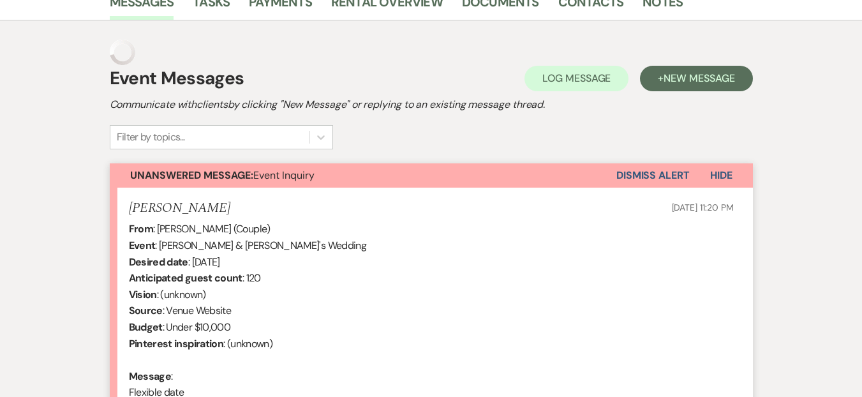
scroll to position [153, 0]
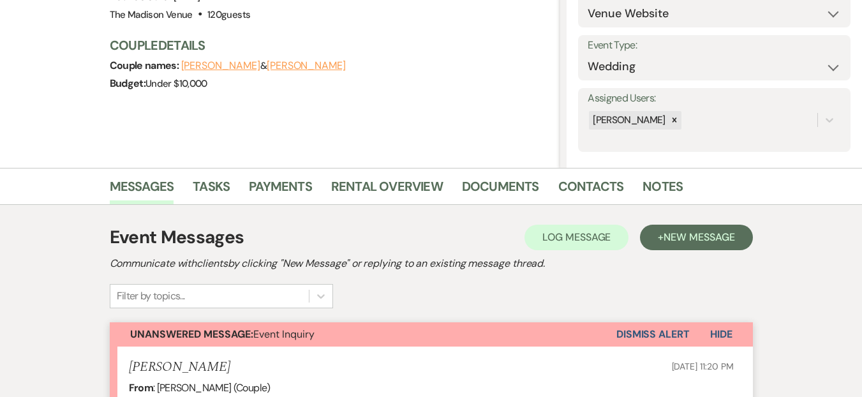
click at [58, 128] on div "Previous [PERSON_NAME] & [PERSON_NAME]'s Wedding - [PERSON_NAME] Edit Bookmark …" at bounding box center [280, 24] width 560 height 287
click at [52, 108] on div "Previous [PERSON_NAME] & [PERSON_NAME]'s Wedding - [PERSON_NAME] Edit Bookmark …" at bounding box center [280, 24] width 560 height 287
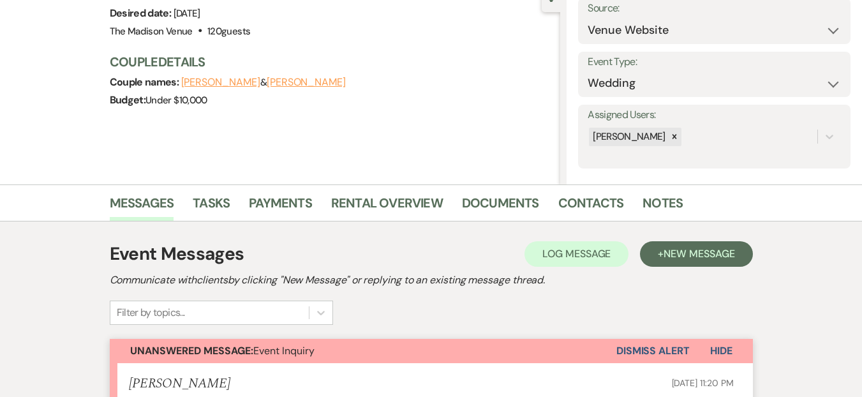
scroll to position [0, 0]
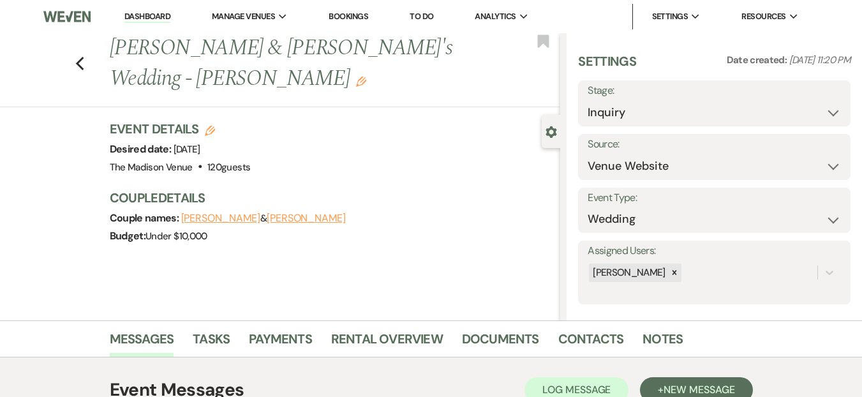
click at [157, 25] on li "Dashboard" at bounding box center [147, 17] width 59 height 26
click at [158, 20] on link "Dashboard" at bounding box center [147, 17] width 46 height 12
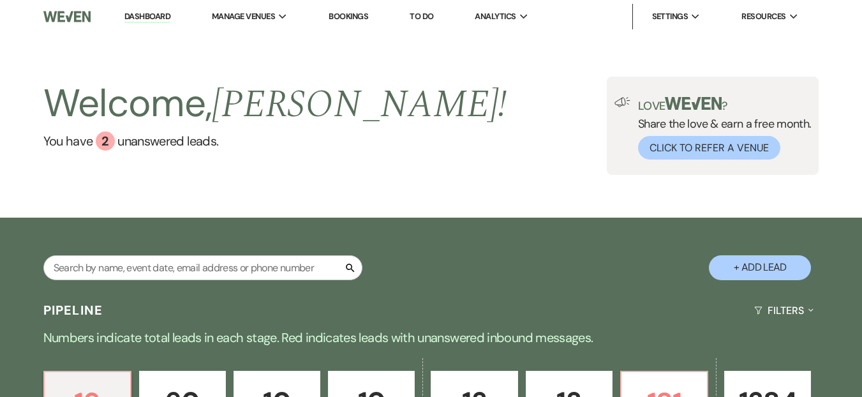
click at [155, 19] on link "Dashboard" at bounding box center [147, 17] width 46 height 12
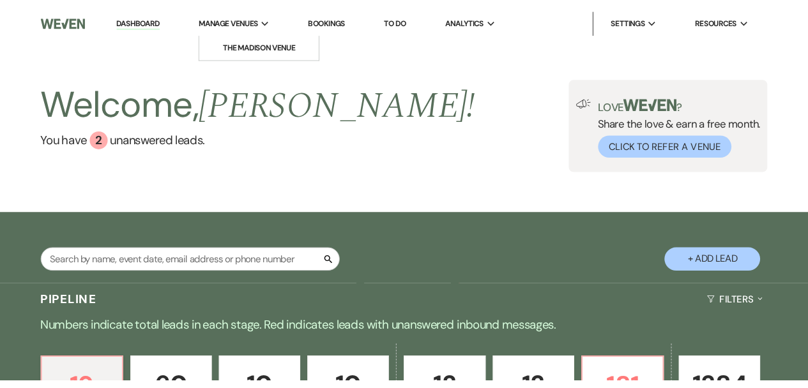
scroll to position [24, 0]
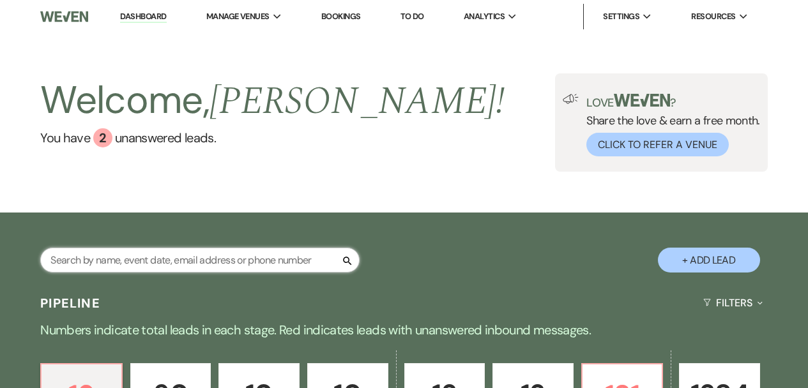
click at [253, 271] on input "text" at bounding box center [199, 260] width 319 height 25
click at [249, 266] on input "text" at bounding box center [199, 260] width 319 height 25
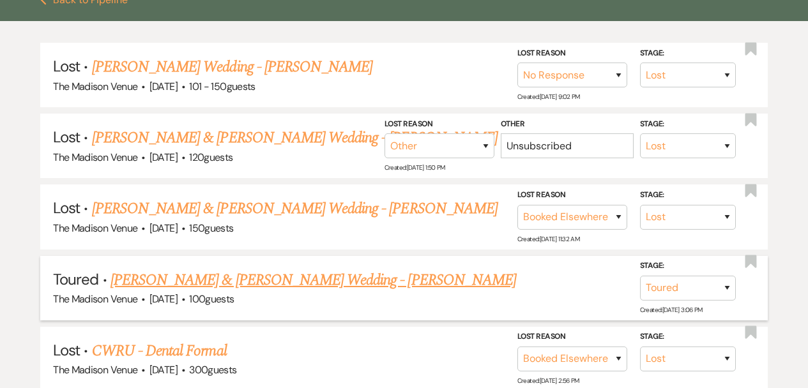
scroll to position [312, 0]
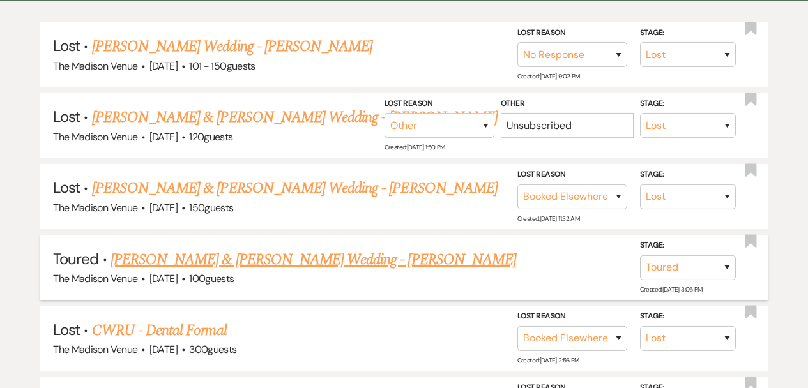
click at [320, 244] on li "Toured · [PERSON_NAME] & [PERSON_NAME] Wedding - [PERSON_NAME] The Madison Venu…" at bounding box center [403, 268] width 727 height 64
click at [347, 271] on div "The Madison Venue · [DATE] · 100 guests" at bounding box center [404, 279] width 702 height 17
click at [347, 262] on link "[PERSON_NAME] & [PERSON_NAME] Wedding - [PERSON_NAME]" at bounding box center [312, 259] width 405 height 23
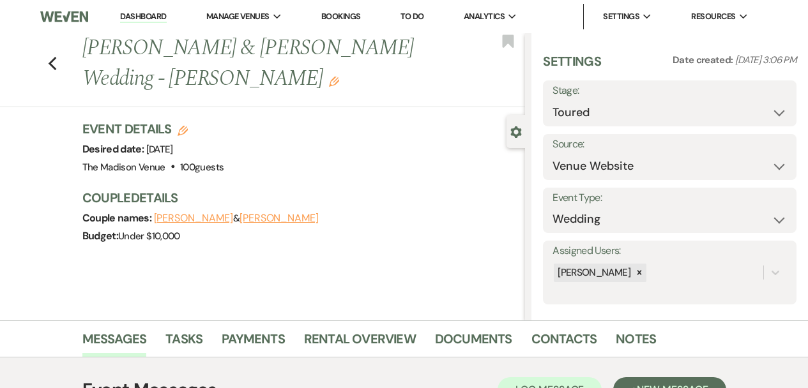
click at [194, 132] on h3 "Event Details Edit" at bounding box center [153, 129] width 142 height 18
click at [180, 123] on h3 "Event Details Edit" at bounding box center [153, 129] width 142 height 18
click at [184, 127] on icon "Edit" at bounding box center [182, 131] width 10 height 10
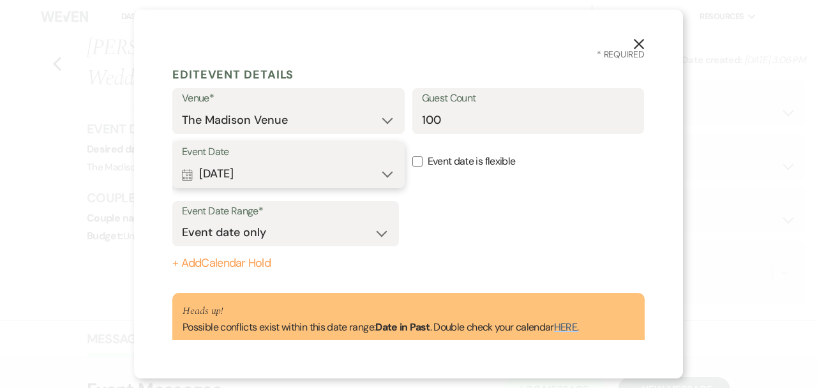
click at [301, 172] on button "Calendar [DATE] Expand" at bounding box center [288, 175] width 213 height 26
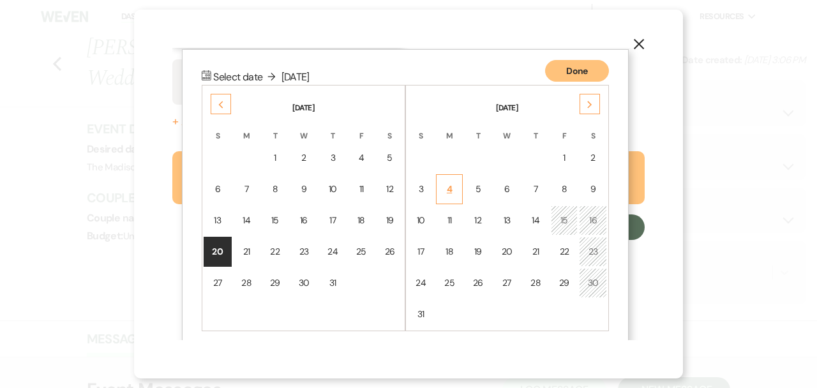
scroll to position [147, 0]
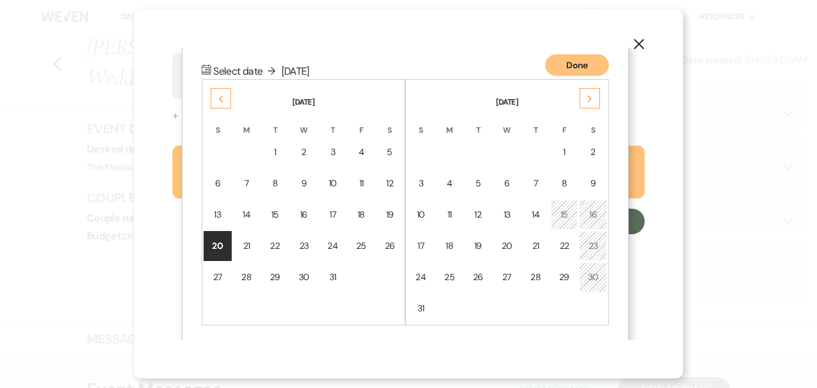
click at [589, 103] on div "Next" at bounding box center [590, 98] width 20 height 20
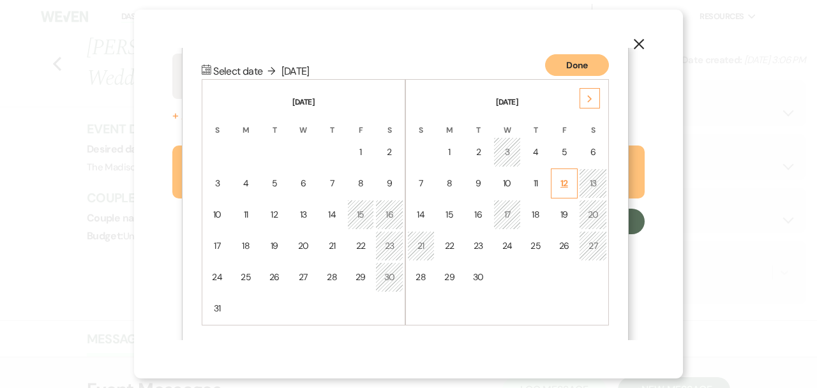
click at [569, 180] on div "12" at bounding box center [564, 183] width 11 height 13
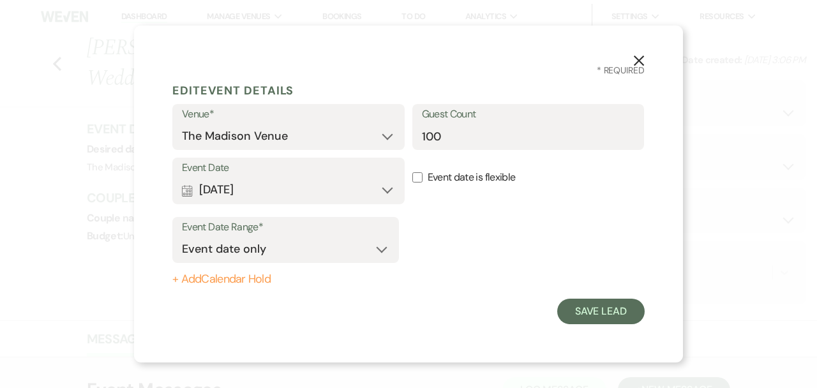
scroll to position [0, 0]
click at [383, 317] on form "Edit Event Details Venue* The Madison Venue Guest Count 100 Event Date Calendar…" at bounding box center [408, 200] width 472 height 247
click at [254, 283] on button "+ Add Calendar Hold" at bounding box center [285, 279] width 227 height 13
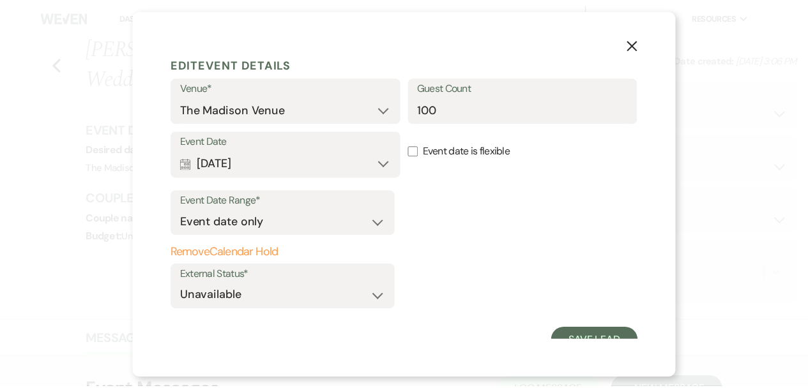
scroll to position [24, 0]
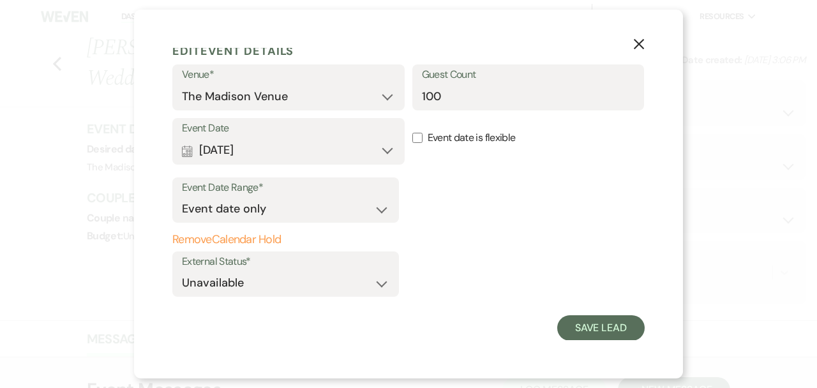
click at [590, 343] on div "X * Required Edit Event Details Venue* The Madison Venue Guest Count 100 Event …" at bounding box center [408, 194] width 549 height 369
click at [588, 331] on button "Save Lead" at bounding box center [600, 328] width 87 height 26
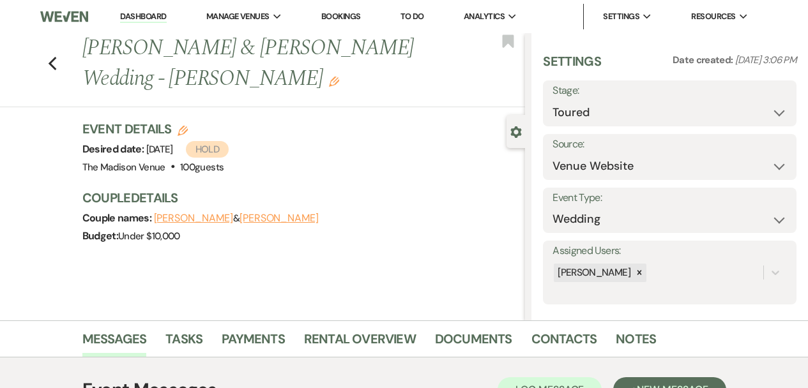
click at [400, 277] on div "Previous [PERSON_NAME] & [PERSON_NAME] Wedding - [PERSON_NAME] Edit Bookmark Ge…" at bounding box center [262, 176] width 525 height 287
click at [585, 120] on select "Inquiry Follow Up Tour Requested Tour Confirmed Toured Proposal Sent Booked Lost" at bounding box center [669, 112] width 234 height 25
click at [552, 100] on select "Inquiry Follow Up Tour Requested Tour Confirmed Toured Proposal Sent Booked Lost" at bounding box center [669, 112] width 234 height 25
click at [755, 103] on button "Save" at bounding box center [770, 104] width 52 height 26
click at [379, 299] on div "Previous [PERSON_NAME] & [PERSON_NAME] Wedding - [PERSON_NAME] Edit Bookmark Ge…" at bounding box center [262, 176] width 525 height 287
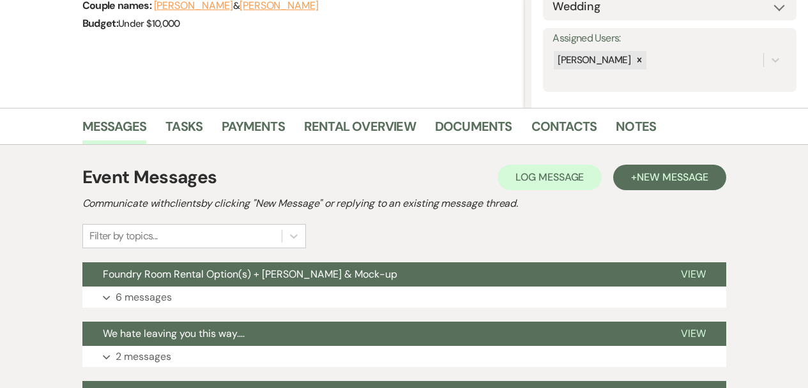
scroll to position [264, 0]
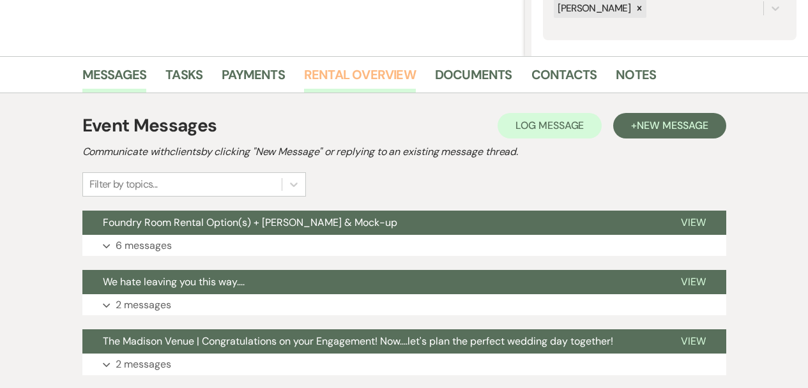
click at [379, 80] on link "Rental Overview" at bounding box center [360, 78] width 112 height 28
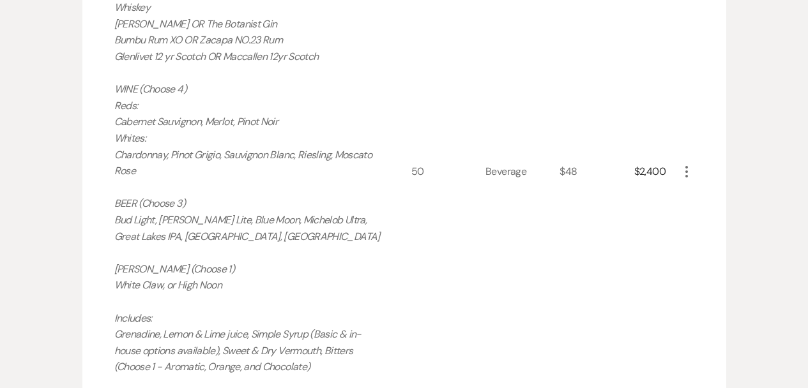
scroll to position [1187, 0]
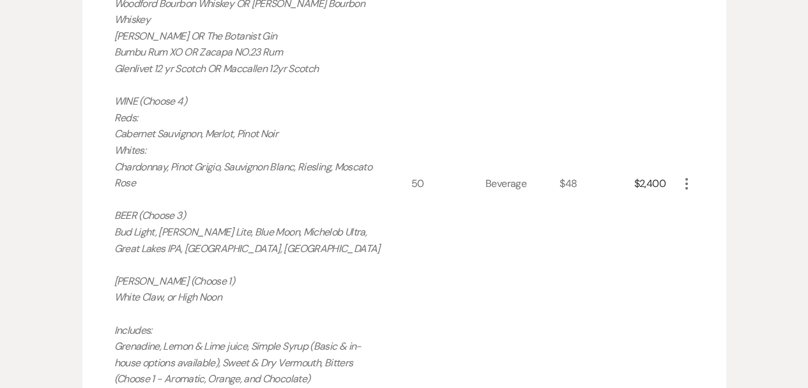
click at [687, 176] on icon "More" at bounding box center [686, 183] width 15 height 15
click at [704, 219] on button "X Delete" at bounding box center [713, 229] width 69 height 20
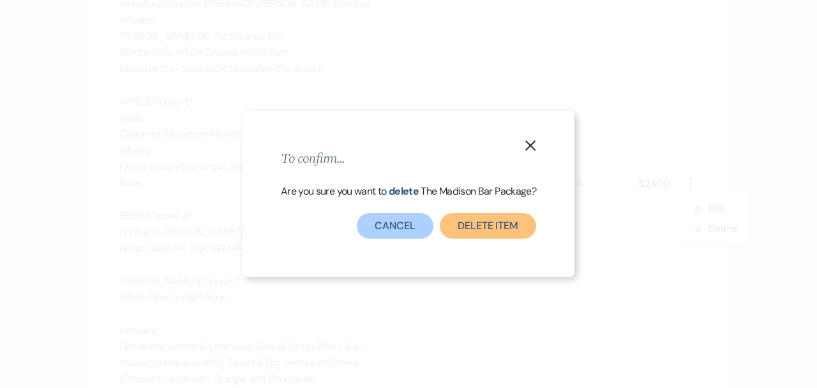
click at [488, 238] on button "Delete Item" at bounding box center [488, 226] width 96 height 26
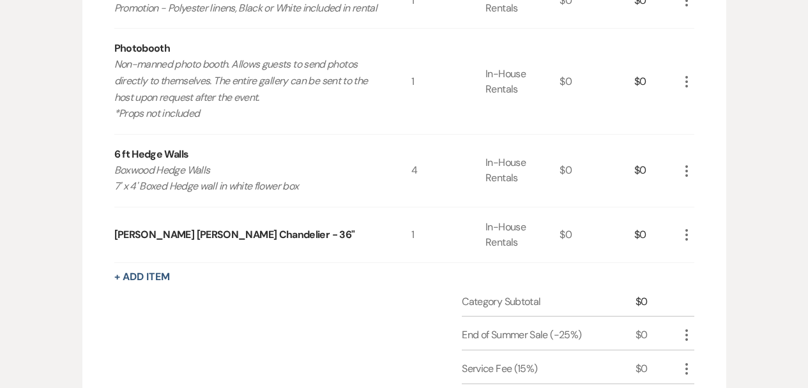
scroll to position [1506, 0]
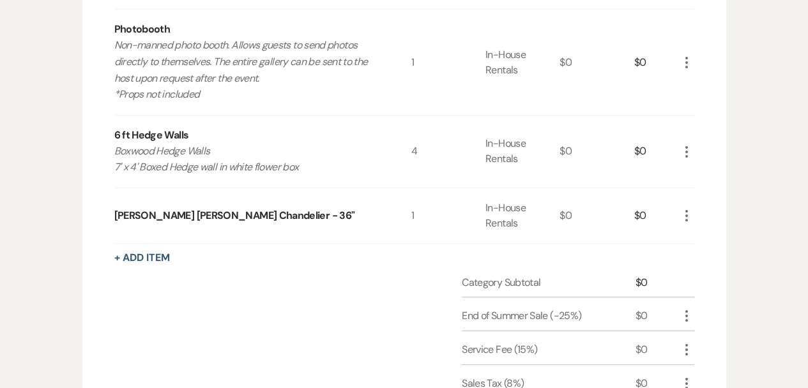
click at [693, 308] on icon "More" at bounding box center [686, 315] width 15 height 15
click at [702, 351] on button "[PERSON_NAME]" at bounding box center [713, 361] width 69 height 20
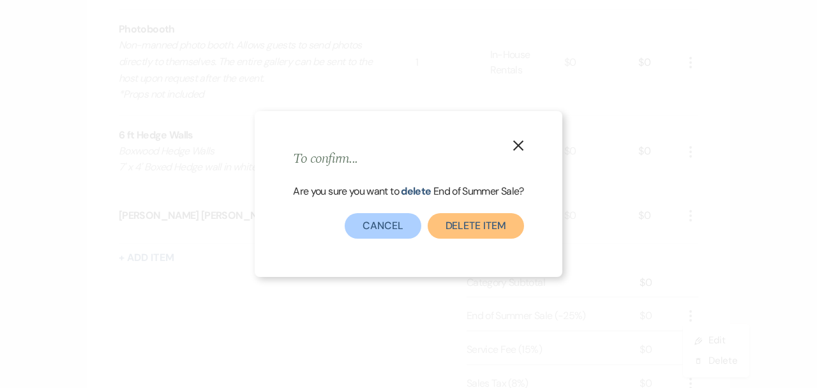
click at [475, 227] on button "Delete item" at bounding box center [476, 226] width 96 height 26
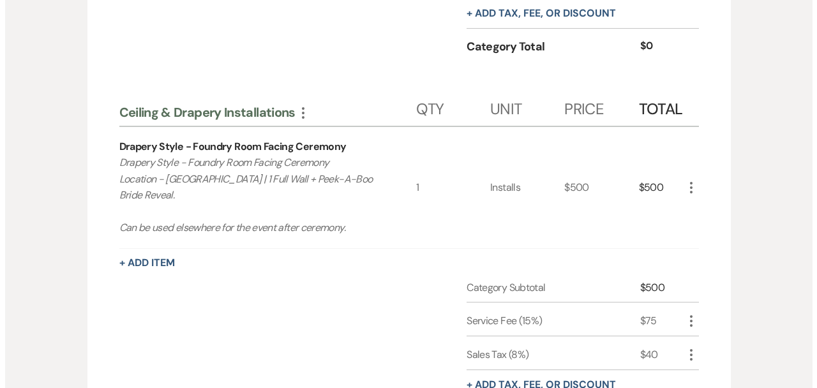
scroll to position [1870, 0]
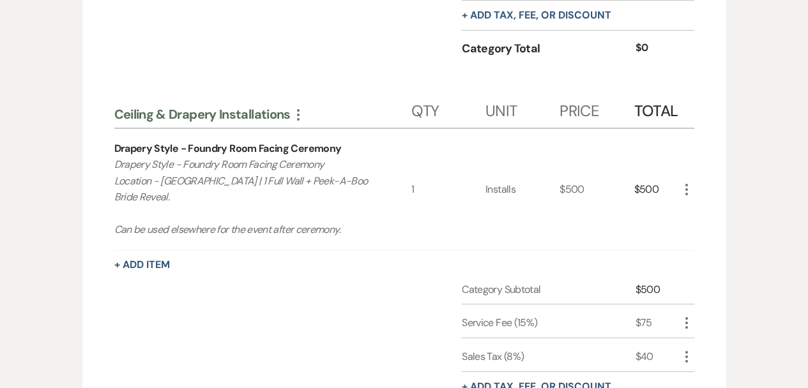
click at [689, 182] on icon "More" at bounding box center [686, 189] width 15 height 15
click at [702, 225] on button "X Delete" at bounding box center [713, 235] width 69 height 20
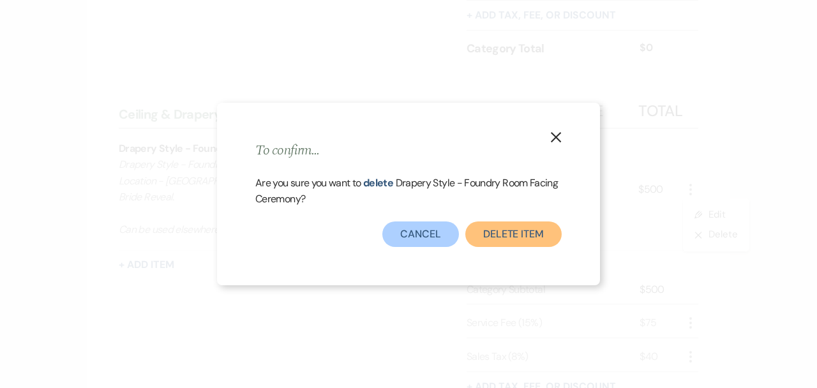
click at [498, 230] on button "Delete Item" at bounding box center [513, 235] width 96 height 26
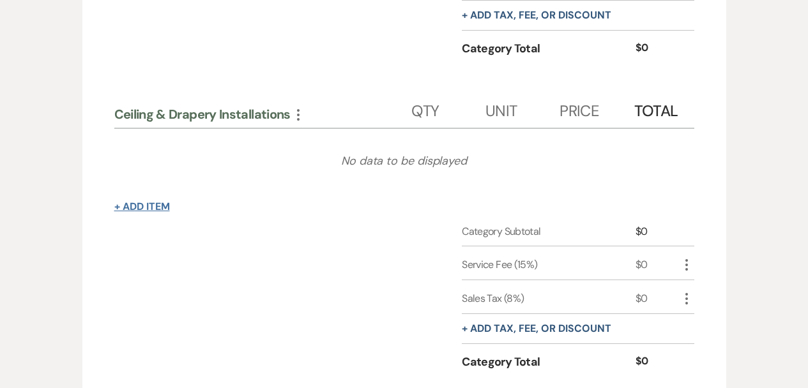
click at [168, 202] on button "+ Add Item" at bounding box center [142, 207] width 56 height 10
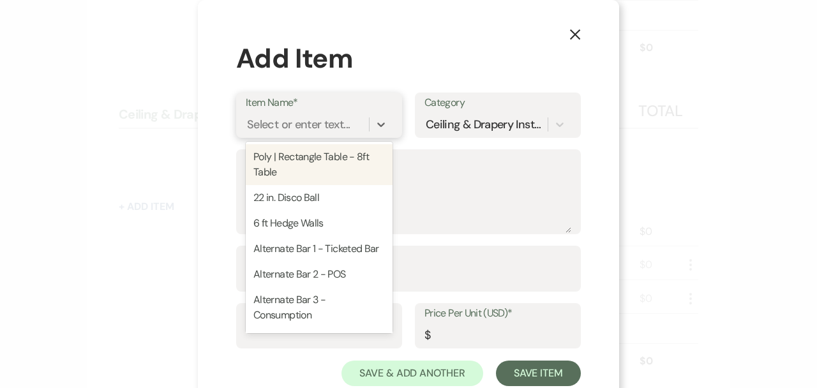
click at [294, 126] on div "Select or enter text..." at bounding box center [298, 124] width 103 height 17
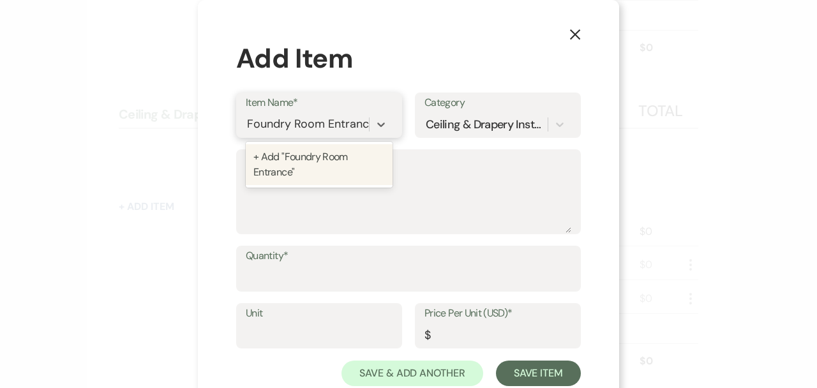
scroll to position [0, 6]
click at [327, 166] on div "+ Add "Foundry Room Entrance"" at bounding box center [319, 164] width 147 height 41
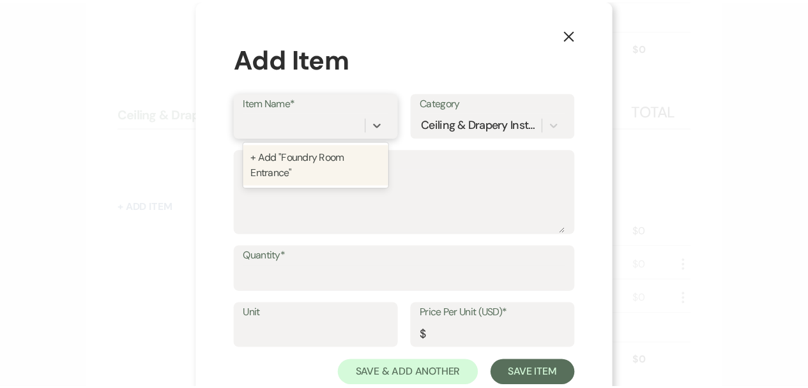
scroll to position [0, 0]
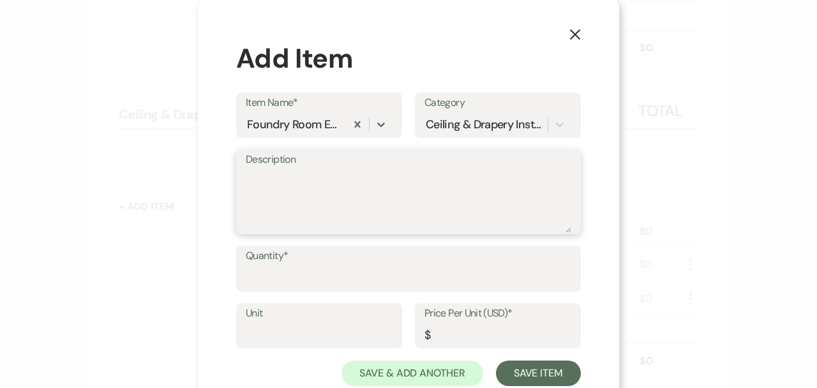
click at [341, 202] on textarea "Description" at bounding box center [409, 201] width 326 height 64
click at [470, 325] on input "Price Per Unit (USD)*" at bounding box center [498, 334] width 147 height 25
click at [229, 186] on div "X Add Item Item Name* Foundry Room Entrance Category Ceiling & Drapery Installa…" at bounding box center [408, 212] width 421 height 425
click at [251, 192] on textarea "Description" at bounding box center [409, 201] width 326 height 64
click at [324, 174] on textarea "Black or White Spandex or Velvet" at bounding box center [409, 201] width 326 height 64
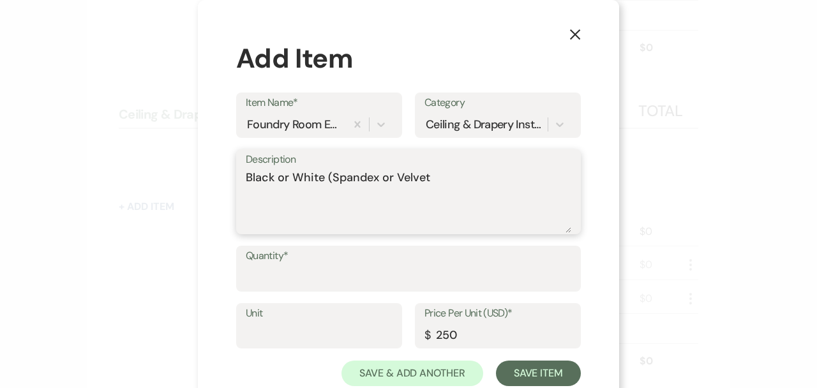
click at [434, 179] on textarea "Black or White (Spandex or Velvet" at bounding box center [409, 201] width 326 height 64
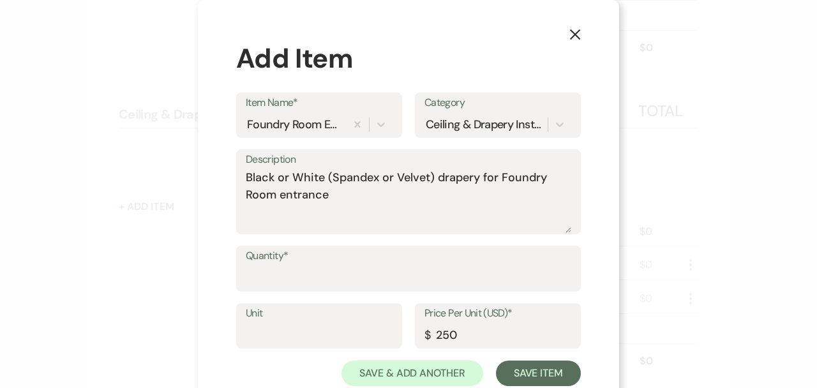
click at [328, 264] on label "Quantity*" at bounding box center [409, 256] width 326 height 19
click at [328, 266] on input "Quantity*" at bounding box center [409, 278] width 326 height 25
click at [279, 328] on input "Unit" at bounding box center [319, 334] width 147 height 25
click at [509, 355] on div "Unit Drapery Price Per Unit (USD)* $ 250" at bounding box center [408, 331] width 345 height 57
click at [509, 365] on button "Save Item" at bounding box center [538, 374] width 85 height 26
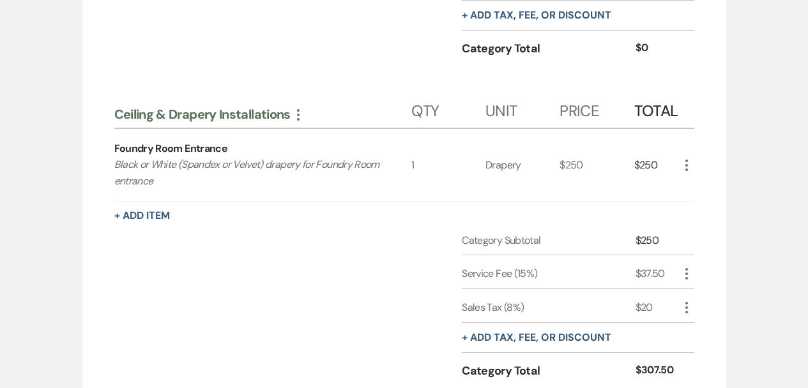
click at [308, 286] on div "Category Subtotal $250 Service Fee (15%) $37.50 More Sales Tax (8%) $20 More + …" at bounding box center [404, 317] width 580 height 169
click at [569, 333] on button "+ Add tax, fee, or discount" at bounding box center [536, 338] width 149 height 10
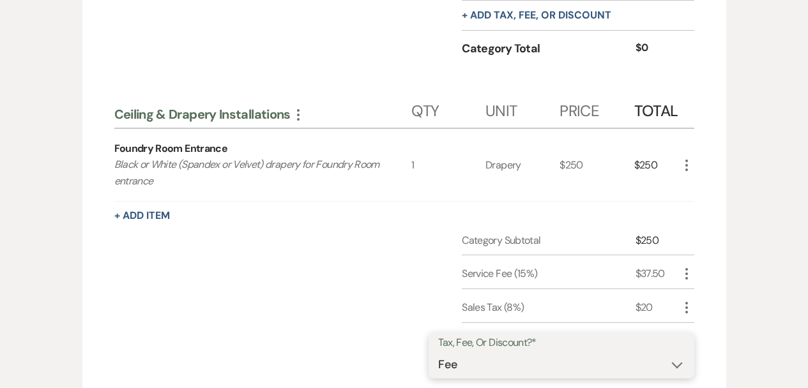
click at [538, 352] on select "Fee Discount Tax" at bounding box center [561, 364] width 246 height 25
click at [447, 352] on select "Fee Discount Tax" at bounding box center [561, 364] width 246 height 25
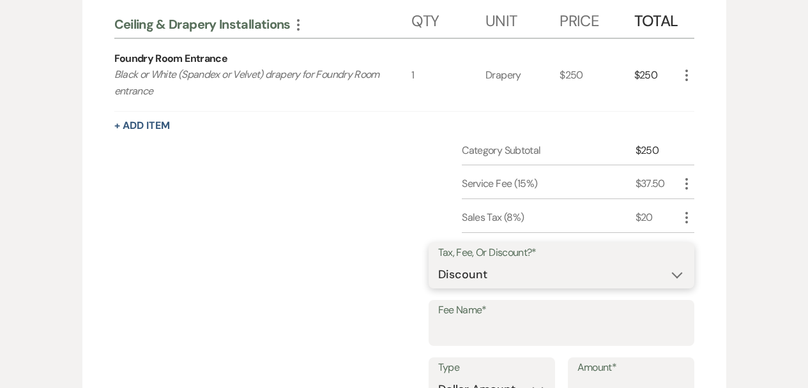
scroll to position [1994, 0]
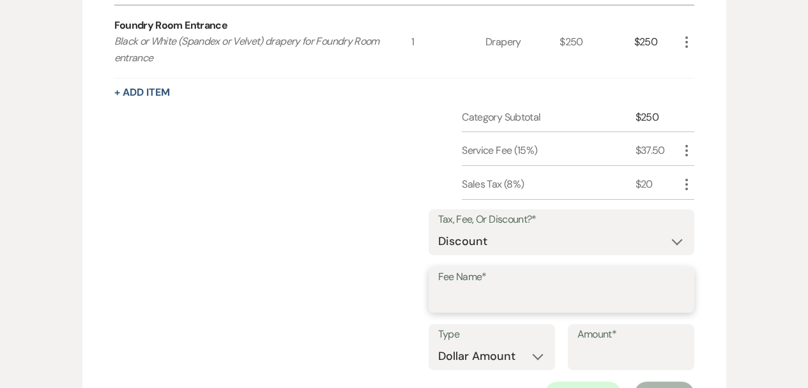
click at [476, 287] on input "Fee Name*" at bounding box center [561, 299] width 246 height 25
click at [603, 344] on input "Amount*" at bounding box center [630, 356] width 107 height 25
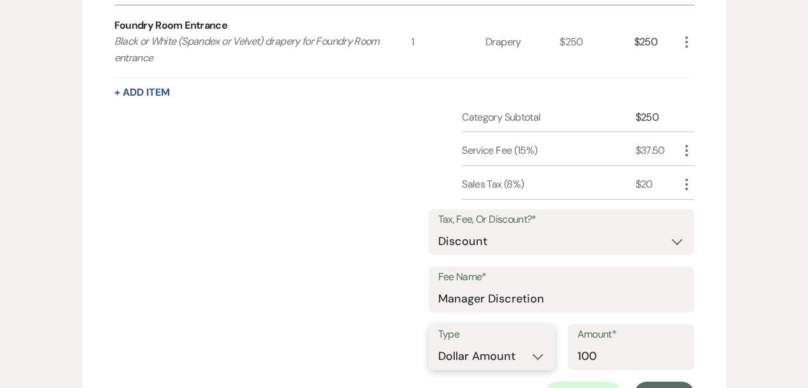
click at [500, 344] on select "Dollar Amount Percentage" at bounding box center [491, 356] width 107 height 25
click at [438, 344] on select "Dollar Amount Percentage" at bounding box center [491, 356] width 107 height 25
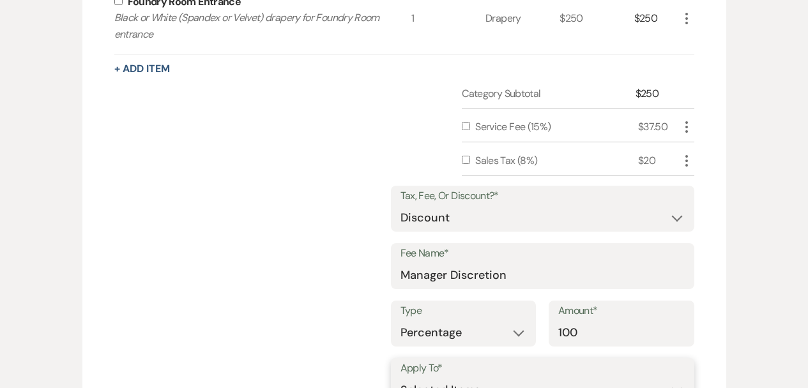
scroll to position [2026, 0]
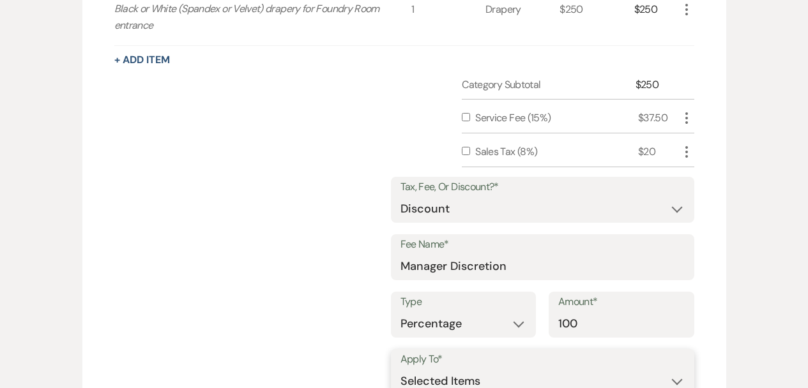
click at [437, 369] on select "Selected Items Category Subtotal (before all Taxes/Fees/Discounts) Category Tot…" at bounding box center [542, 382] width 284 height 26
click at [400, 369] on select "Selected Items Category Subtotal (before all Taxes/Fees/Discounts) Category Tot…" at bounding box center [542, 382] width 284 height 26
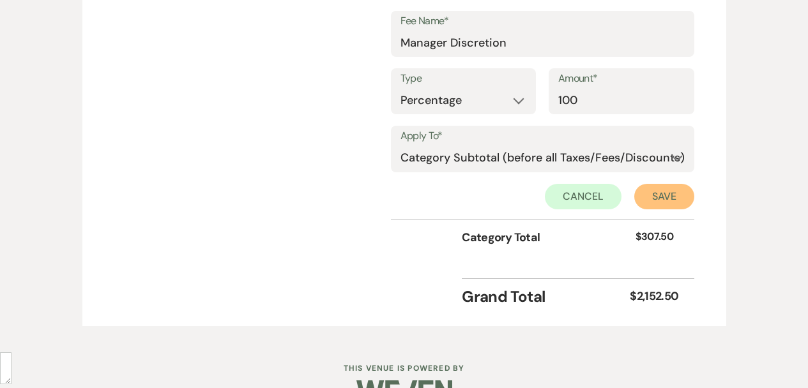
click at [676, 184] on button "Save" at bounding box center [664, 197] width 60 height 26
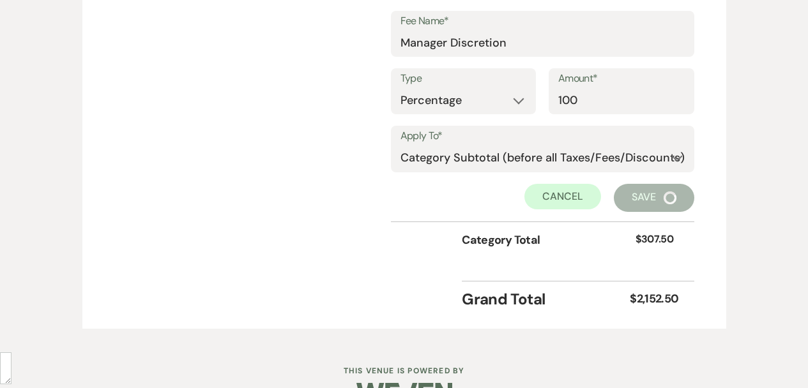
scroll to position [2038, 0]
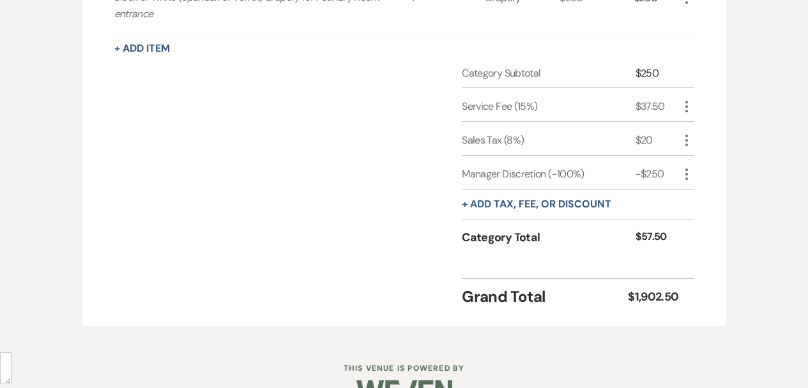
click at [389, 190] on div "Category Subtotal $250 Service Fee (15%) $37.50 More Sales Tax (8%) $20 More Ma…" at bounding box center [404, 167] width 580 height 203
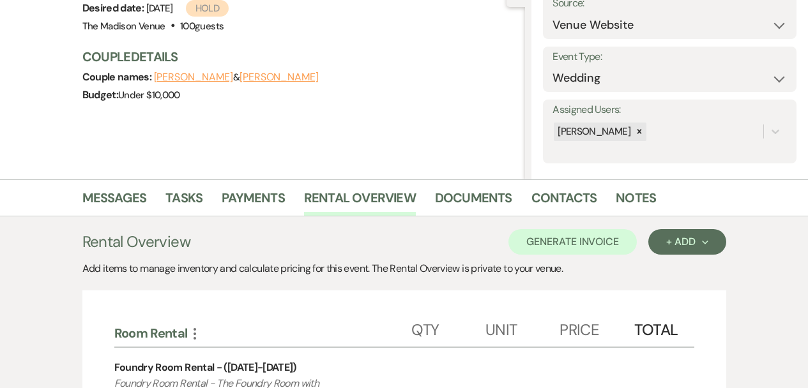
scroll to position [0, 0]
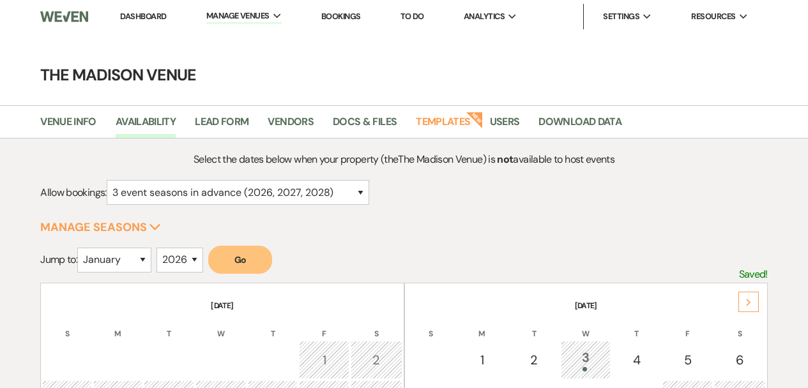
select select "3"
select select "2026"
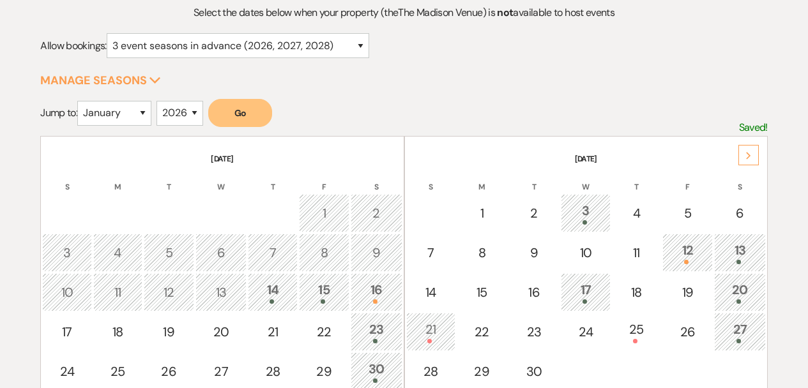
scroll to position [213, 0]
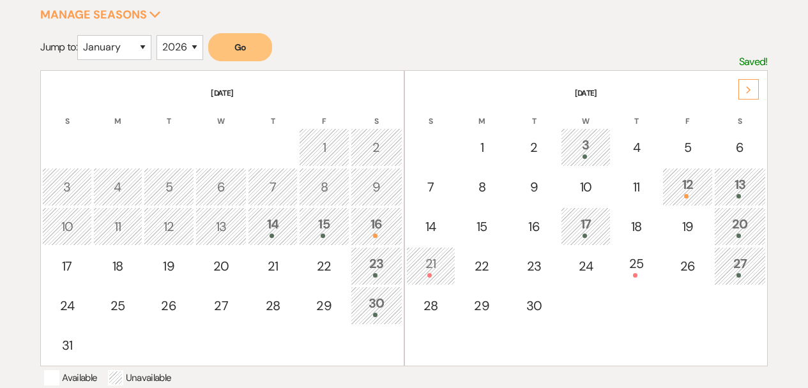
click at [757, 91] on div "Next" at bounding box center [748, 89] width 20 height 20
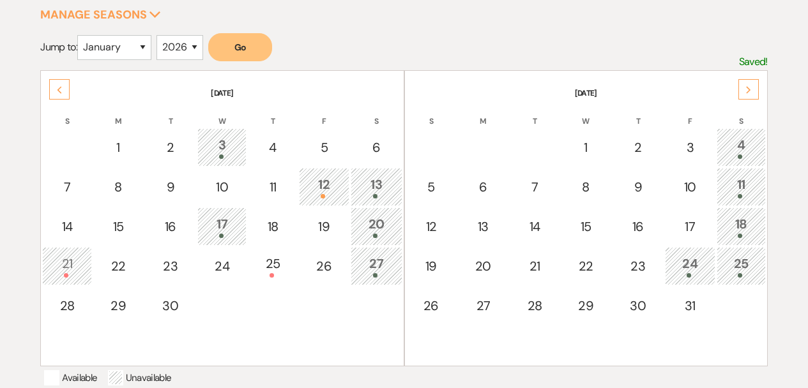
click at [367, 196] on div at bounding box center [376, 196] width 38 height 4
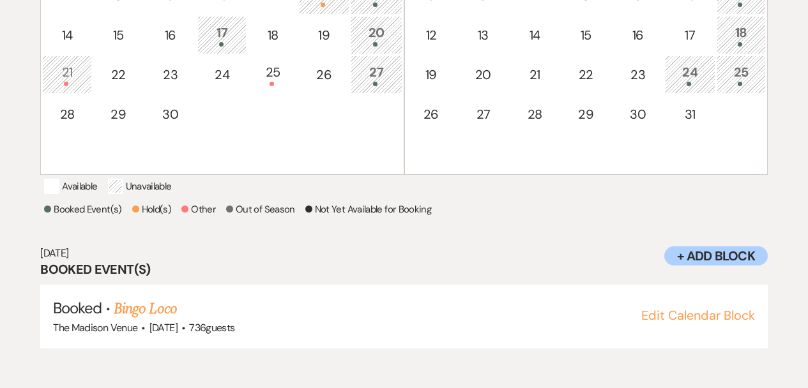
scroll to position [405, 0]
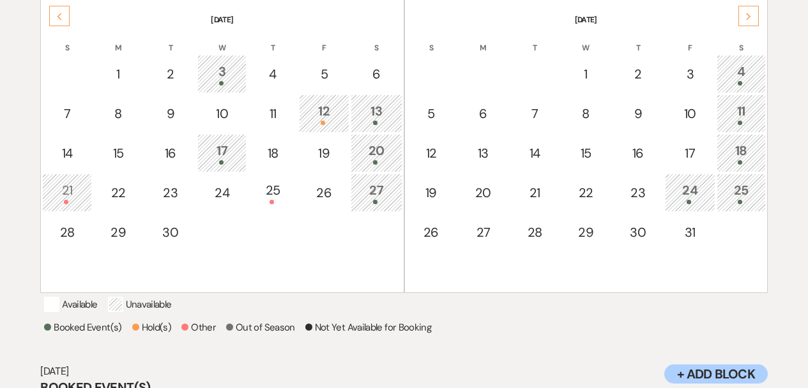
click at [391, 112] on div "13" at bounding box center [376, 114] width 38 height 24
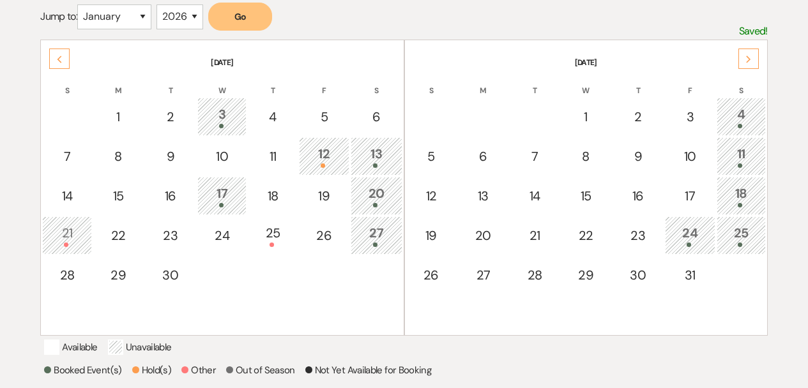
scroll to position [0, 0]
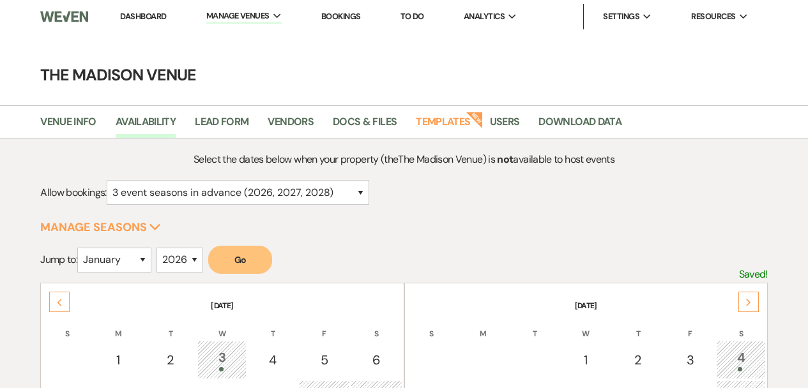
click at [138, 14] on link "Dashboard" at bounding box center [143, 16] width 46 height 11
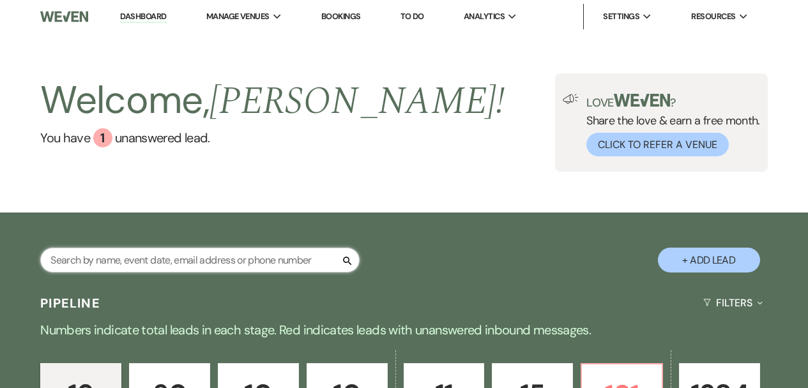
click at [174, 255] on input "text" at bounding box center [199, 260] width 319 height 25
type input "david lane"
select select "9"
select select "8"
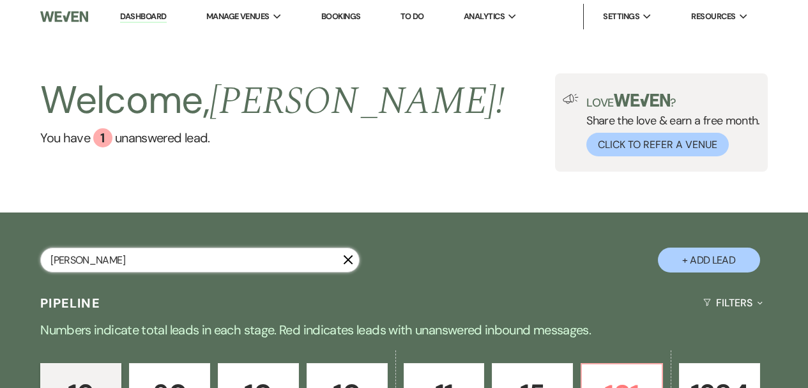
select select "8"
select select "10"
select select "8"
select select "6"
select select "8"
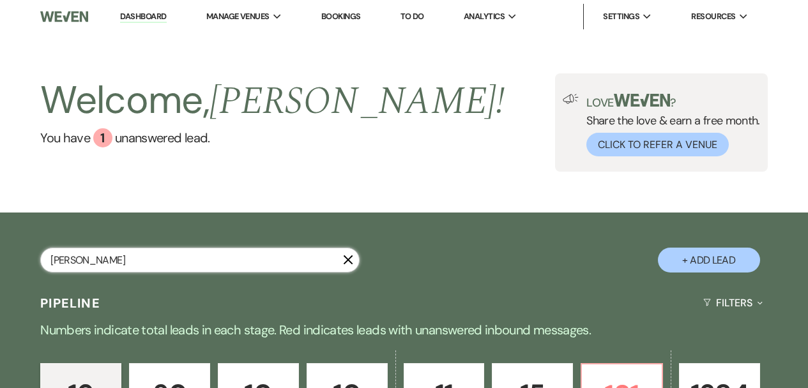
select select "5"
select select "8"
select select "6"
select select "8"
select select "5"
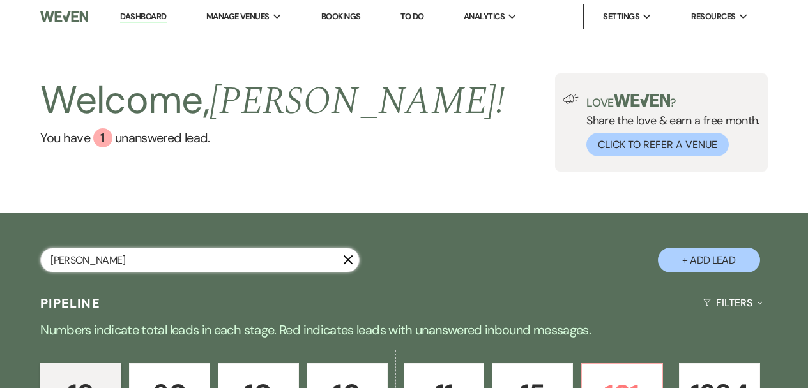
select select "8"
select select "5"
select select "8"
select select "6"
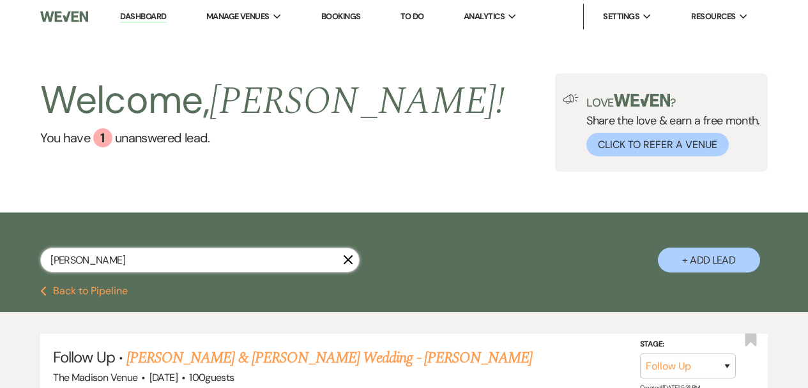
click at [163, 257] on input "david lane" at bounding box center [199, 260] width 319 height 25
type textarea "lane"
click at [163, 257] on input "david lane" at bounding box center [199, 260] width 319 height 25
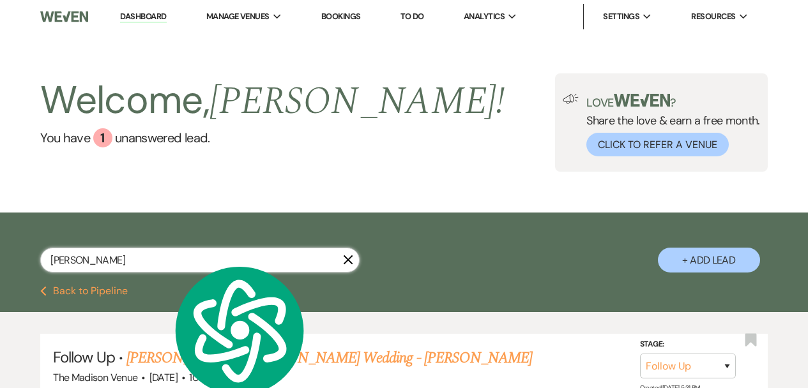
click at [163, 257] on input "david lane" at bounding box center [199, 260] width 319 height 25
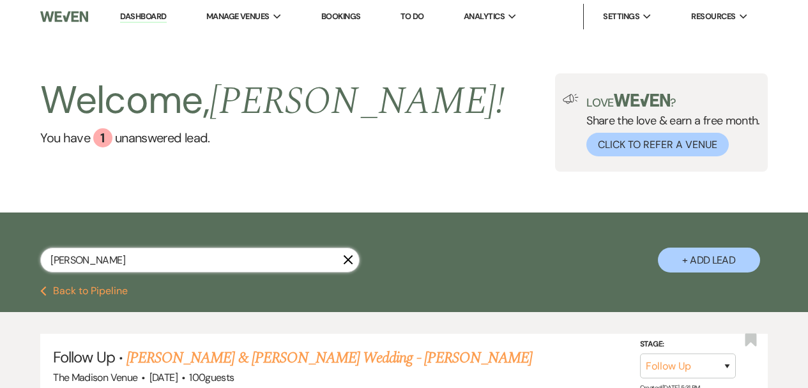
type input "[PERSON_NAME]"
select select "8"
select select "5"
select select "8"
select select "1"
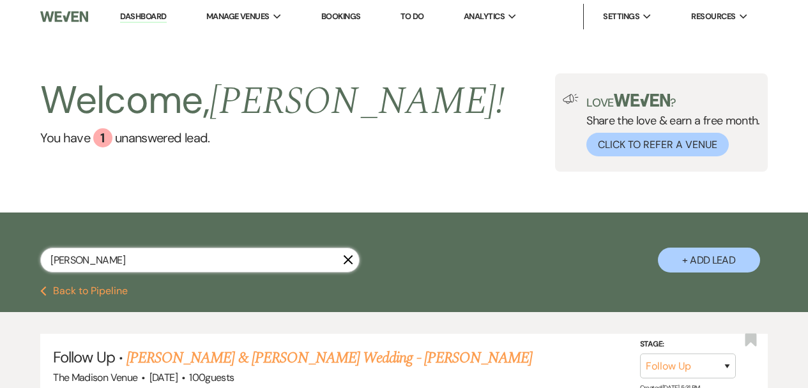
select select "8"
select select "6"
select select "8"
select select "6"
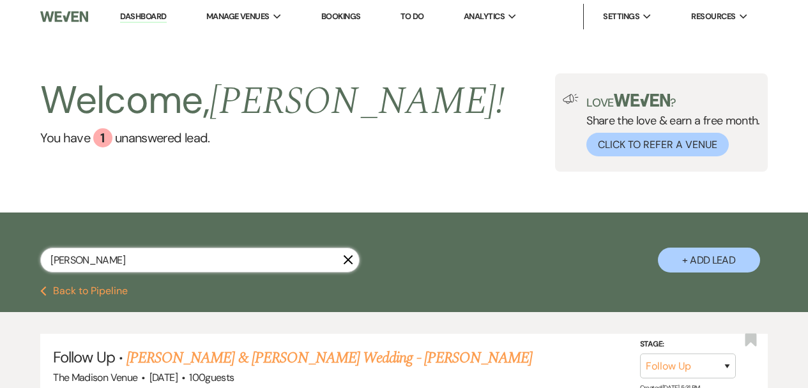
select select "8"
select select "6"
select select "8"
select select "6"
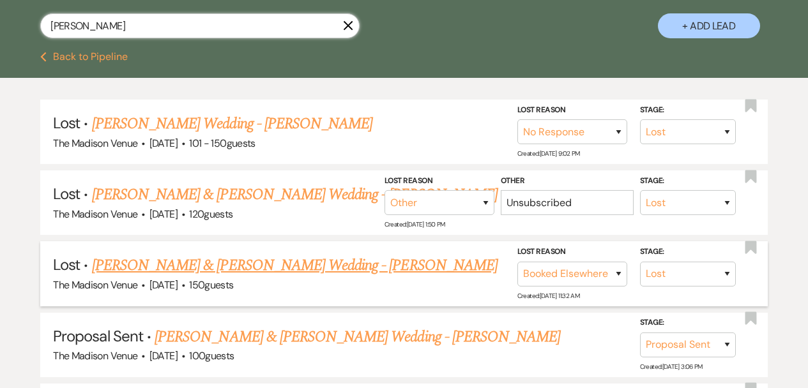
scroll to position [305, 0]
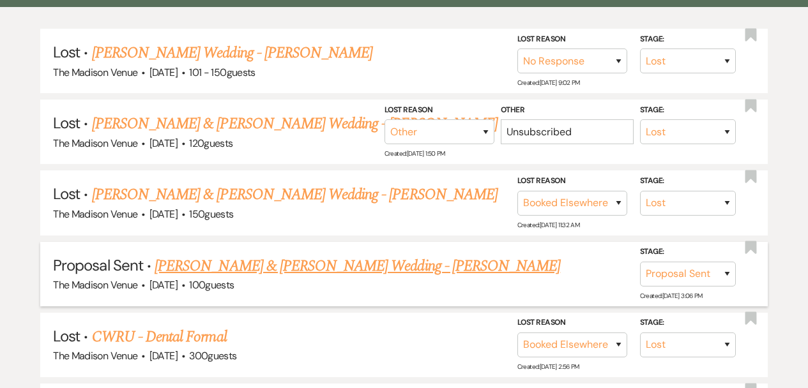
type input "[PERSON_NAME]"
click at [305, 265] on link "[PERSON_NAME] & [PERSON_NAME] Wedding - [PERSON_NAME]" at bounding box center [356, 266] width 405 height 23
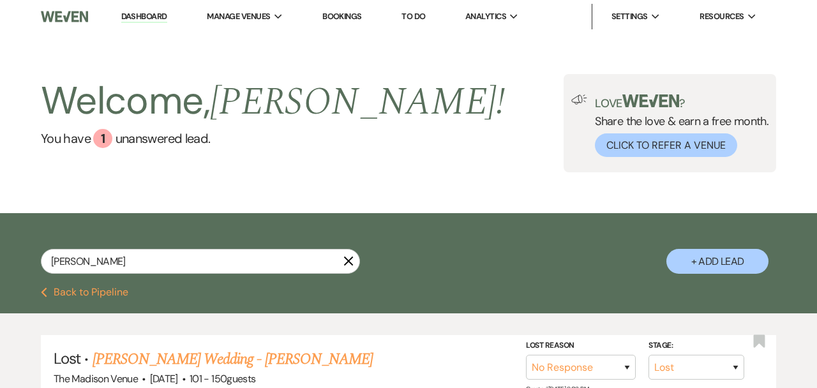
select select "6"
select select "5"
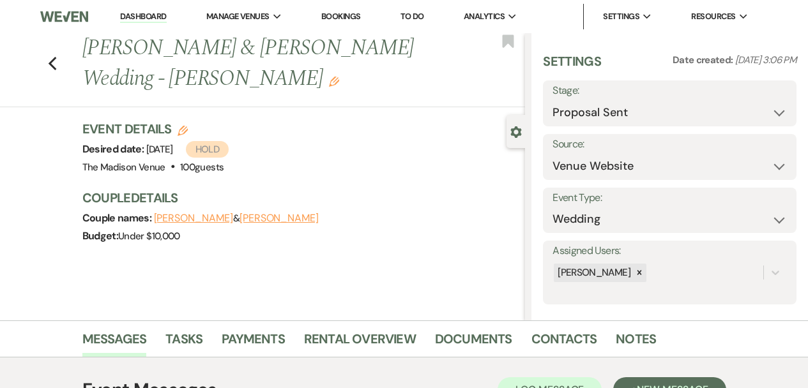
click at [404, 297] on div "Previous [PERSON_NAME] & [PERSON_NAME] Wedding - [PERSON_NAME] Edit Bookmark Ge…" at bounding box center [262, 176] width 525 height 287
click at [369, 333] on link "Rental Overview" at bounding box center [360, 343] width 112 height 28
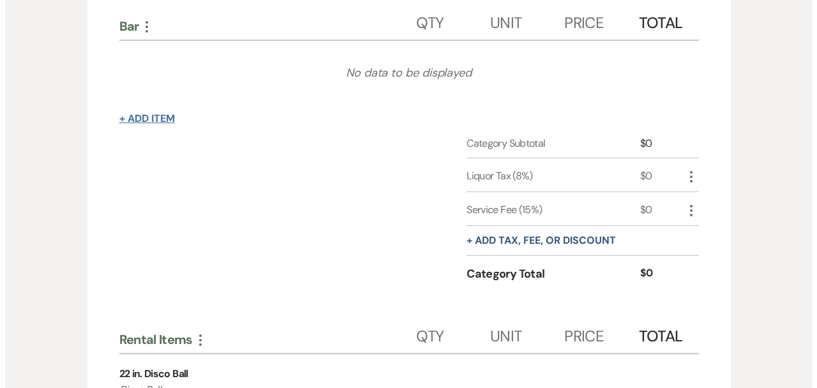
scroll to position [970, 0]
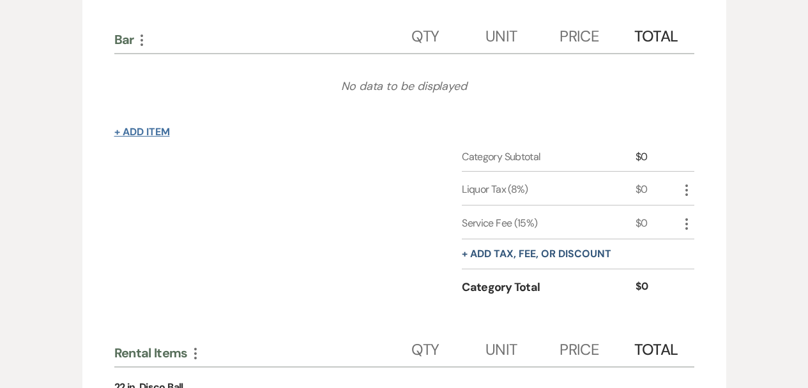
click at [155, 127] on button "+ Add Item" at bounding box center [142, 132] width 56 height 10
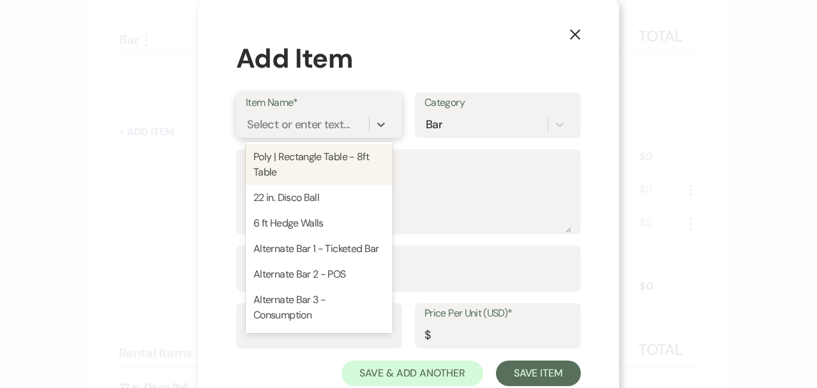
click at [291, 128] on div "Select or enter text..." at bounding box center [298, 124] width 103 height 17
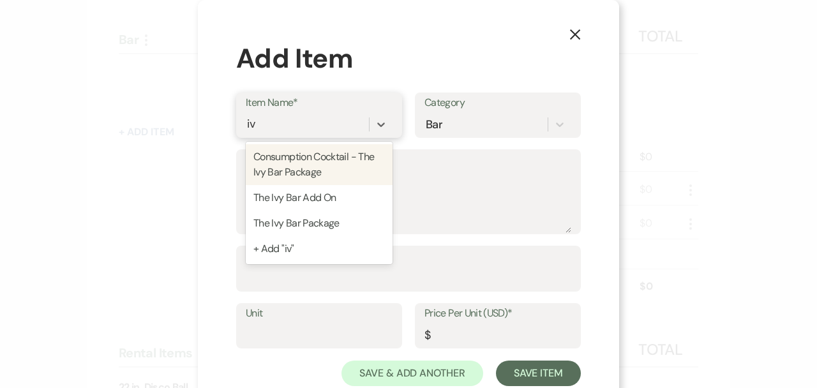
type input "ivy"
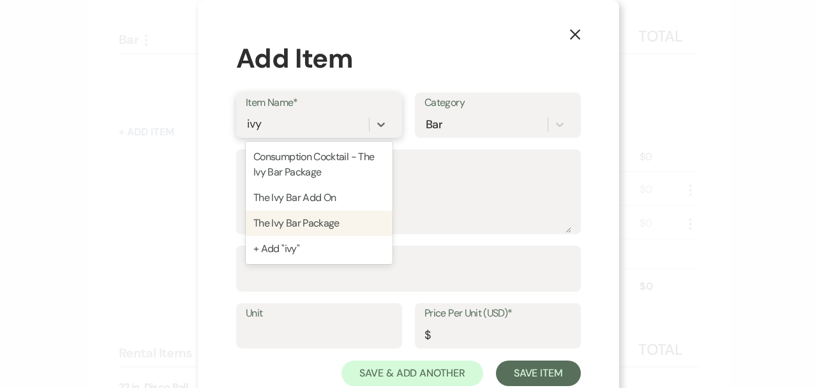
click at [320, 226] on div "The Ivy Bar Package" at bounding box center [319, 224] width 147 height 26
type textarea "THE IVY BAR PACKAGE Open bar, 5 Hours. Includes Bartenders and Security. $40 pe…"
type input "Beverage"
type input "40"
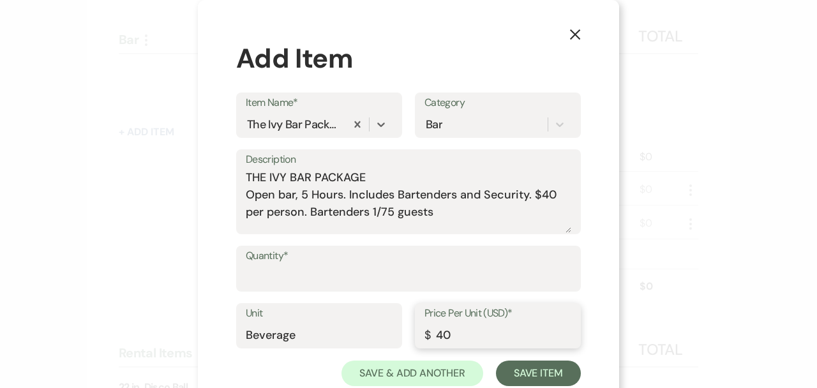
click at [457, 336] on input "40" at bounding box center [498, 334] width 147 height 25
type input "4"
type input "1"
click at [278, 287] on input "Quantity*" at bounding box center [409, 278] width 326 height 25
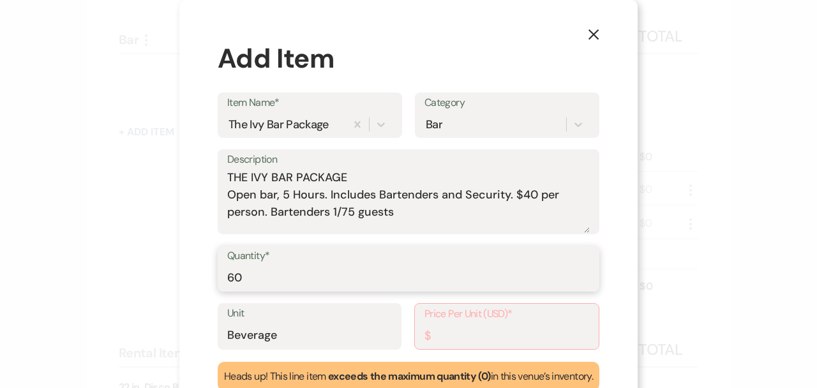
type input "60"
click at [483, 340] on input "Price Per Unit (USD)*" at bounding box center [507, 335] width 165 height 25
click at [490, 342] on input "Price Per Unit (USD)*" at bounding box center [507, 335] width 165 height 25
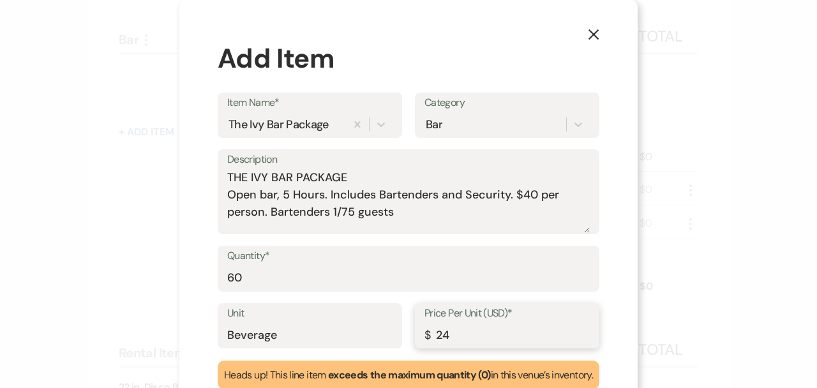
type input "24"
click at [616, 267] on div "X Add Item Item Name* The Ivy Bar Package Category Bar Description THE IVY BAR …" at bounding box center [408, 233] width 458 height 467
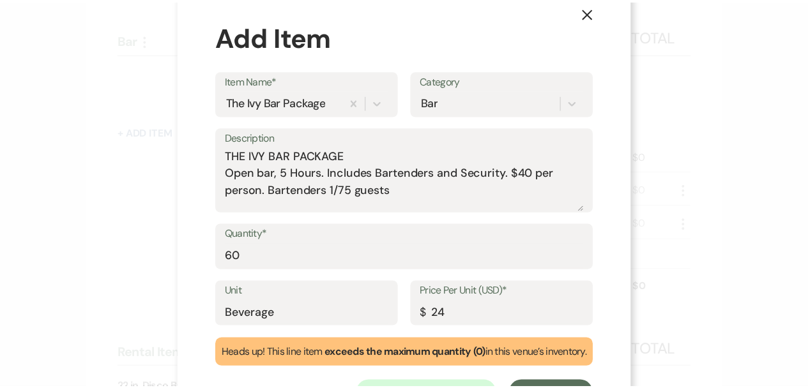
scroll to position [79, 0]
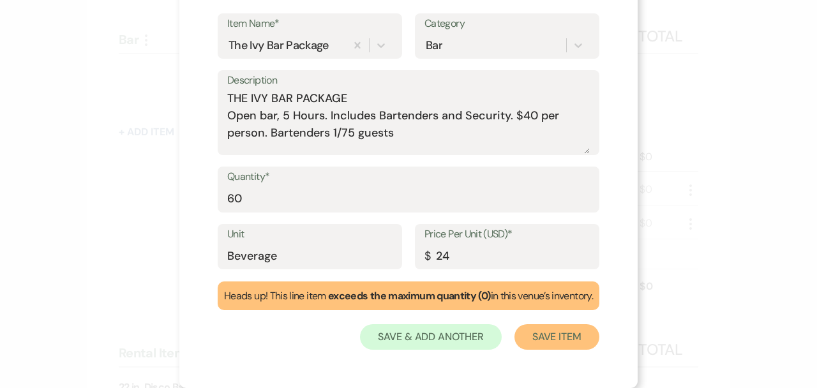
click at [529, 340] on button "Save Item" at bounding box center [557, 337] width 85 height 26
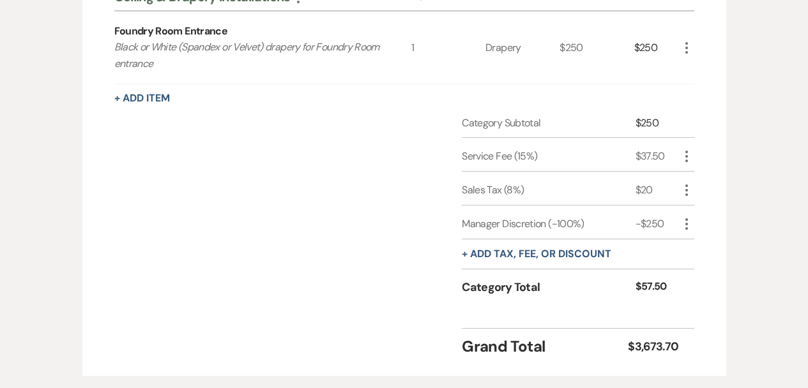
scroll to position [2507, 0]
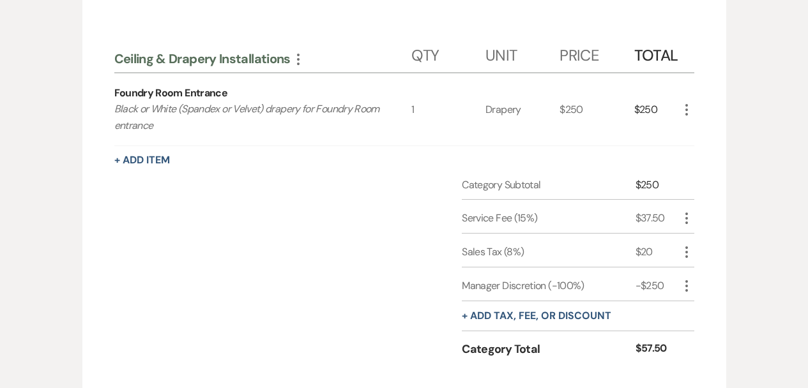
click at [684, 278] on icon "More" at bounding box center [686, 285] width 15 height 15
click at [695, 301] on button "Pencil Edit" at bounding box center [712, 311] width 66 height 20
select select "2"
select select "false"
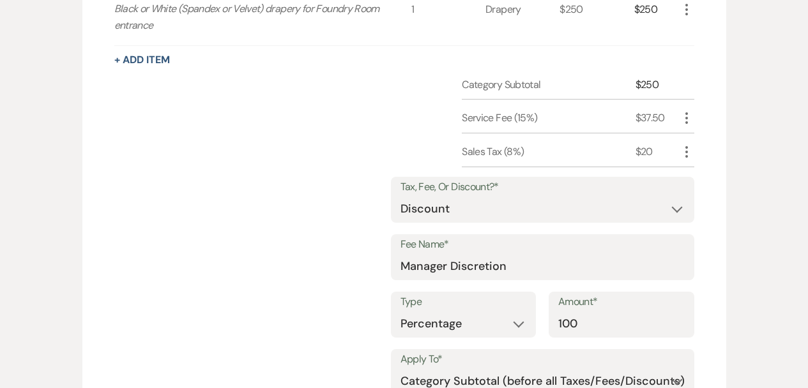
scroll to position [2626, 0]
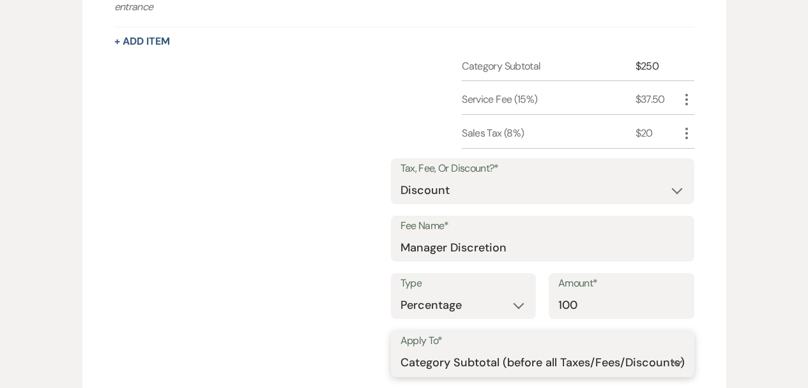
click at [550, 350] on select "Selected Items Category Subtotal (before all Taxes/Fees/Discounts) Category Tot…" at bounding box center [542, 363] width 284 height 26
select select "2"
click at [400, 350] on select "Selected Items Category Subtotal (before all Taxes/Fees/Discounts) Category Tot…" at bounding box center [542, 363] width 284 height 26
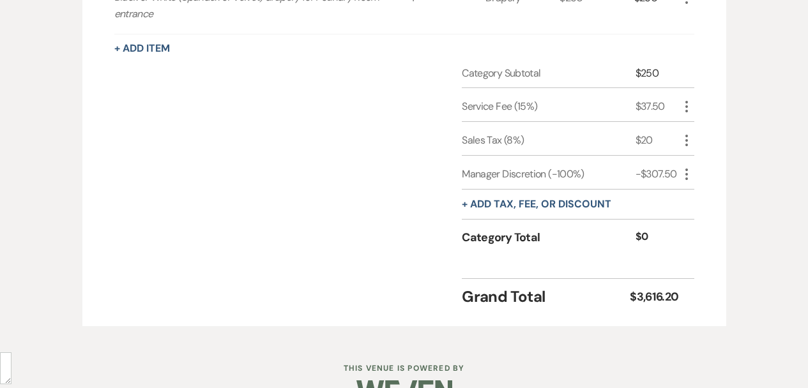
drag, startPoint x: 643, startPoint y: 224, endPoint x: 685, endPoint y: 223, distance: 41.5
click at [643, 224] on div "Category Total $0" at bounding box center [578, 241] width 232 height 36
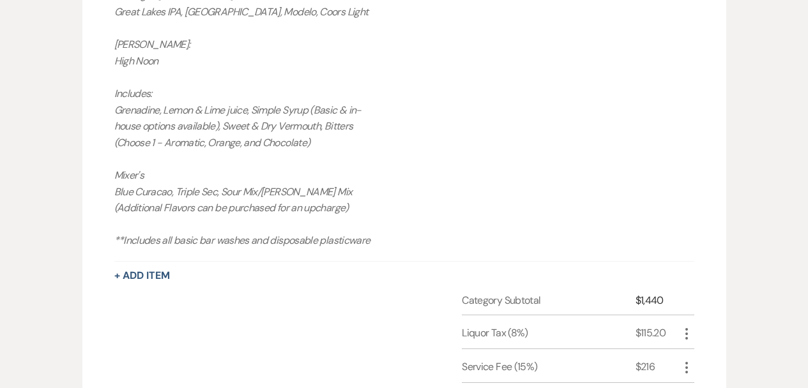
scroll to position [1509, 0]
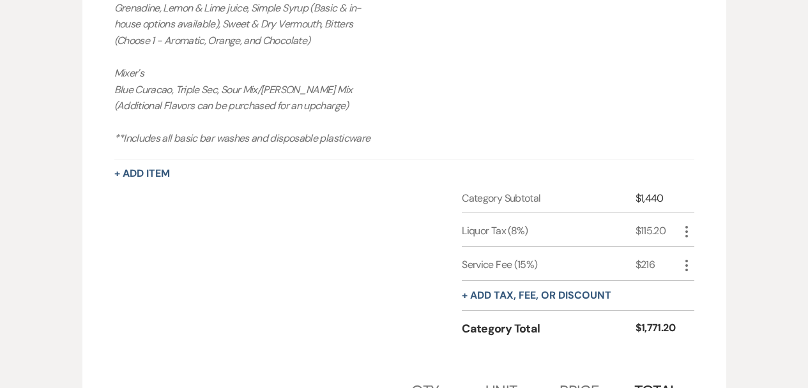
click at [689, 258] on icon "More" at bounding box center [686, 265] width 15 height 15
click at [696, 306] on icon "Delete" at bounding box center [697, 311] width 8 height 10
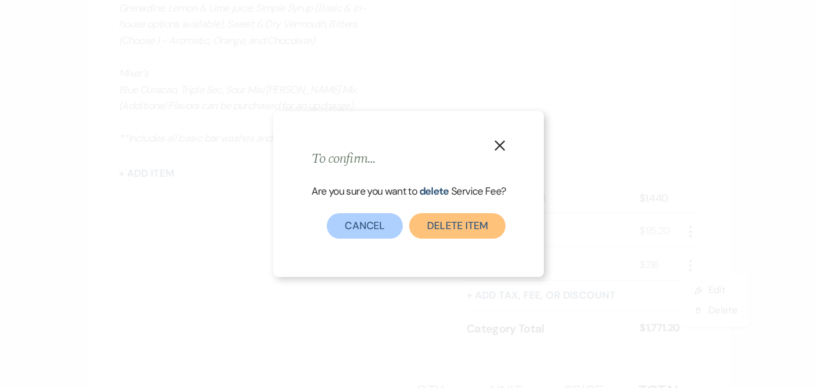
drag, startPoint x: 478, startPoint y: 228, endPoint x: 527, endPoint y: 239, distance: 50.5
click at [478, 228] on button "Delete item" at bounding box center [457, 226] width 96 height 26
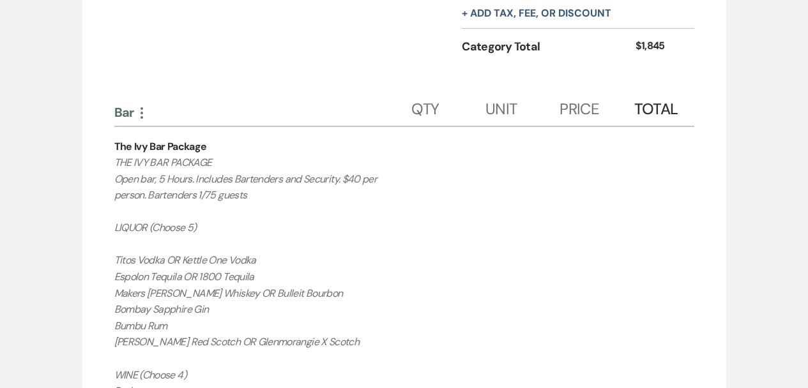
scroll to position [645, 0]
